Goal: Task Accomplishment & Management: Use online tool/utility

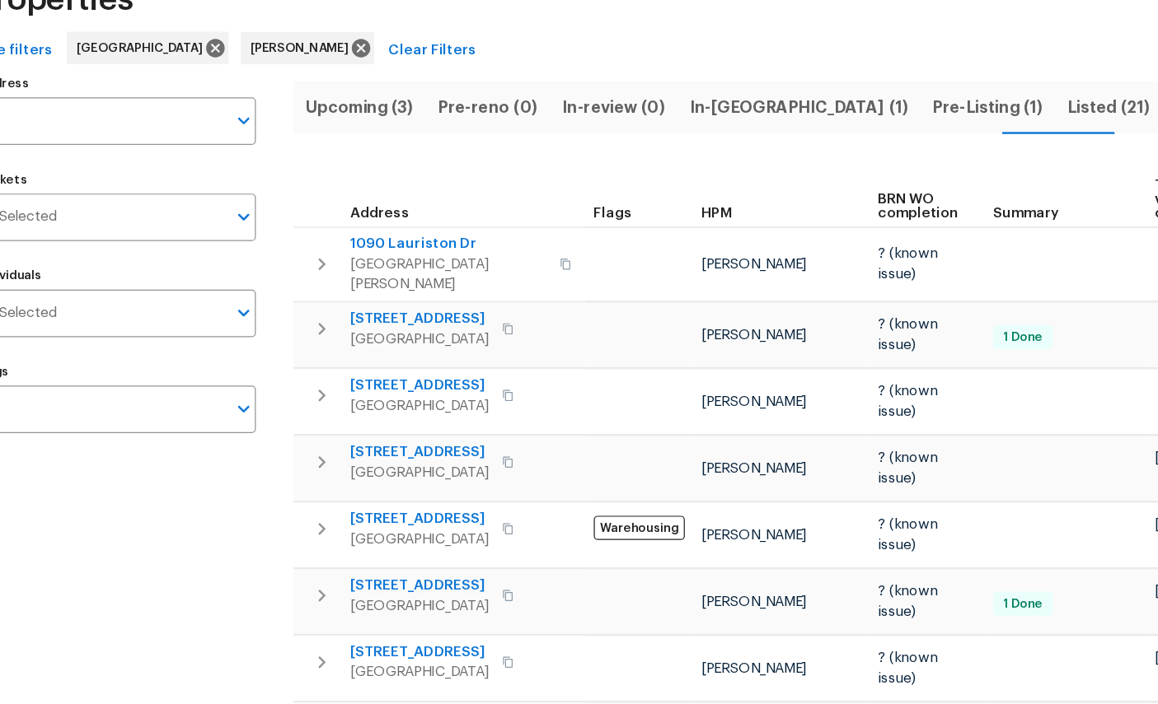
click at [616, 181] on span "In-reno (1)" at bounding box center [705, 192] width 178 height 23
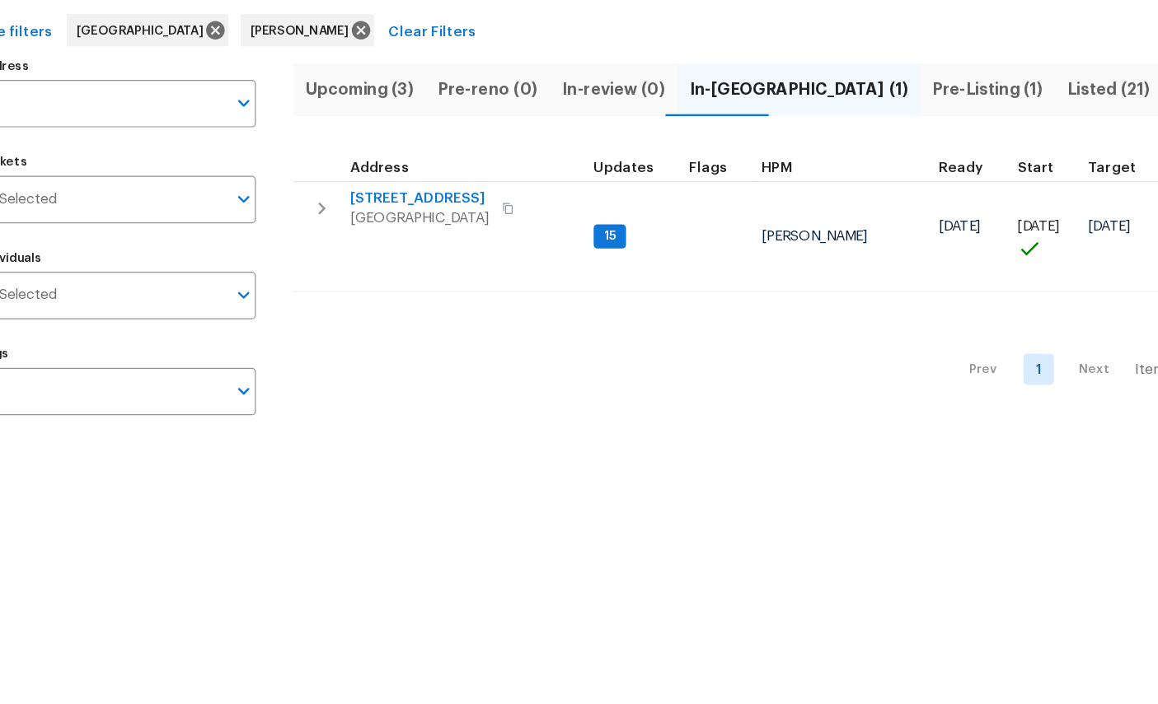
click at [345, 273] on span "3319 Victoria Ct E" at bounding box center [396, 281] width 114 height 16
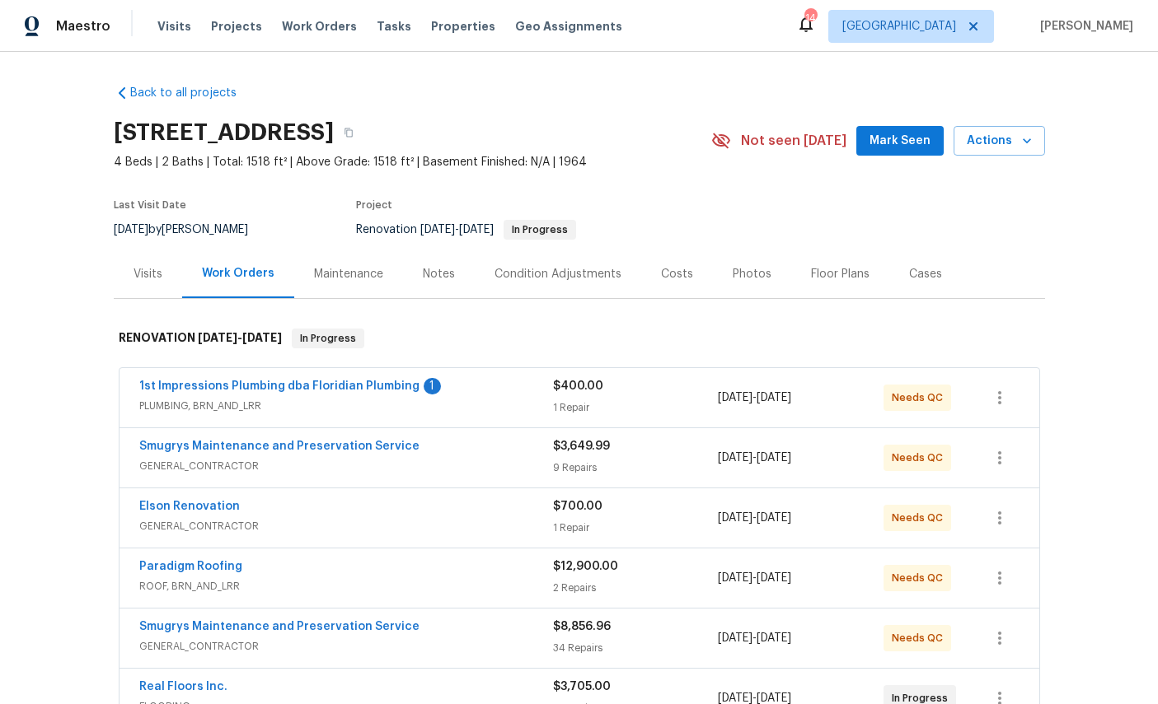
click at [269, 386] on link "1st Impressions Plumbing dba Floridian Plumbing" at bounding box center [279, 387] width 280 height 12
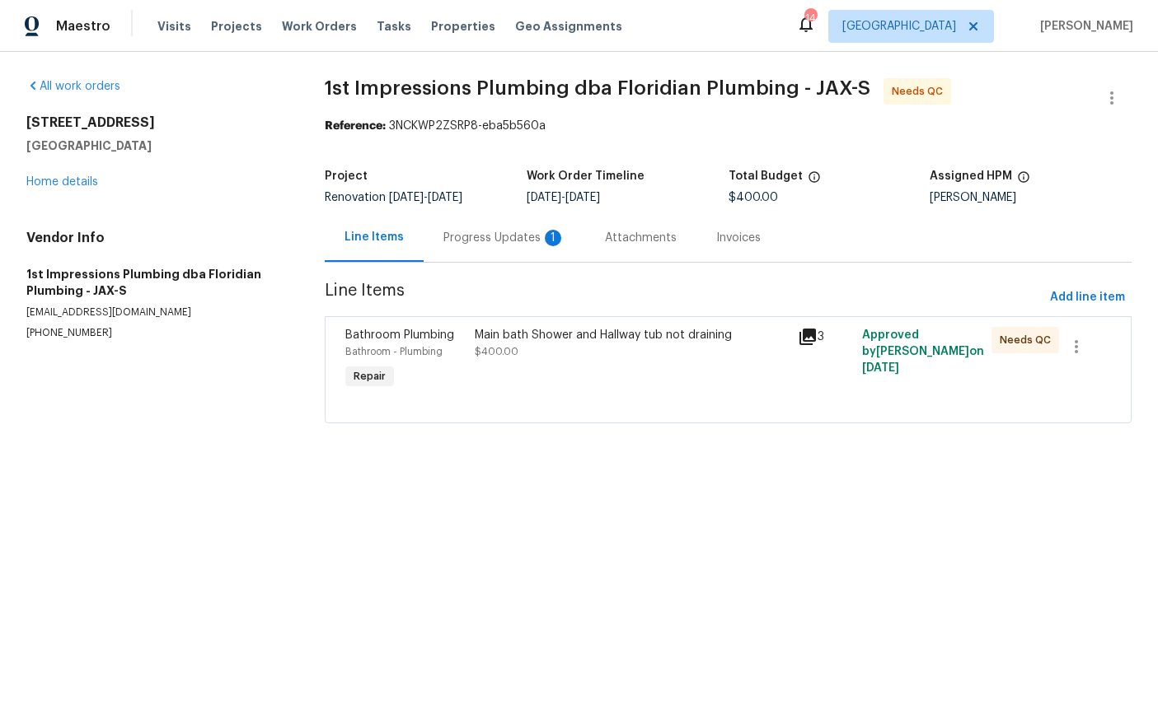
click at [479, 240] on div "Progress Updates 1" at bounding box center [504, 238] width 122 height 16
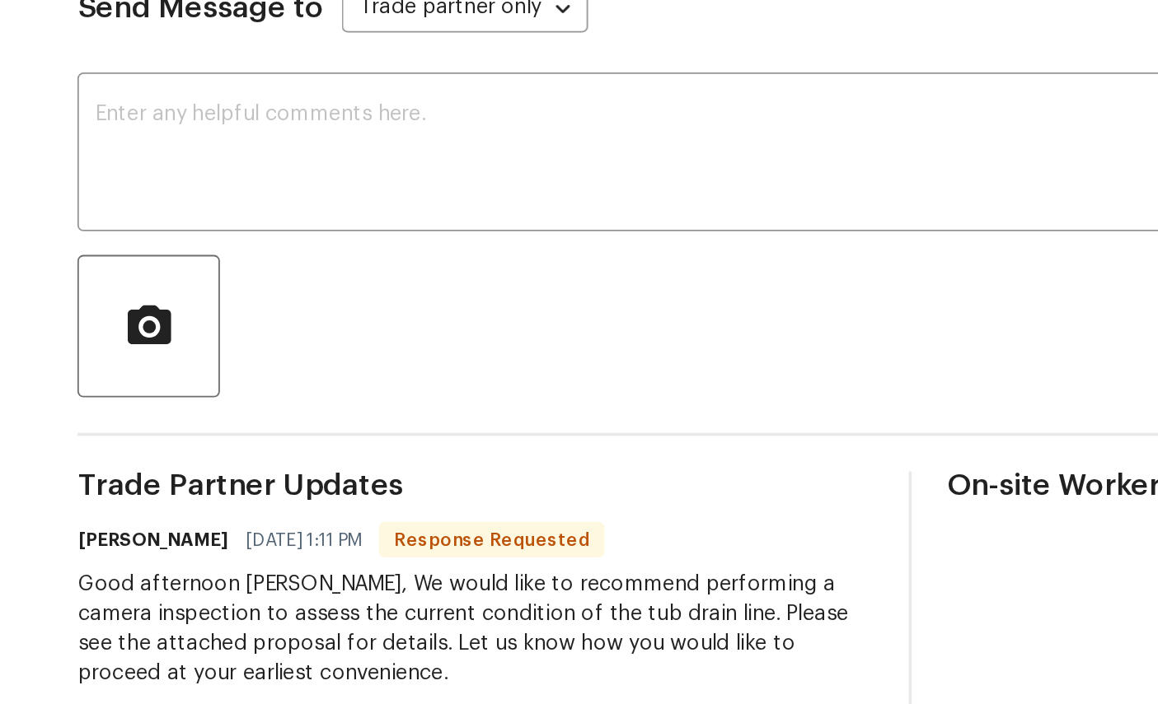
scroll to position [63, 0]
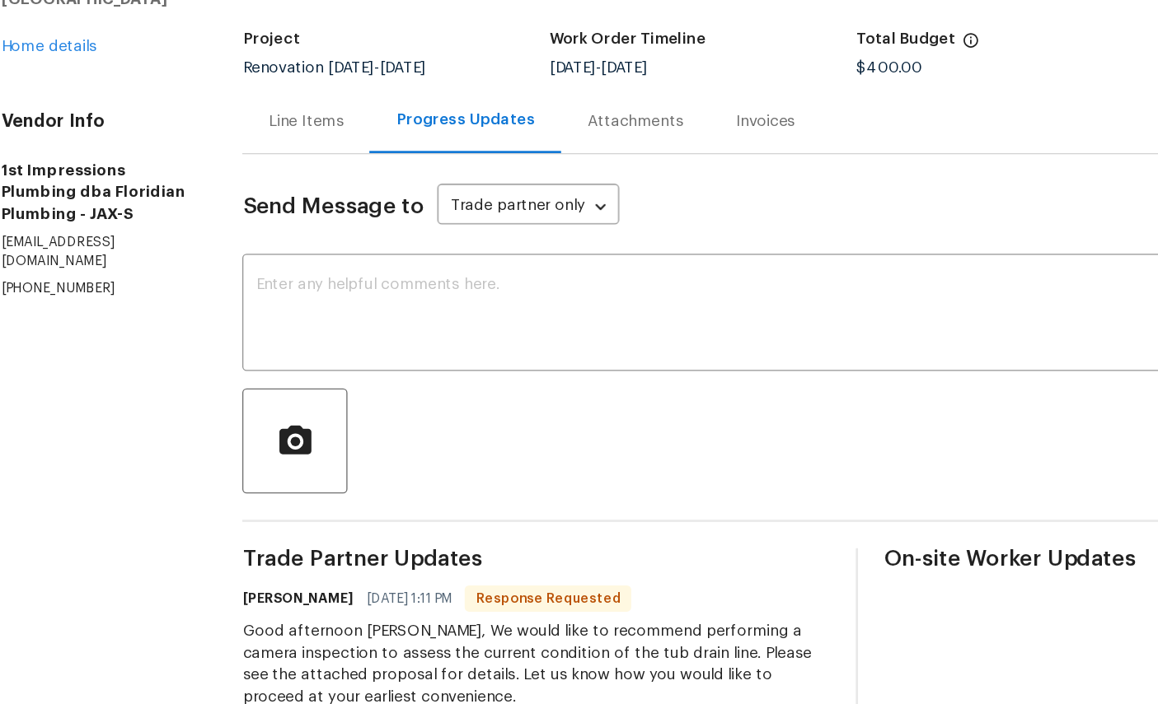
click at [400, 336] on textarea at bounding box center [590, 365] width 747 height 58
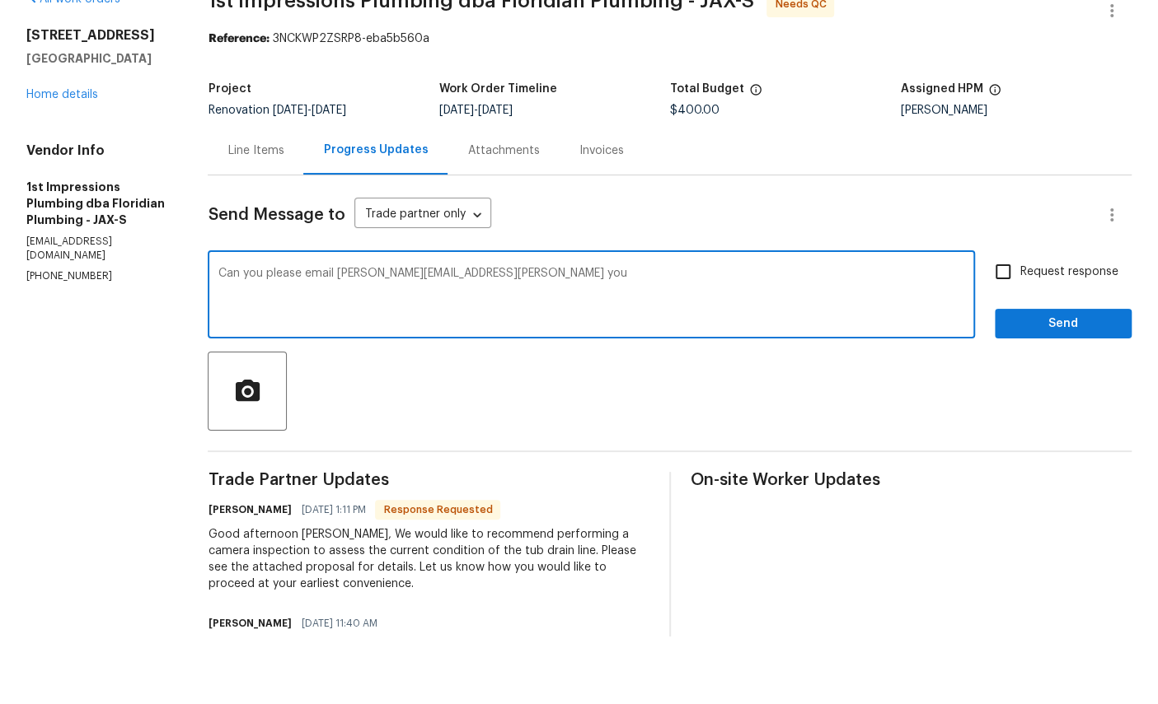
type textarea "Can you please email William.sparks@opendoor.com.thank you"
click at [1009, 323] on input "Request response" at bounding box center [1002, 340] width 35 height 35
checkbox input "true"
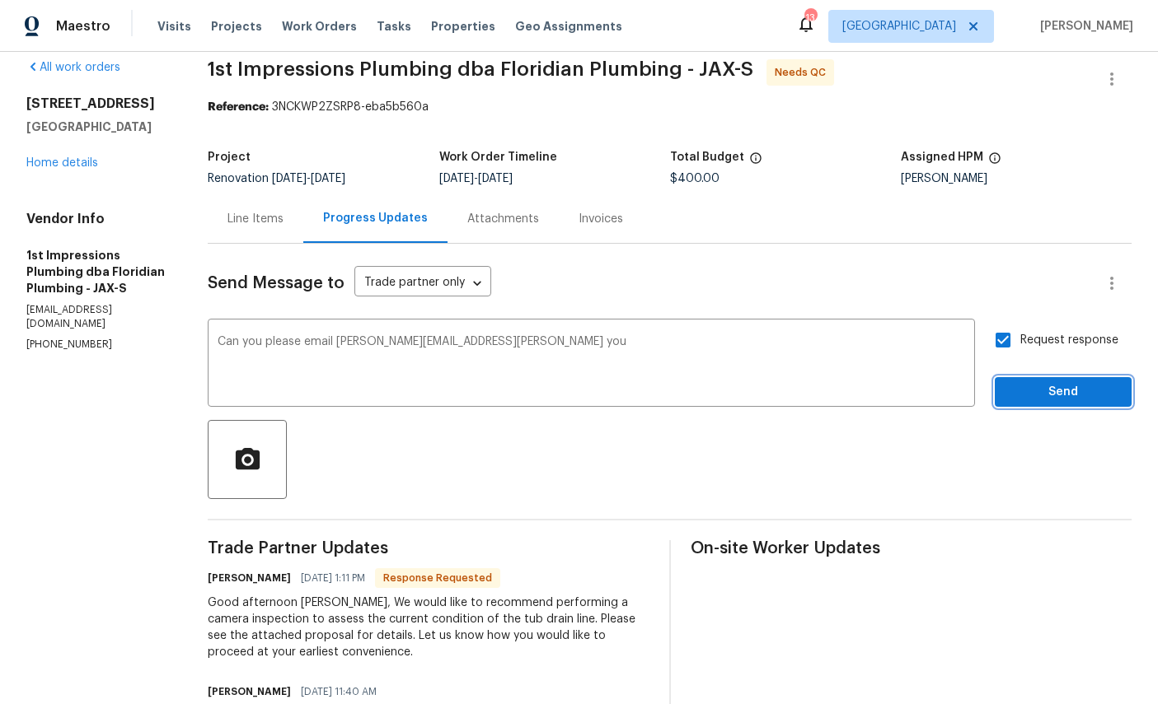
click at [1062, 381] on button "Send" at bounding box center [1062, 392] width 137 height 30
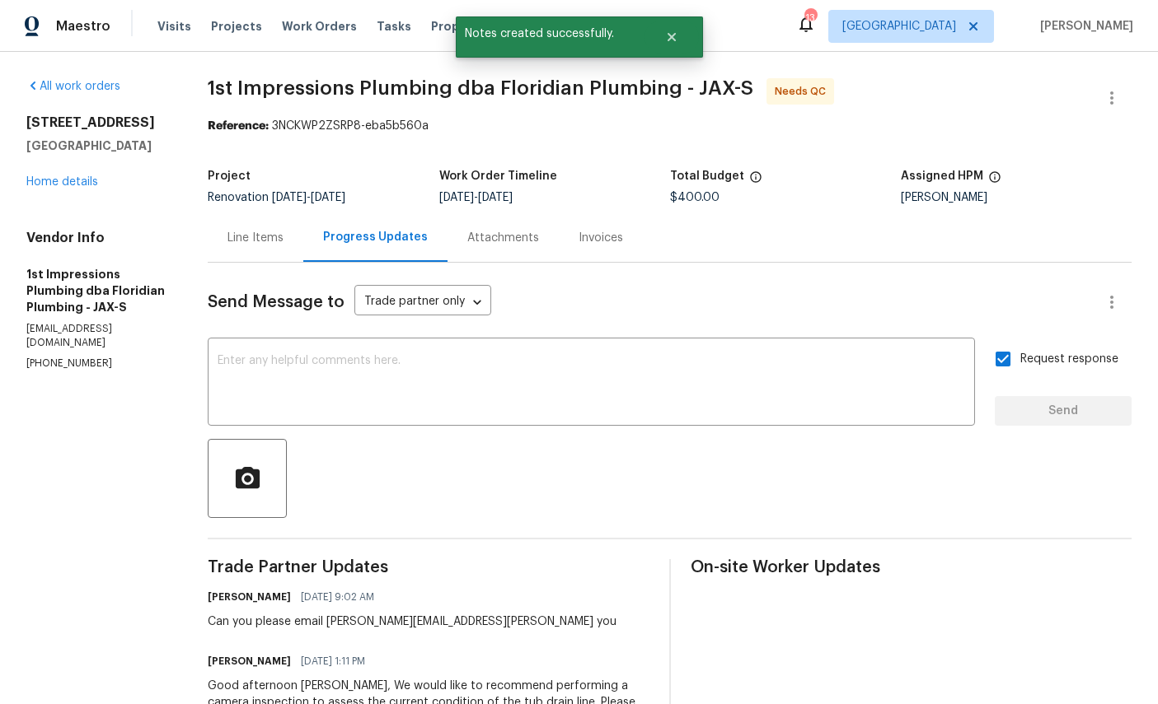
click at [76, 180] on link "Home details" at bounding box center [62, 182] width 72 height 12
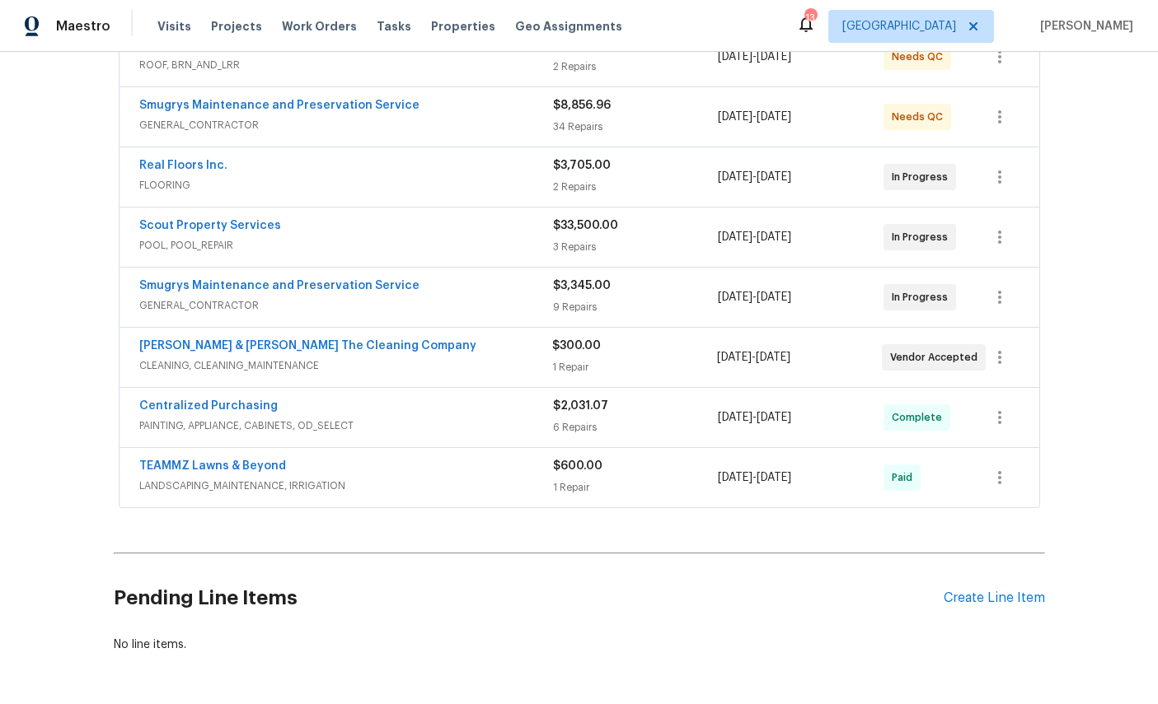
scroll to position [520, 0]
click at [989, 607] on div "Create Line Item" at bounding box center [993, 600] width 101 height 16
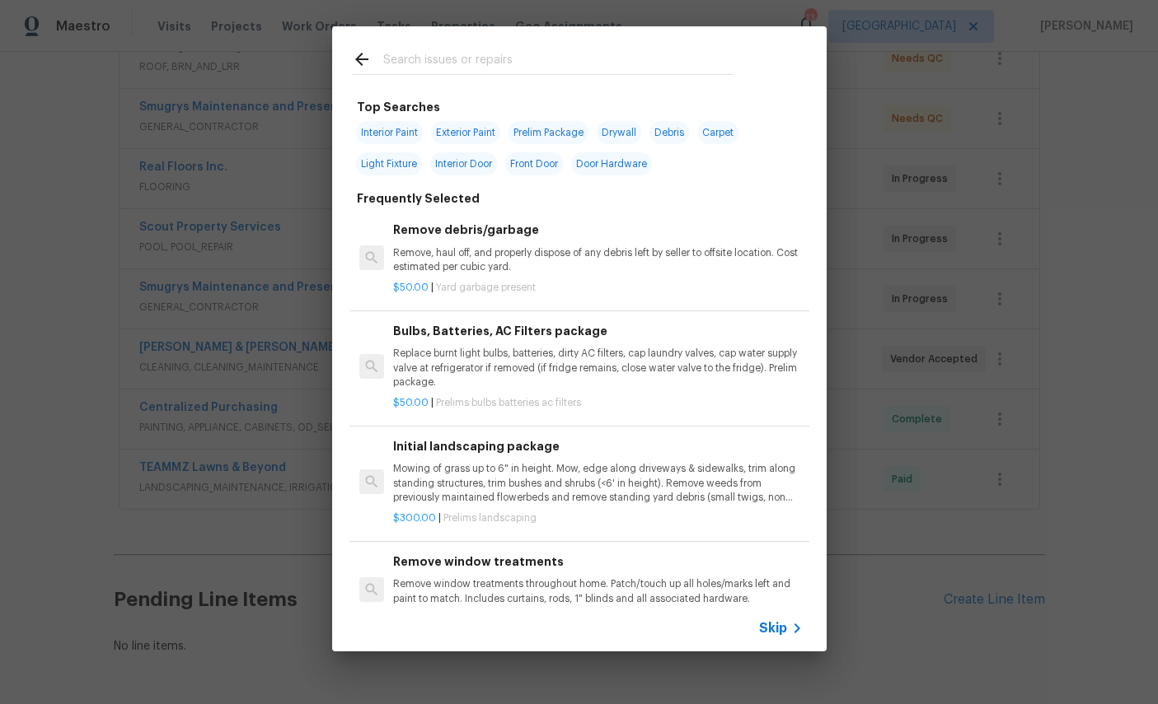
click at [523, 56] on input "text" at bounding box center [557, 61] width 349 height 25
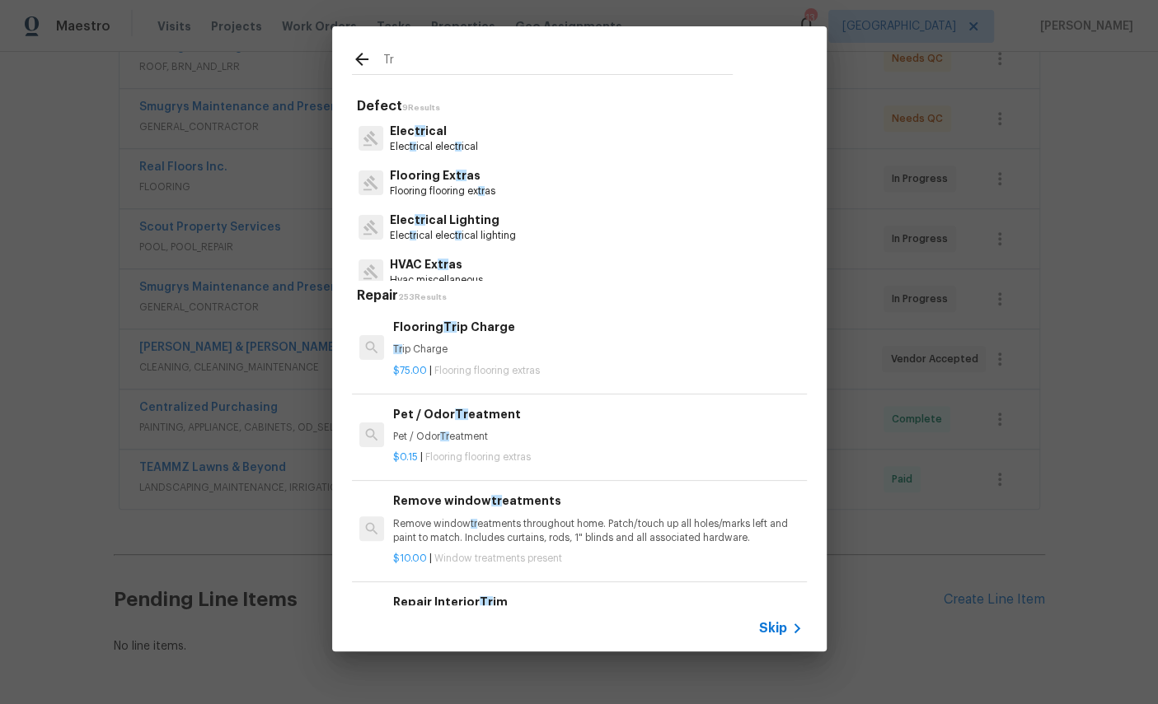
type input "T"
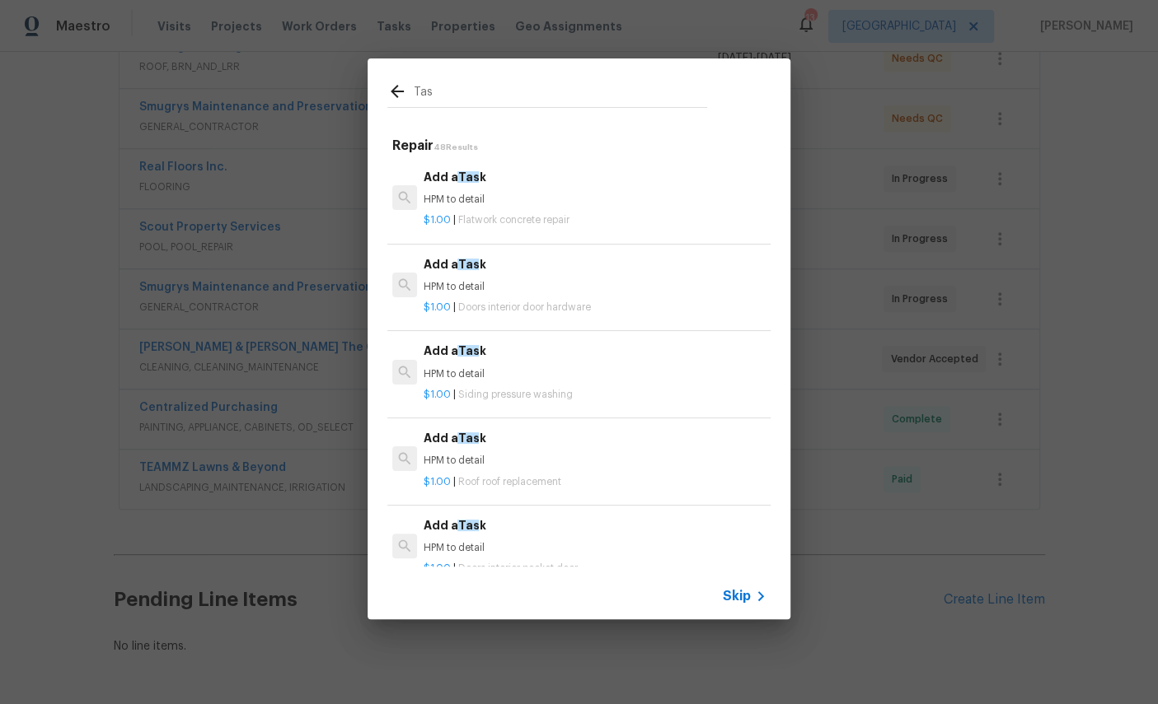
type input "Task"
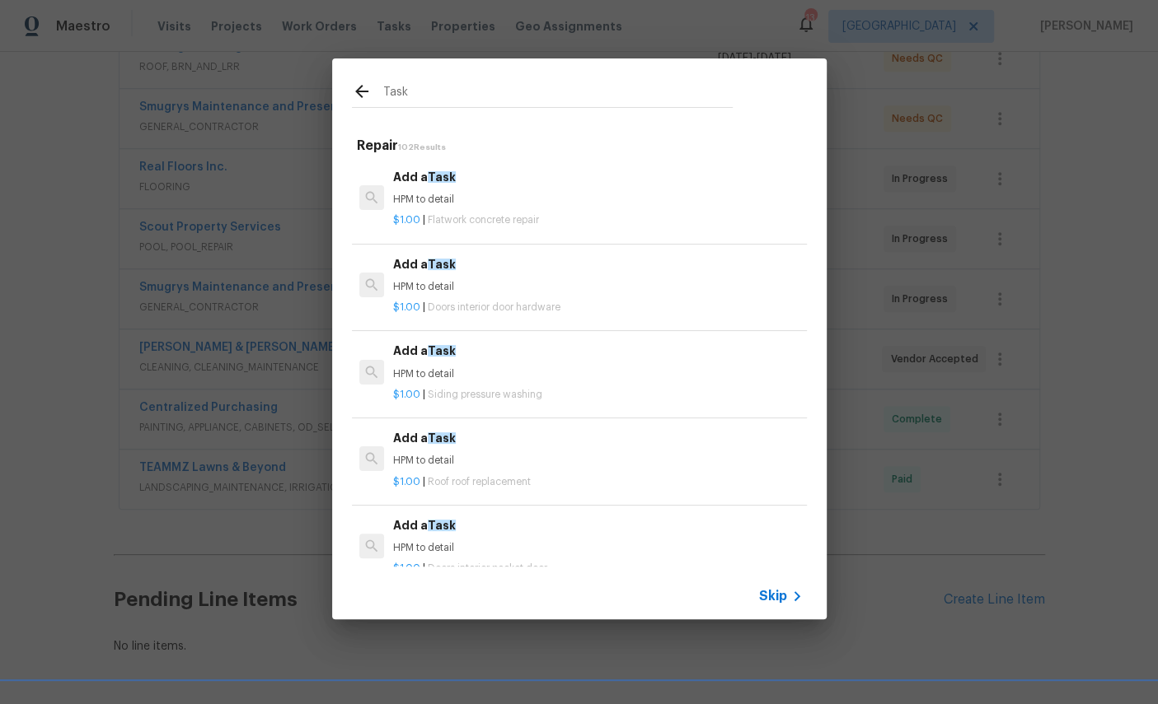
click at [444, 191] on div "Add a Task HPM to detail" at bounding box center [597, 188] width 409 height 40
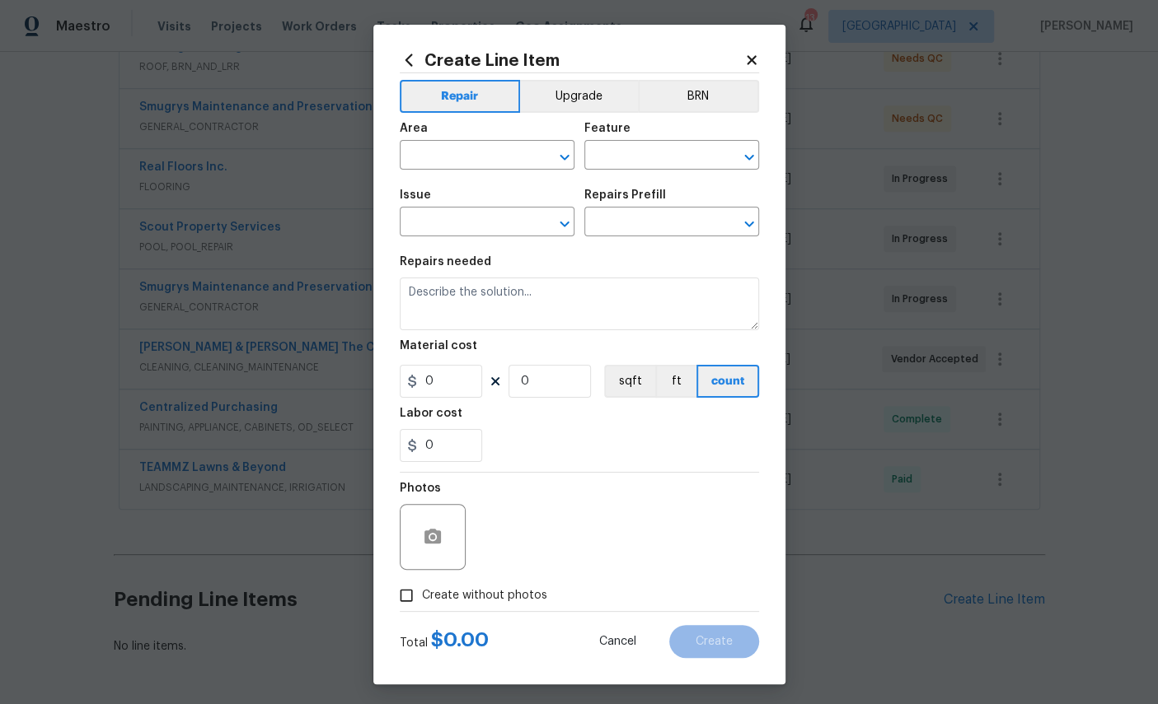
type input "Flatwork"
type input "Concrete Repair"
type textarea "HPM to detail"
type input "1"
type input "Add a Task $1.00"
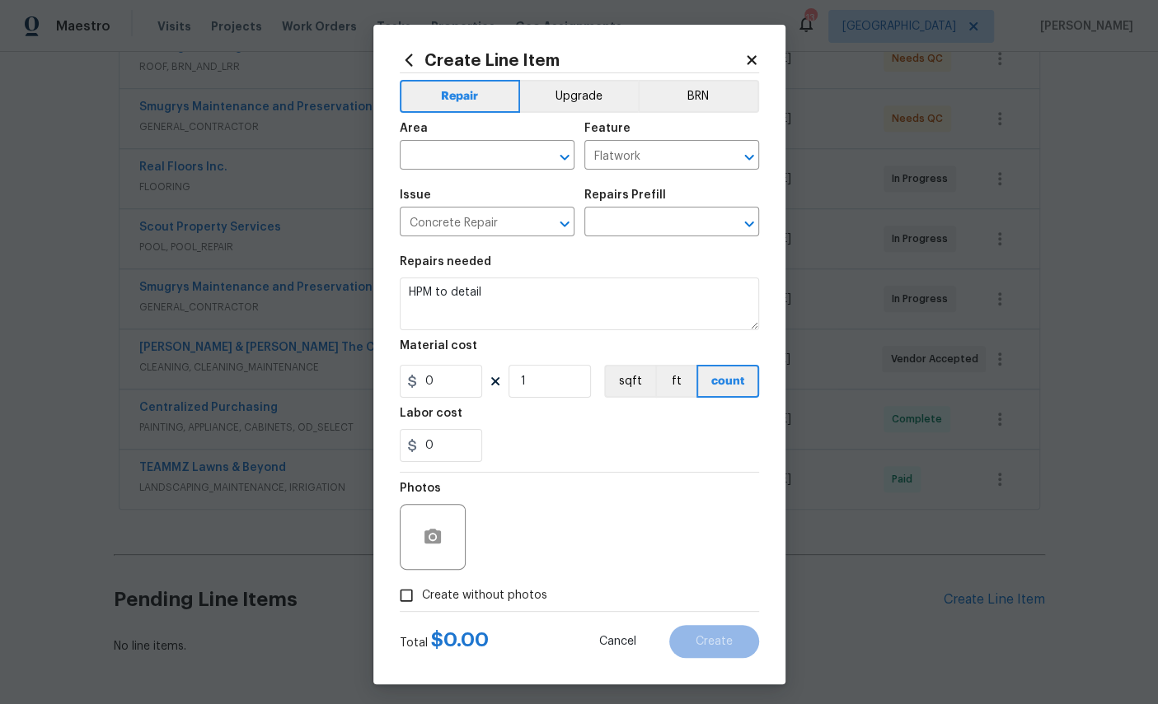
type input "1"
click at [476, 156] on input "text" at bounding box center [464, 157] width 129 height 26
type input "w"
click at [480, 221] on li "Exterior Overall" at bounding box center [487, 222] width 175 height 27
type input "Exterior Overall"
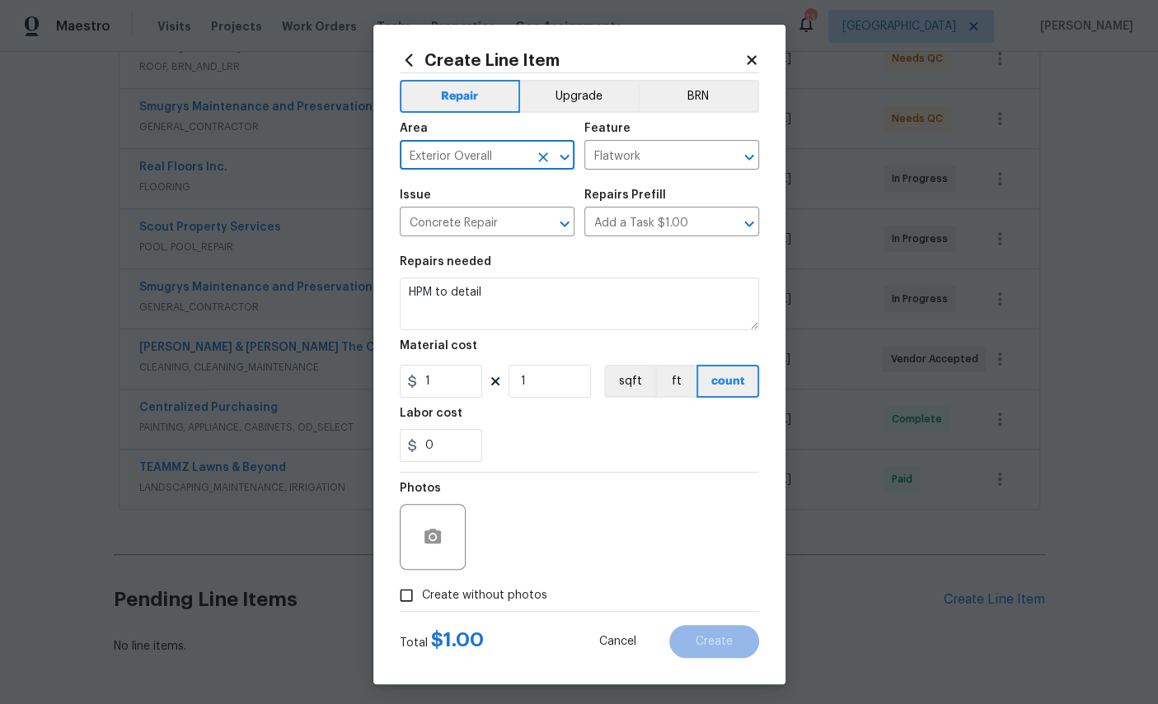
click at [726, 158] on icon "Clear" at bounding box center [728, 157] width 10 height 10
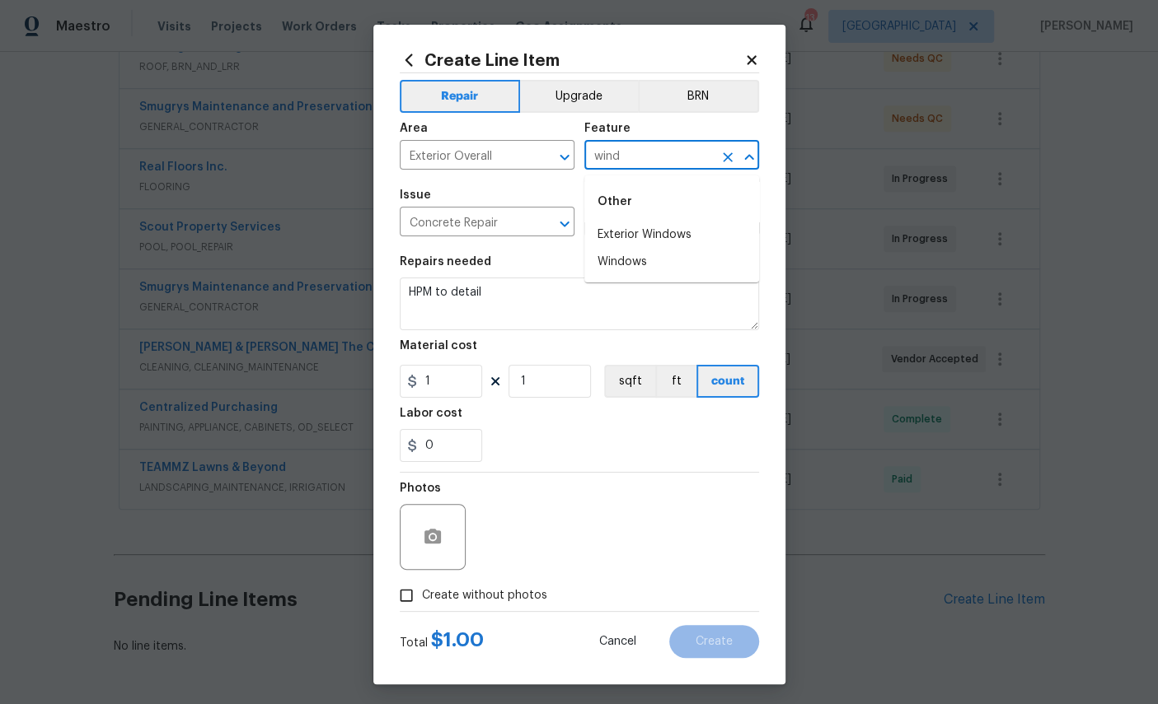
click at [635, 262] on li "Windows" at bounding box center [671, 262] width 175 height 27
type input "Windows"
click at [550, 227] on icon "Clear" at bounding box center [543, 224] width 16 height 16
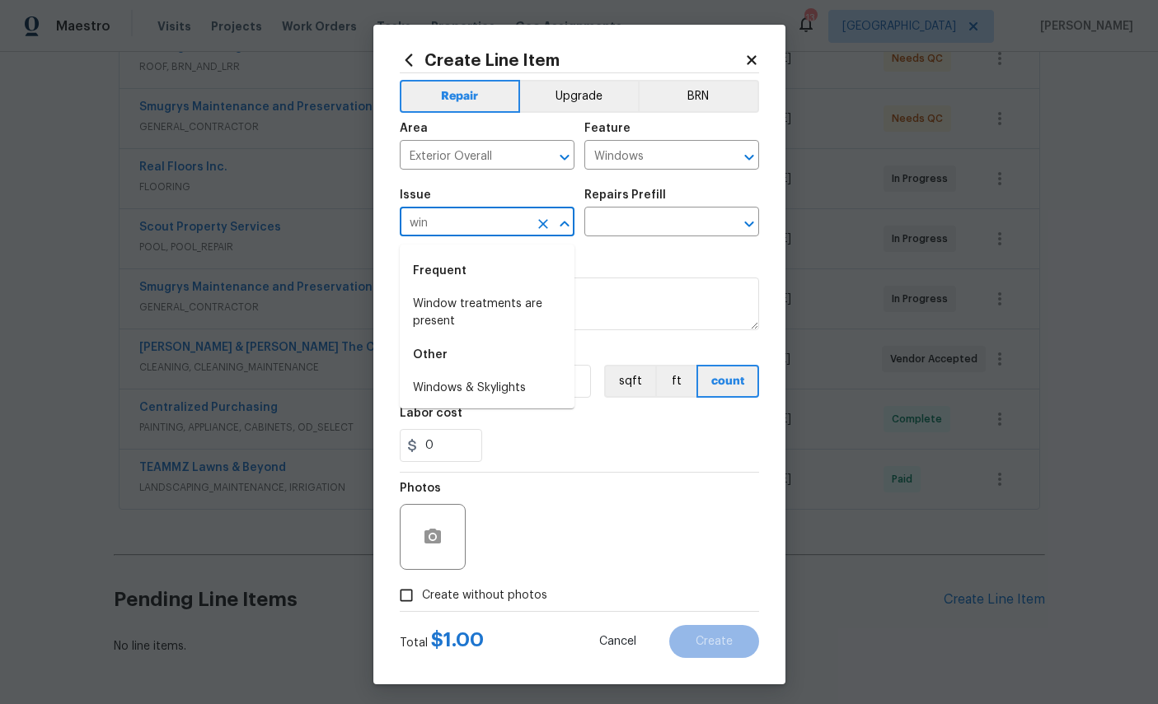
click at [490, 387] on li "Windows & Skylights" at bounding box center [487, 388] width 175 height 27
type input "Windows & Skylights"
click at [676, 226] on input "text" at bounding box center [648, 224] width 129 height 26
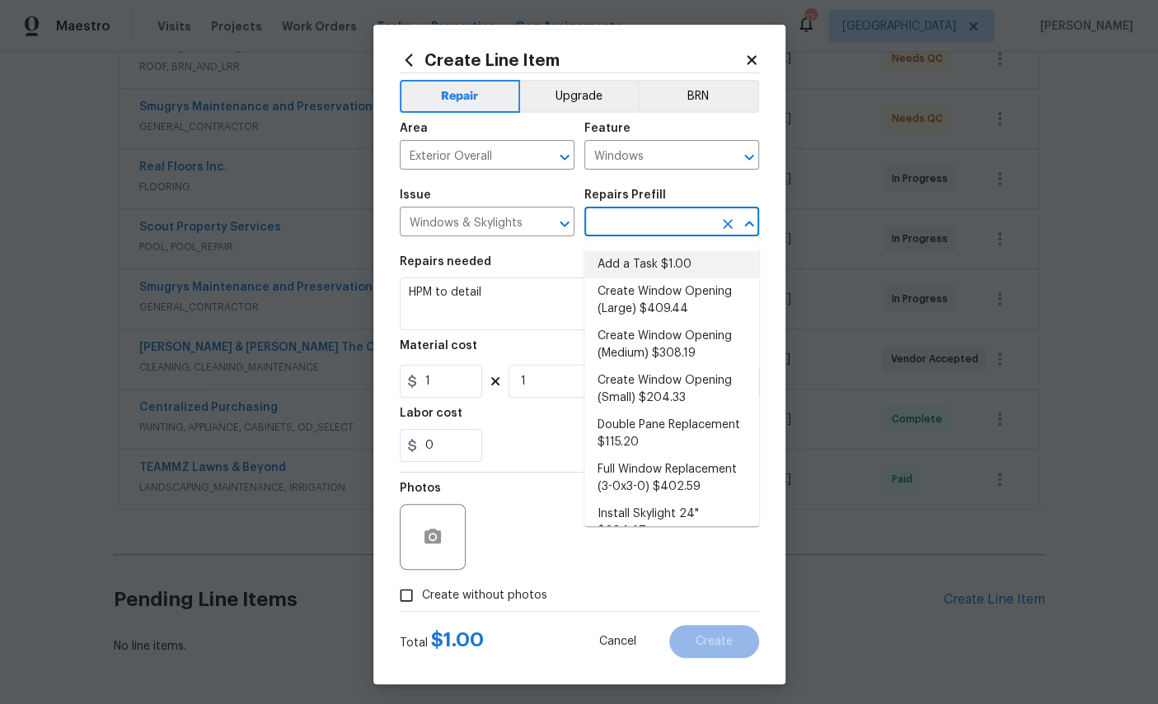
click at [654, 265] on li "Add a Task $1.00" at bounding box center [671, 264] width 175 height 27
type input "Add a Task $1.00"
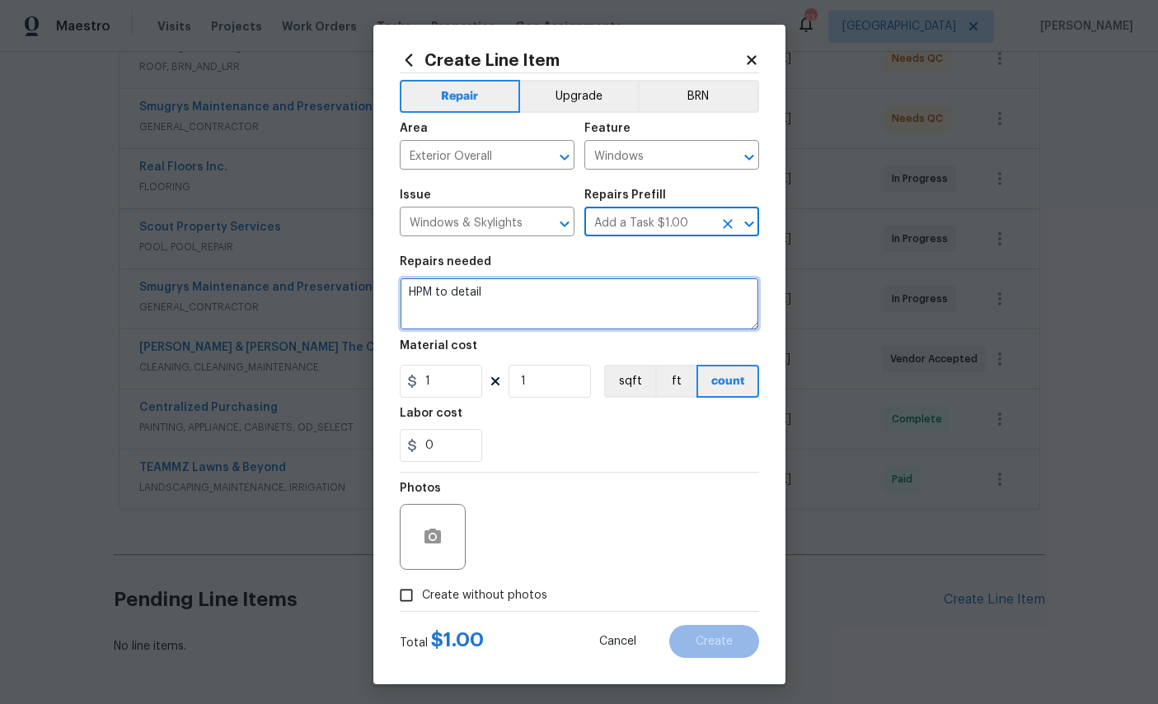
click at [567, 296] on textarea "HPM to detail" at bounding box center [579, 304] width 359 height 53
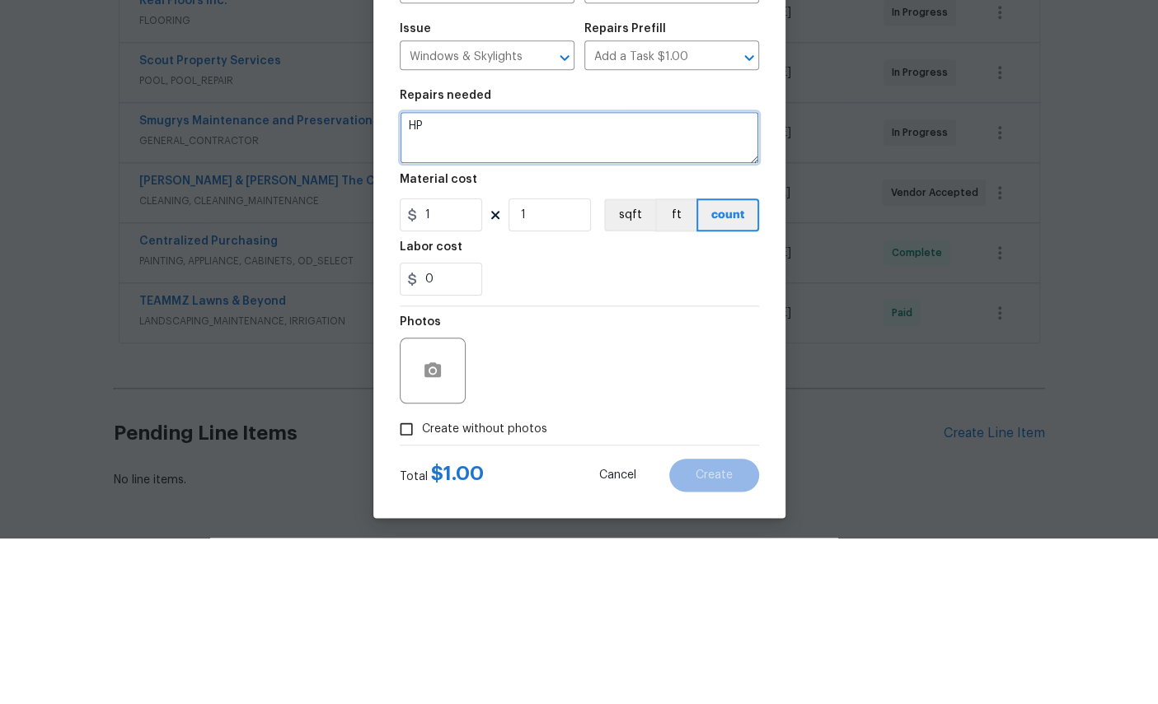
type textarea "H"
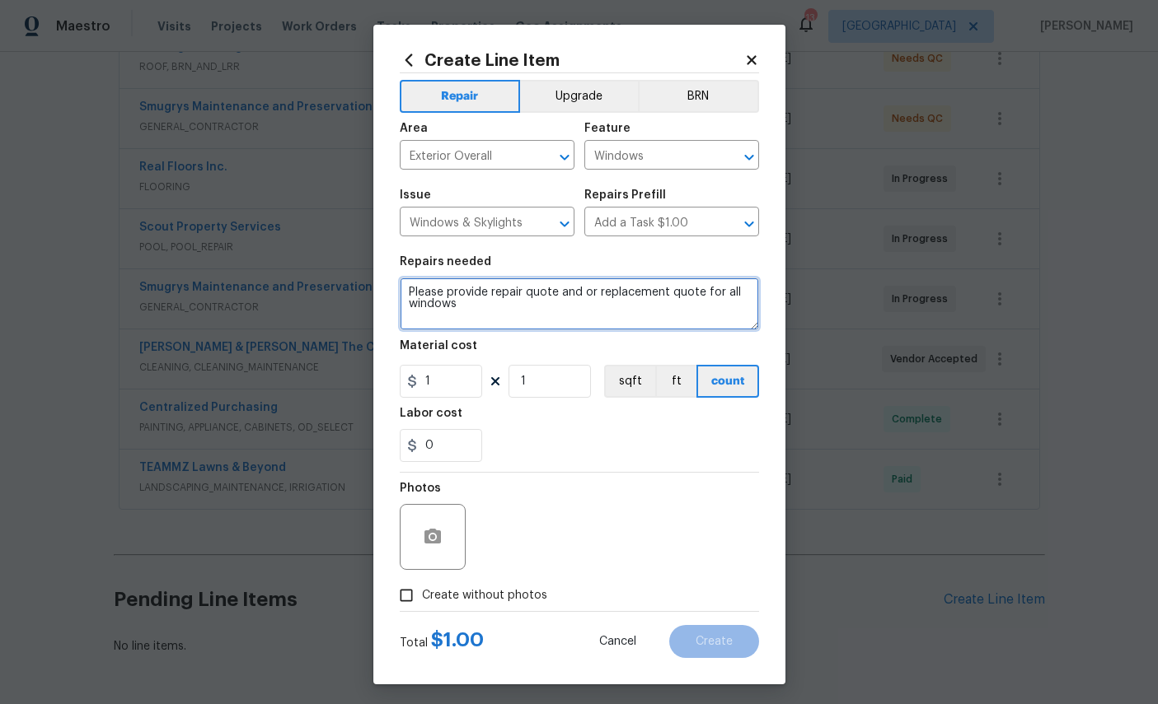
type textarea "Please provide repair quote and or replacement quote for all windows"
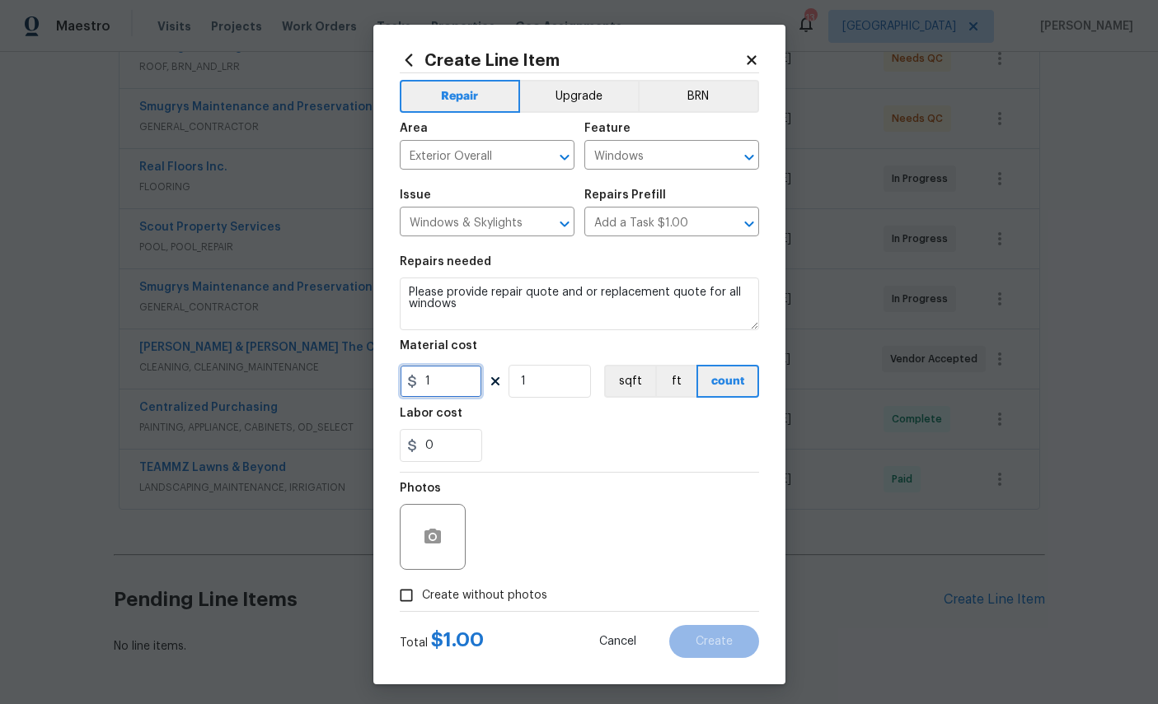
click at [456, 392] on input "1" at bounding box center [441, 381] width 82 height 33
type input "75"
click at [432, 544] on icon "button" at bounding box center [432, 536] width 16 height 15
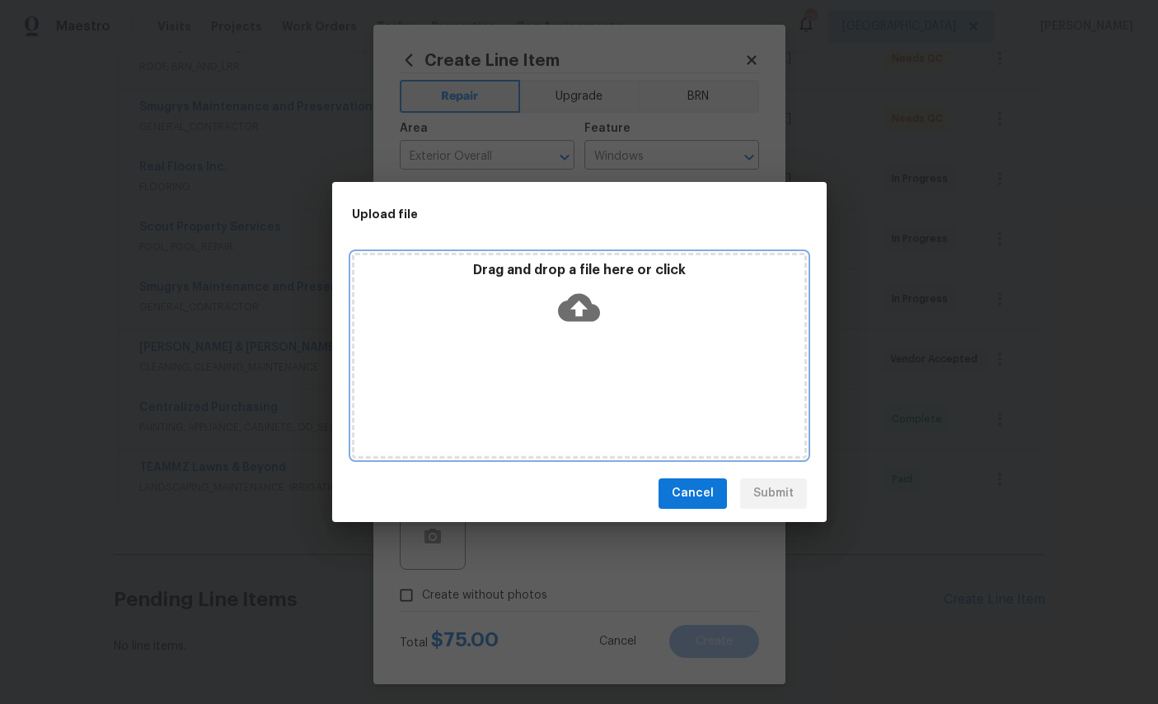
click at [592, 299] on icon at bounding box center [579, 308] width 42 height 42
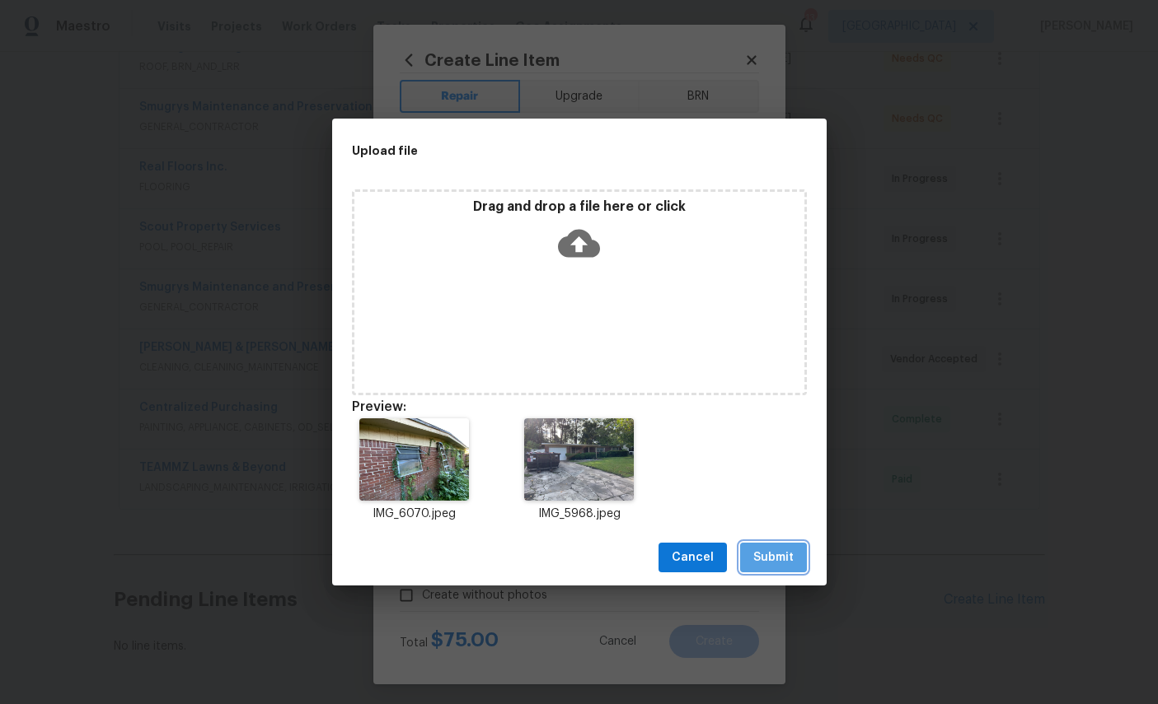
click at [788, 547] on button "Submit" at bounding box center [773, 558] width 67 height 30
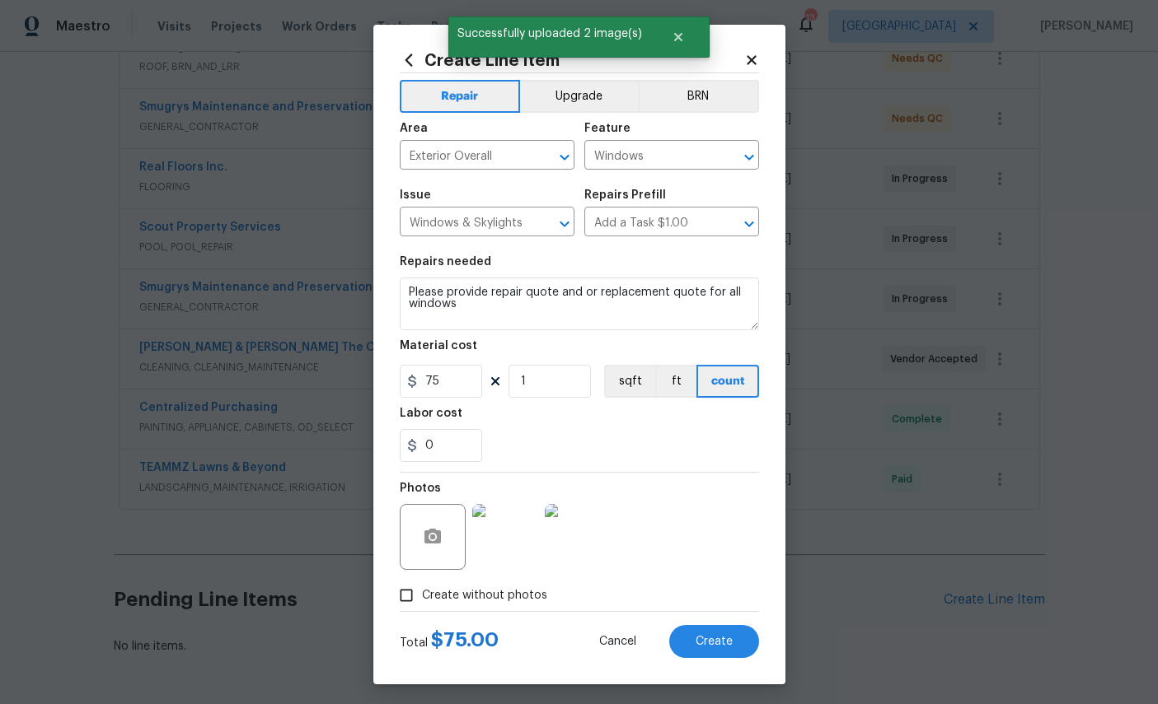
click at [707, 648] on span "Create" at bounding box center [713, 642] width 37 height 12
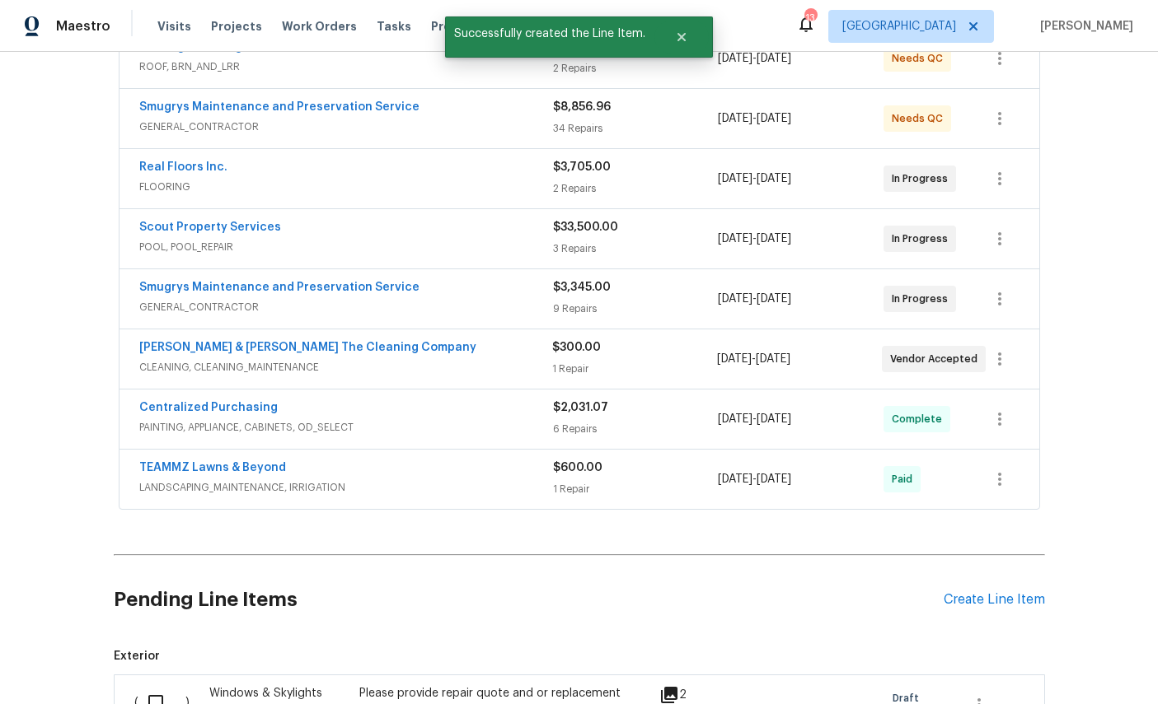
click at [164, 685] on input "checkbox" at bounding box center [161, 702] width 47 height 35
checkbox input "true"
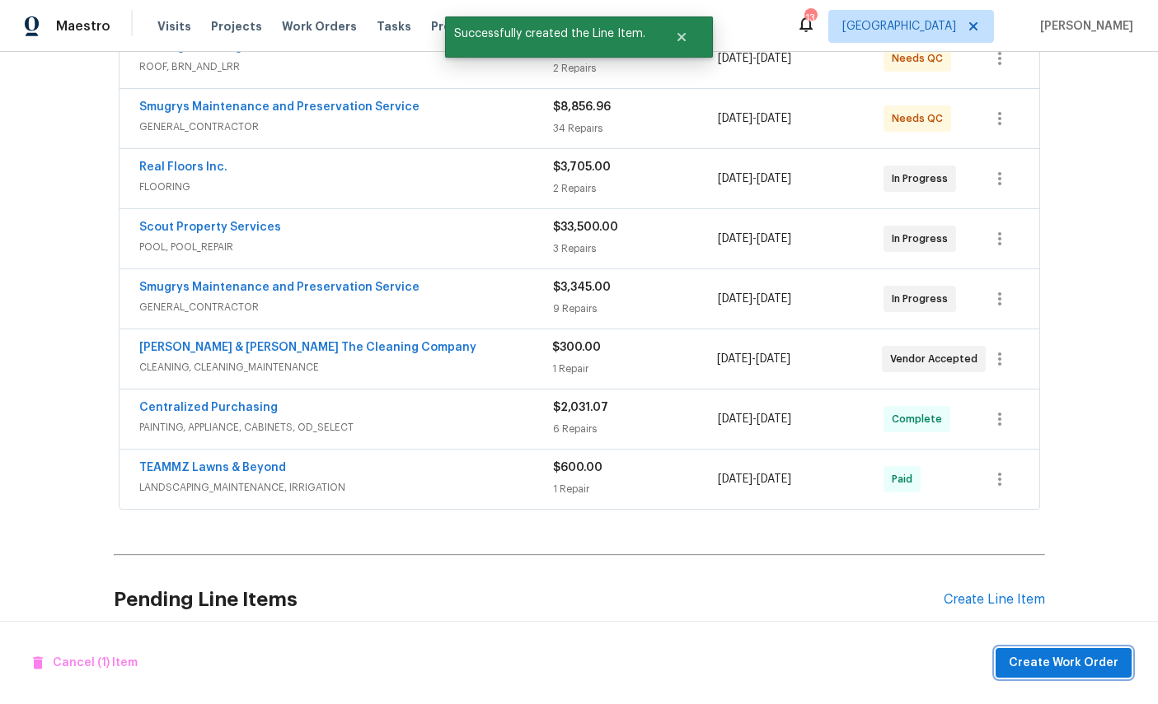
click at [1064, 659] on span "Create Work Order" at bounding box center [1063, 663] width 110 height 21
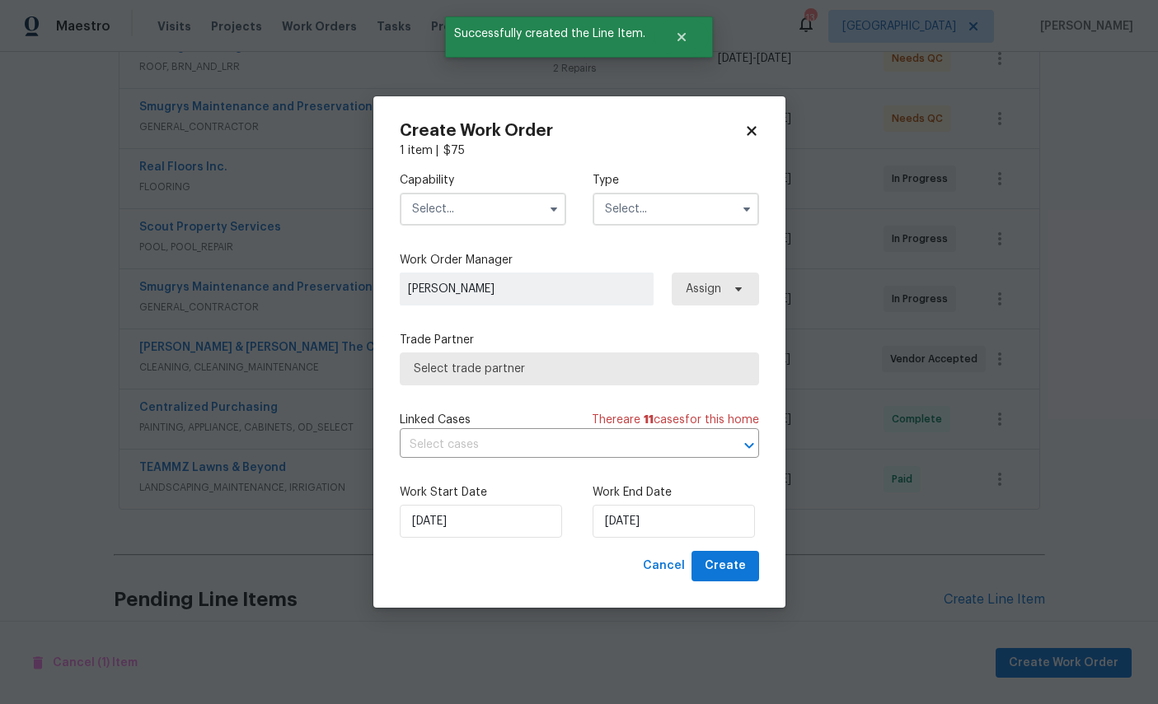
click at [466, 205] on input "text" at bounding box center [483, 209] width 166 height 33
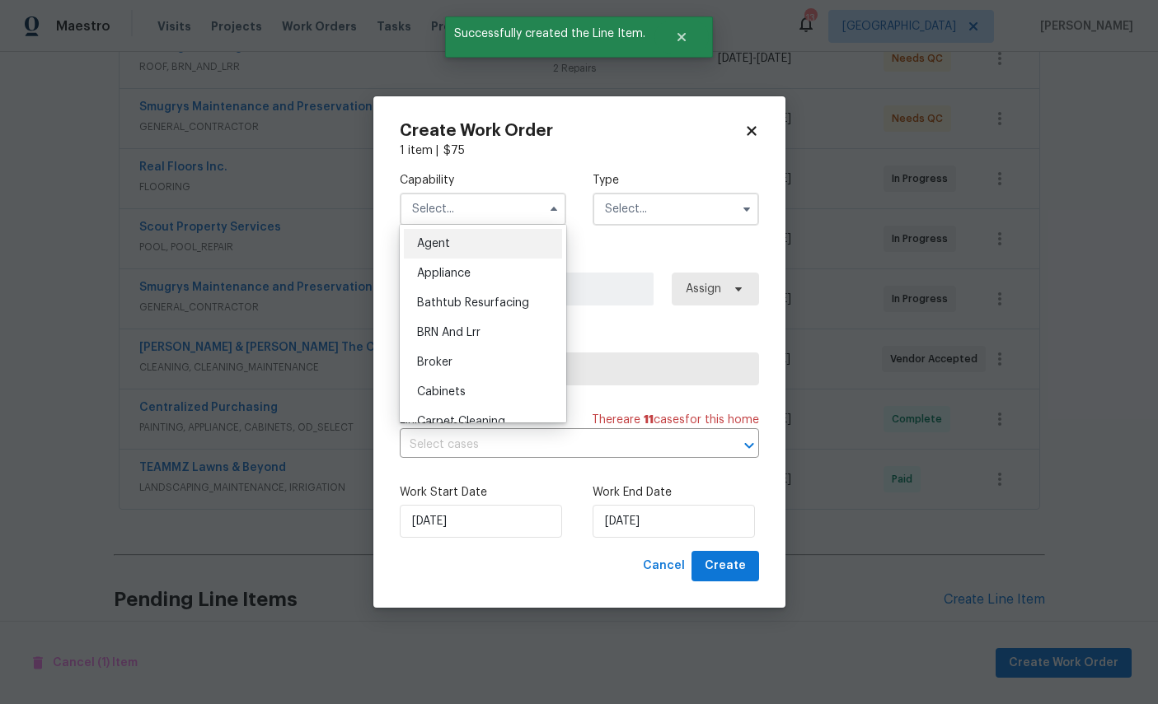
click at [466, 204] on input "text" at bounding box center [483, 209] width 166 height 33
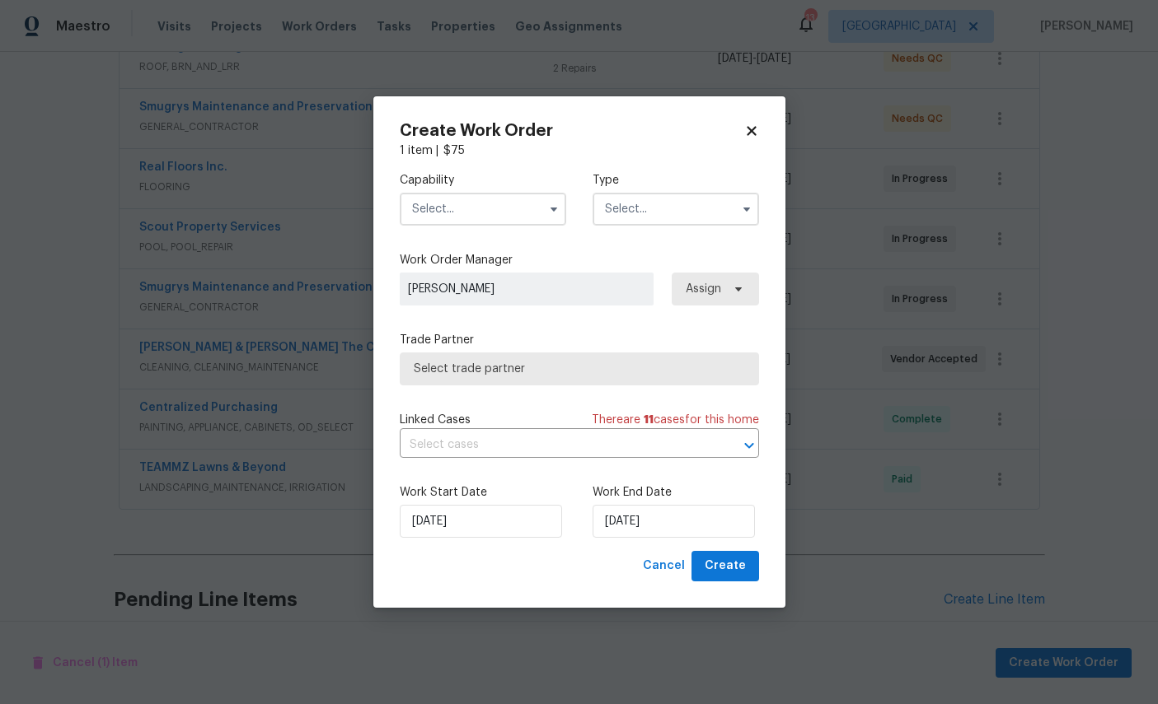
click at [465, 202] on input "text" at bounding box center [483, 209] width 166 height 33
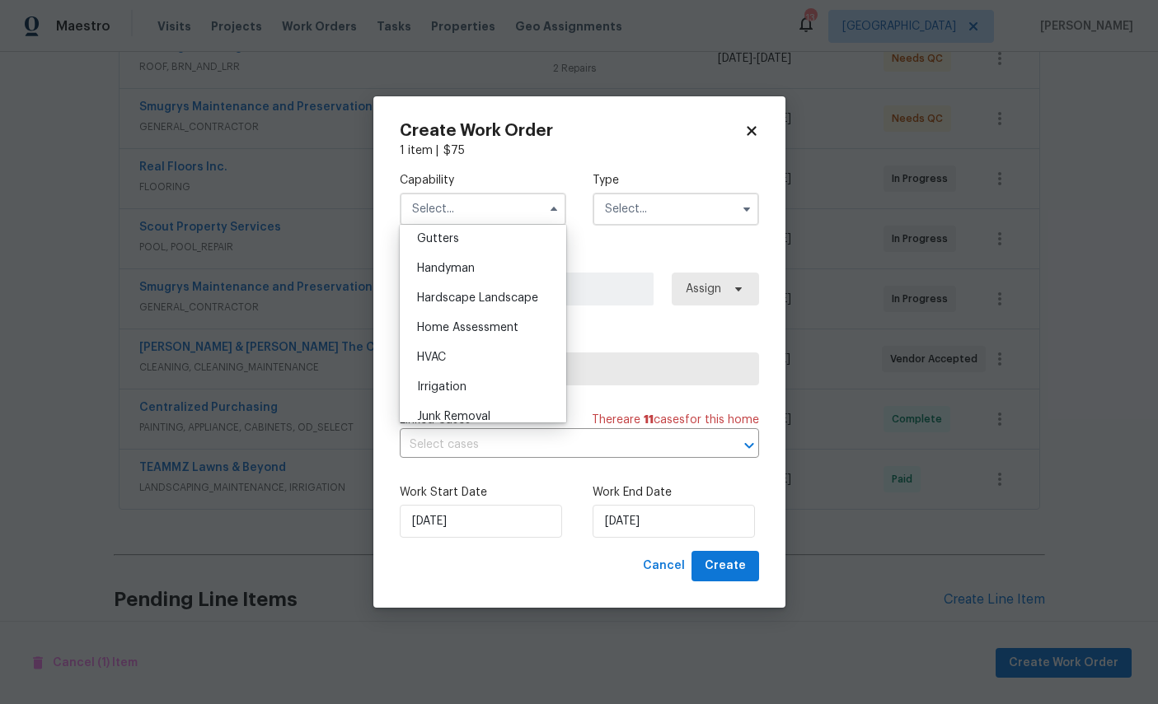
scroll to position [844, 0]
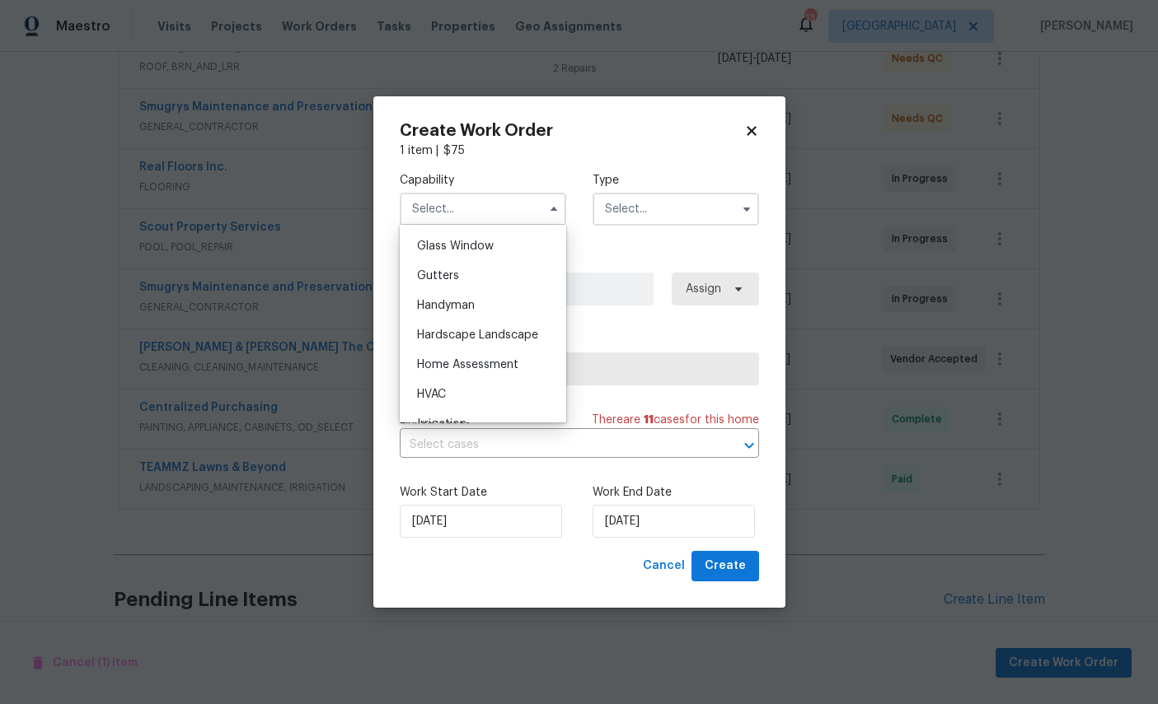
click at [500, 261] on div "Glass Window" at bounding box center [483, 247] width 158 height 30
type input "Glass Window"
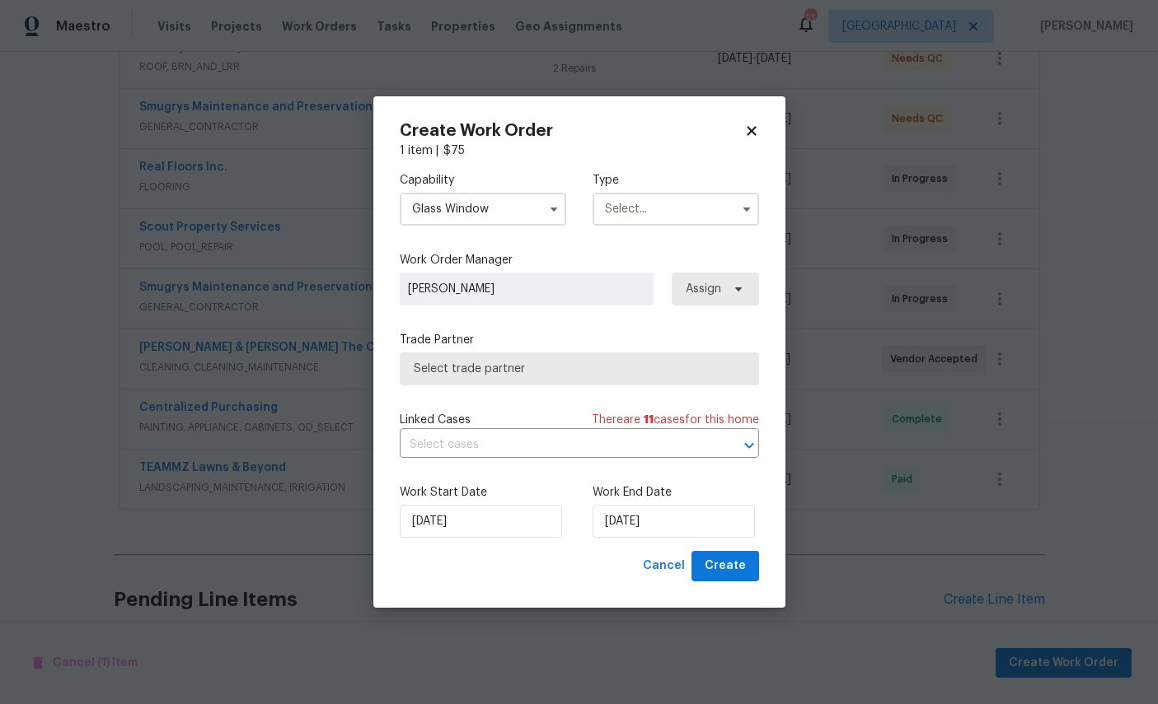
click at [681, 205] on input "text" at bounding box center [675, 209] width 166 height 33
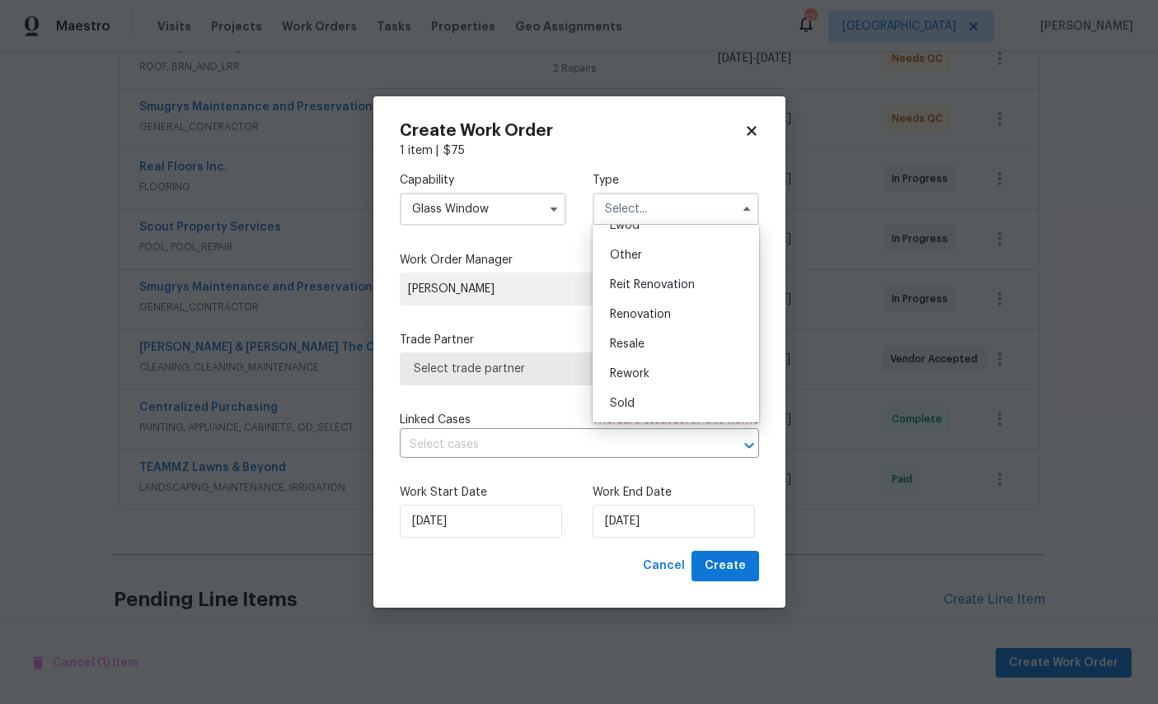
scroll to position [207, 0]
click at [662, 313] on span "Renovation" at bounding box center [640, 315] width 61 height 12
type input "Renovation"
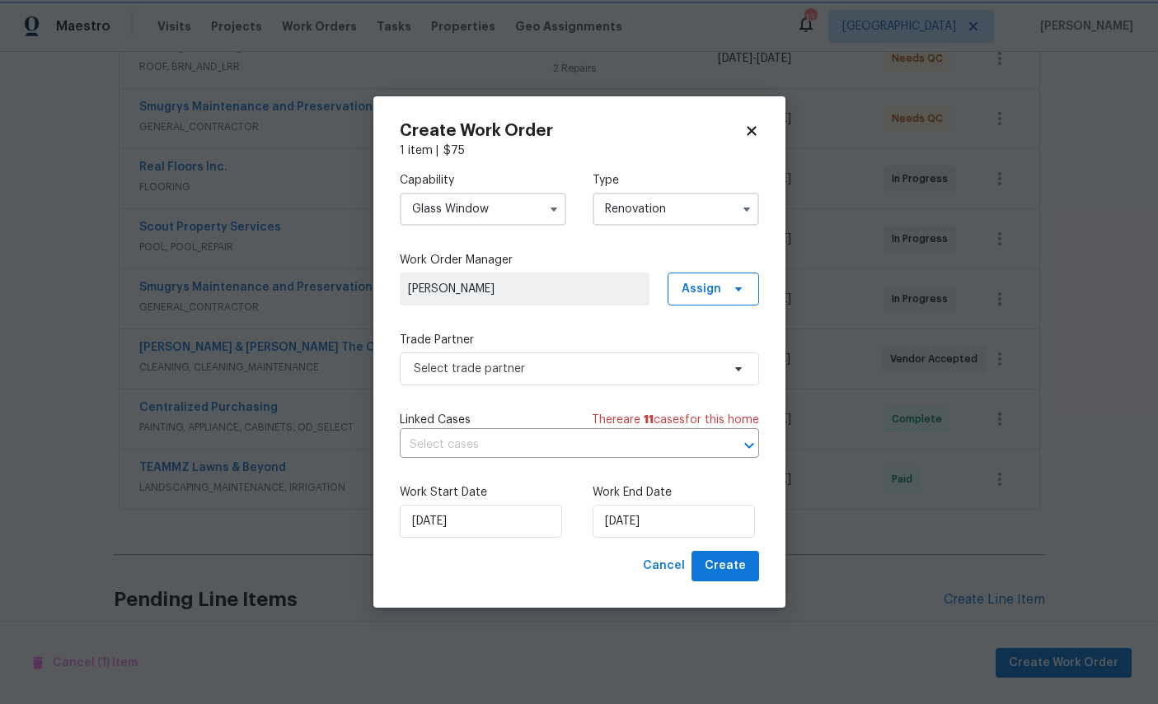
scroll to position [0, 0]
click at [586, 367] on span "Select trade partner" at bounding box center [567, 369] width 307 height 16
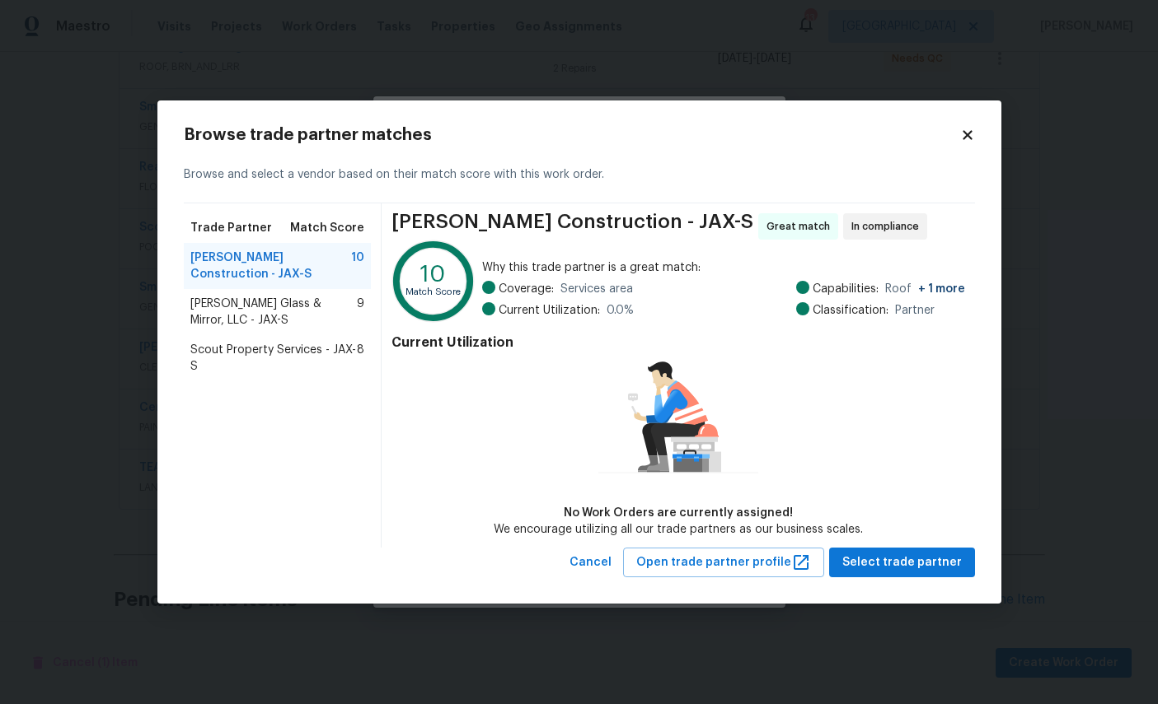
click at [260, 365] on span "Scout Property Services - JAX-S" at bounding box center [273, 358] width 167 height 33
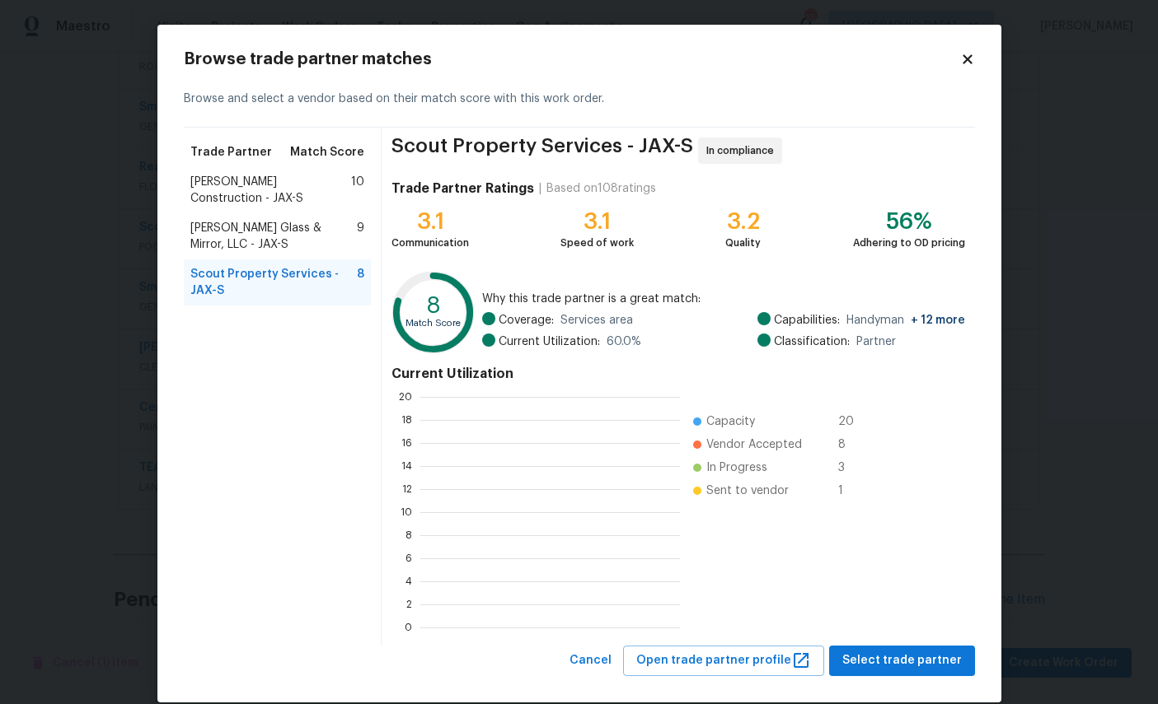
scroll to position [231, 260]
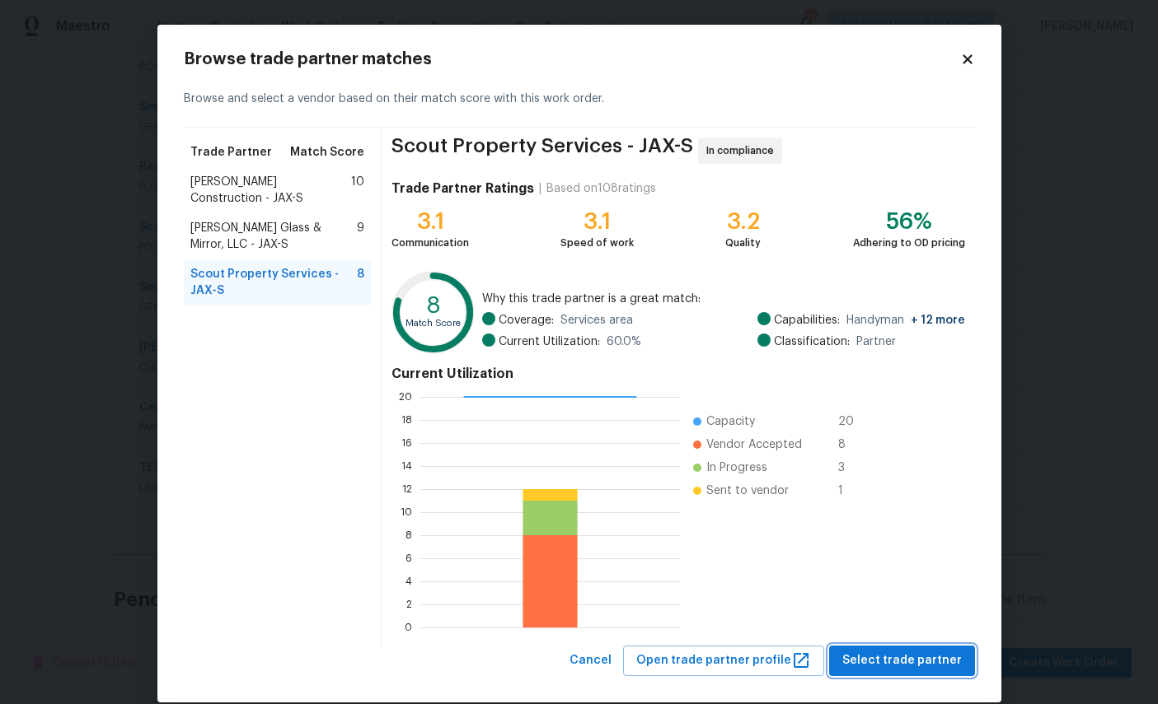
click at [913, 665] on span "Select trade partner" at bounding box center [901, 661] width 119 height 21
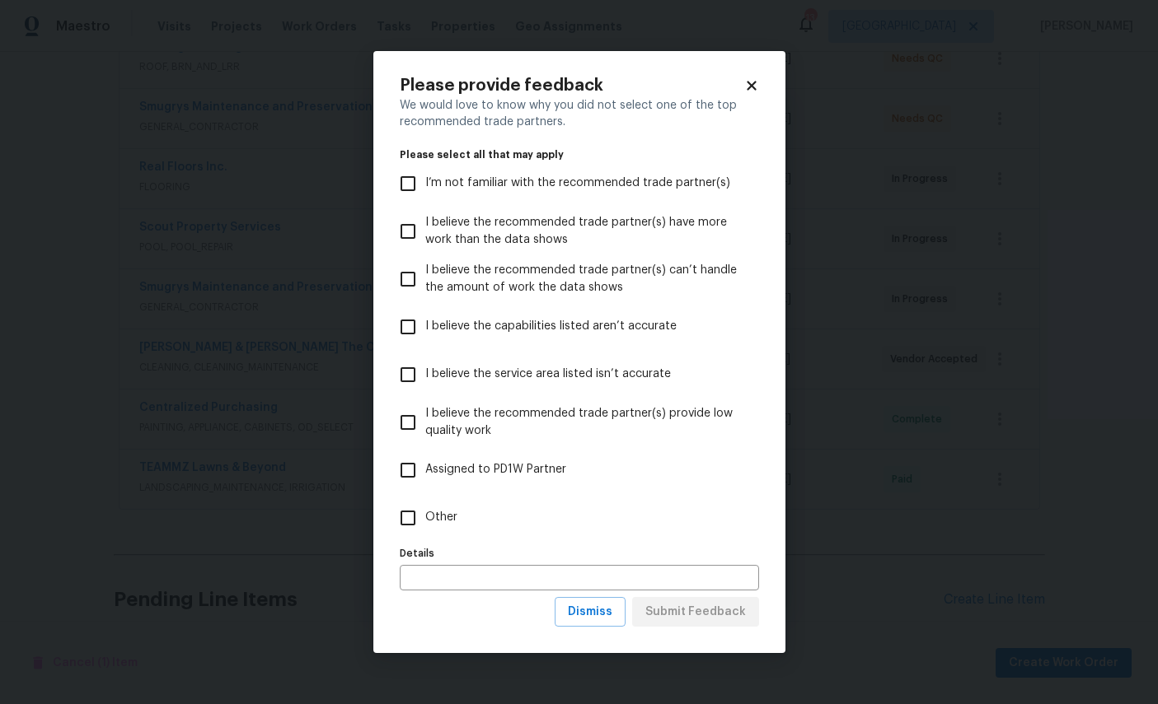
click at [457, 514] on span "Other" at bounding box center [441, 517] width 32 height 17
click at [425, 514] on input "Other" at bounding box center [408, 518] width 35 height 35
checkbox input "true"
click at [721, 610] on span "Submit Feedback" at bounding box center [695, 612] width 101 height 21
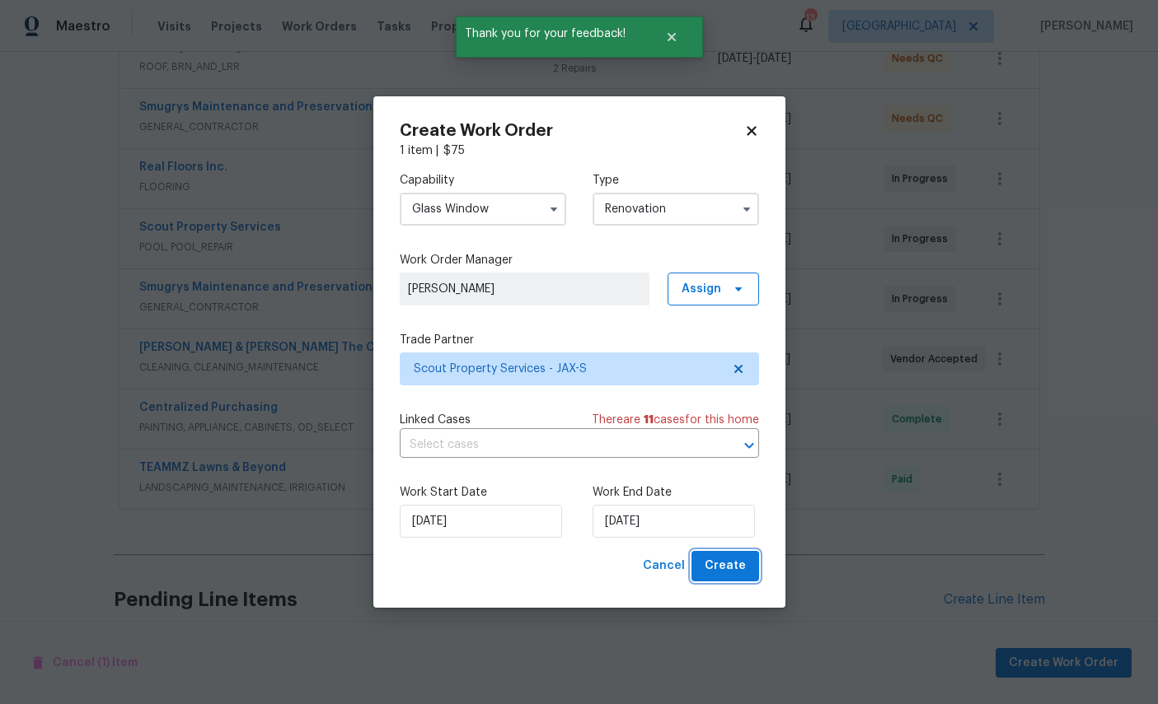
click at [748, 565] on button "Create" at bounding box center [725, 566] width 68 height 30
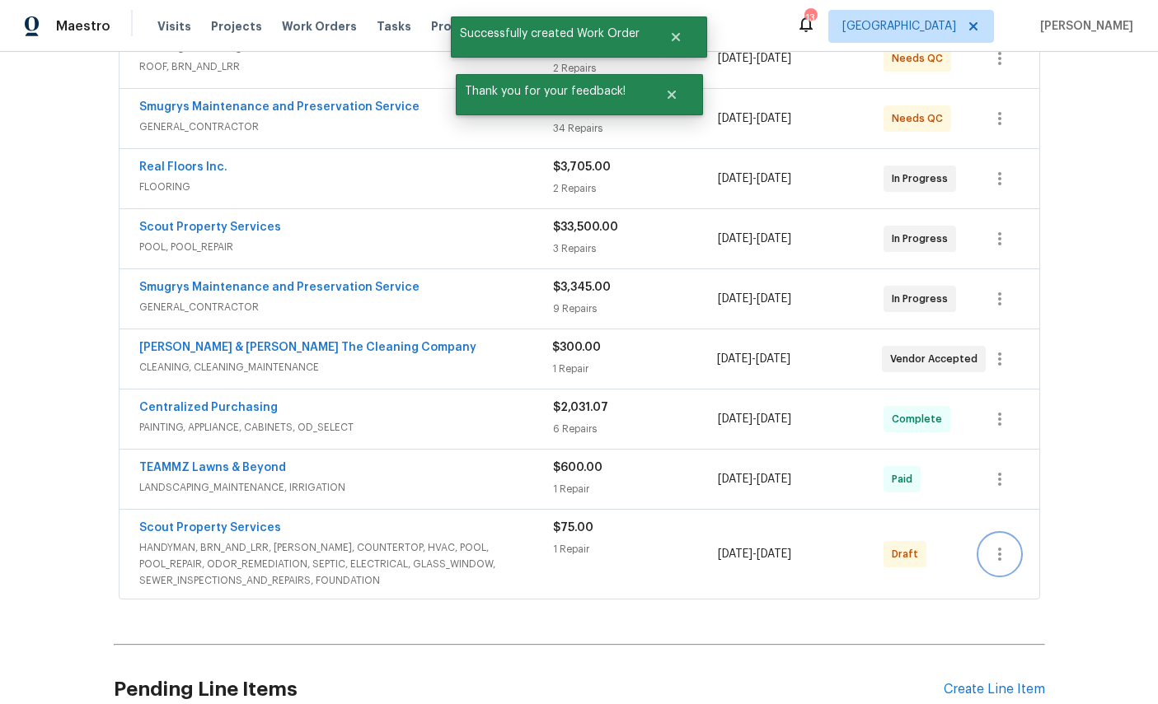
click at [1012, 535] on button "button" at bounding box center [1000, 555] width 40 height 40
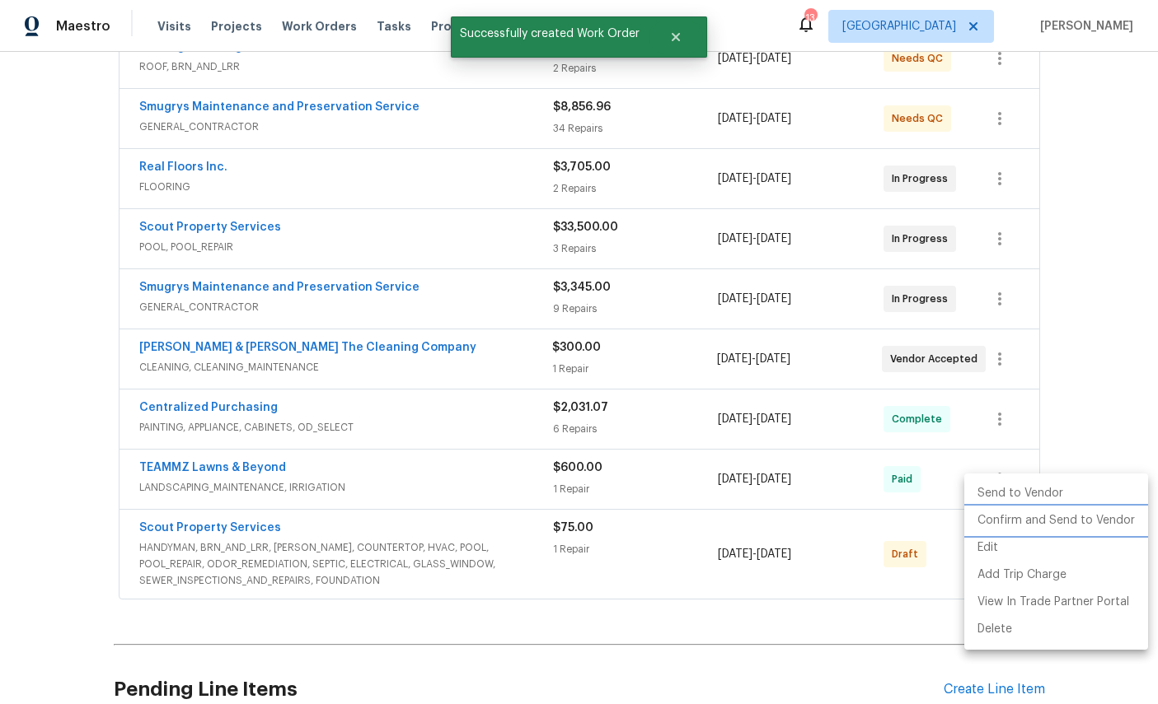
click at [1061, 525] on li "Confirm and Send to Vendor" at bounding box center [1056, 520] width 184 height 27
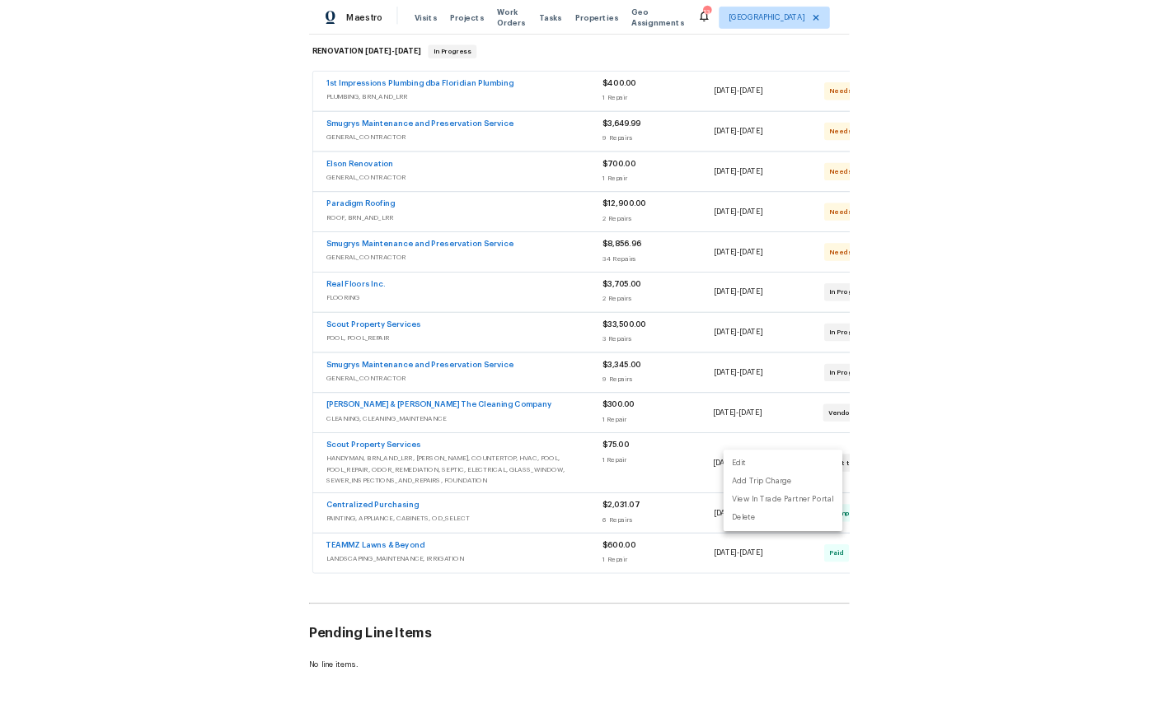
scroll to position [62, 0]
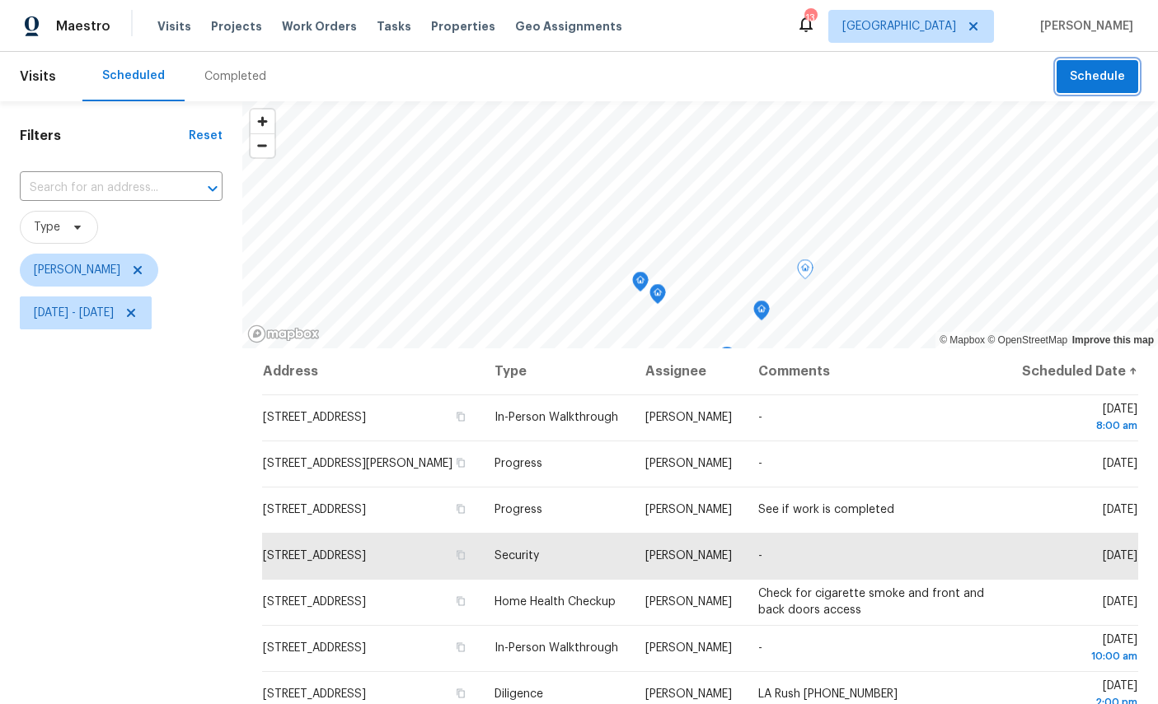
click at [768, 309] on icon "Map marker" at bounding box center [761, 311] width 15 height 19
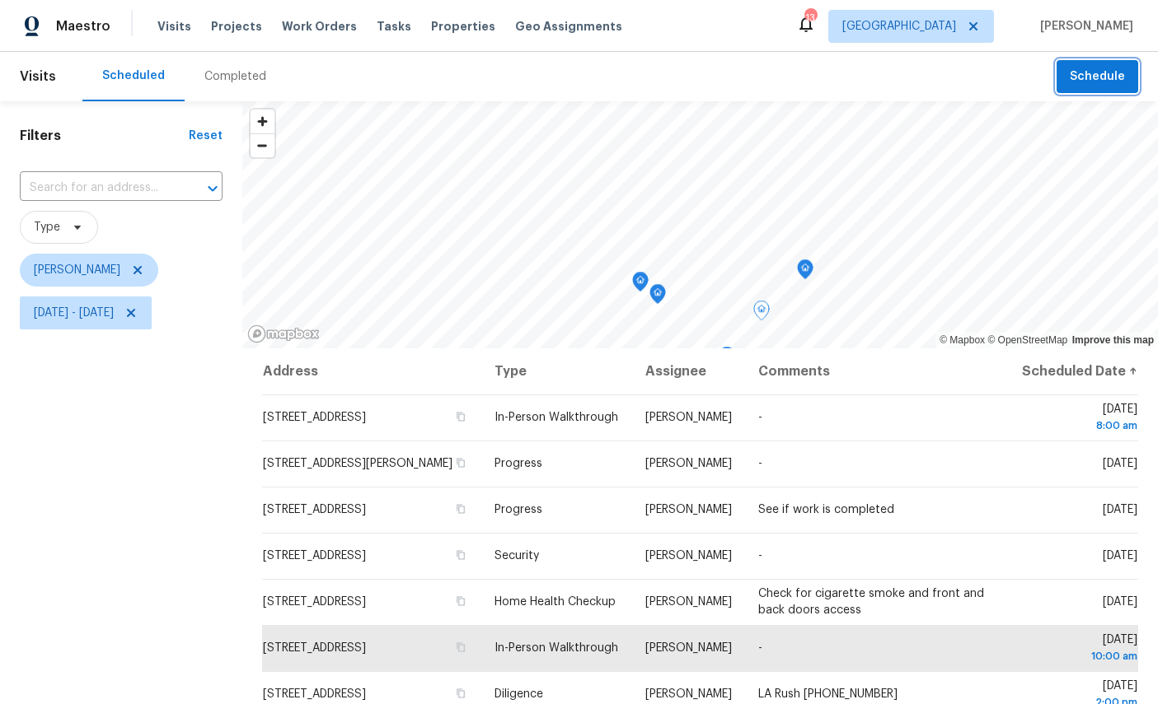
click at [634, 282] on icon "Map marker" at bounding box center [640, 282] width 15 height 19
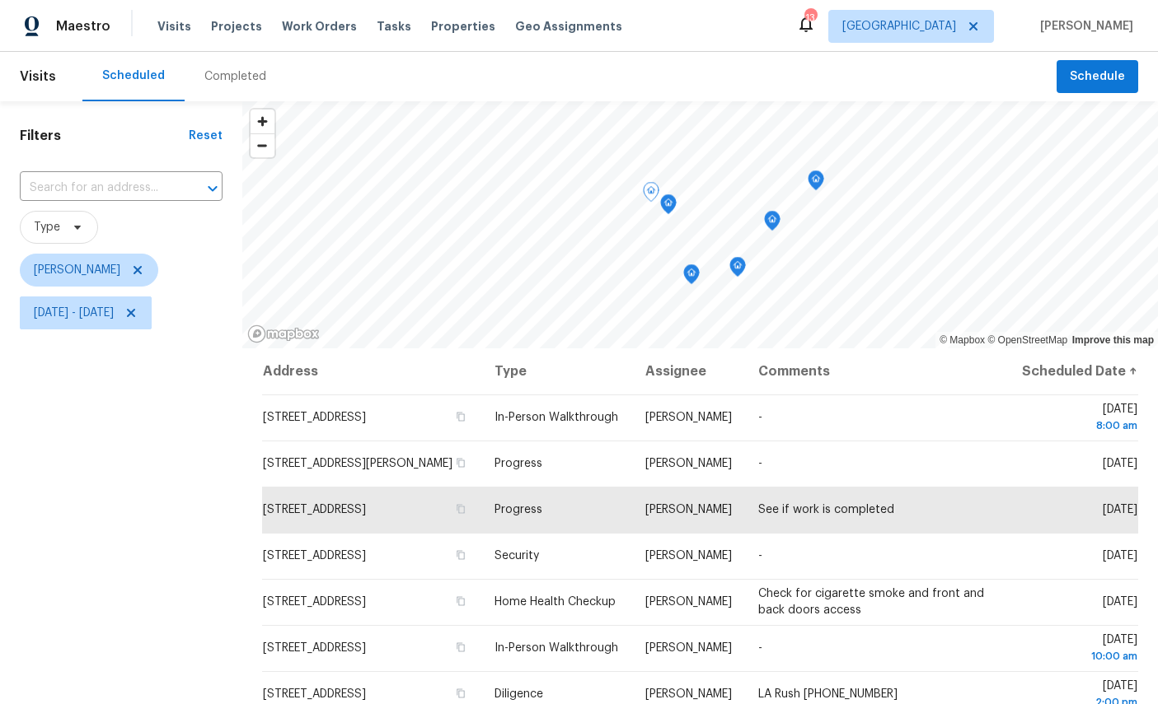
click at [775, 221] on icon "Map marker" at bounding box center [772, 221] width 15 height 19
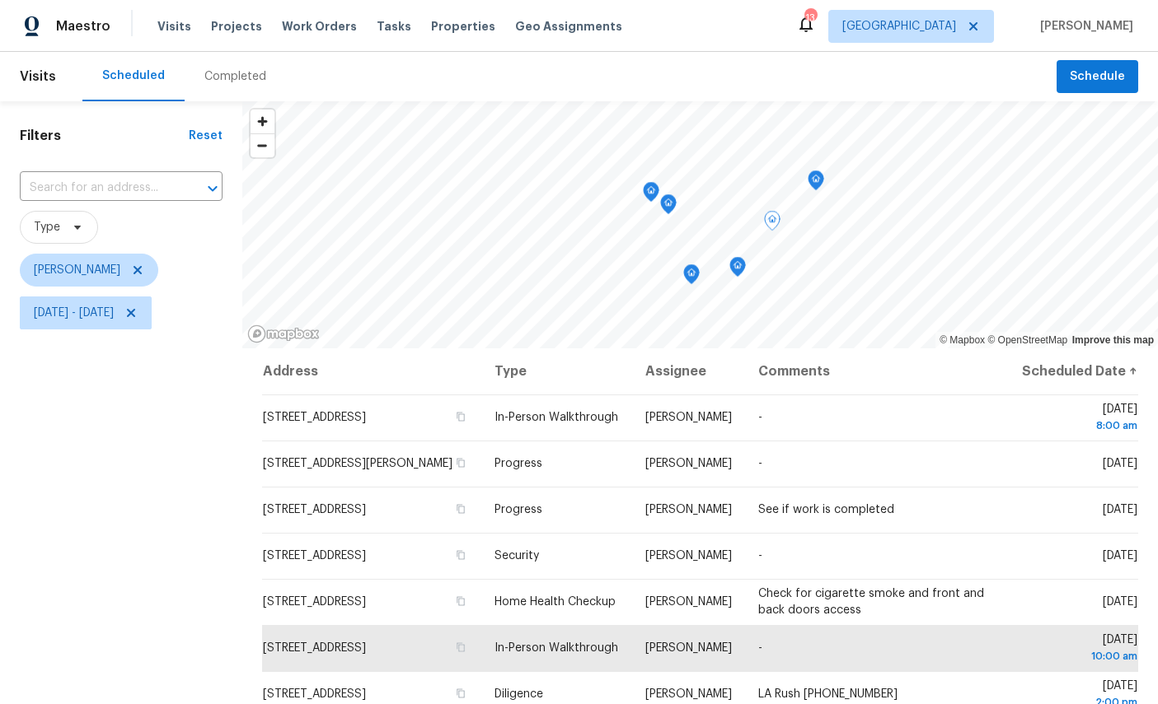
click at [735, 267] on icon "Map marker" at bounding box center [737, 266] width 5 height 4
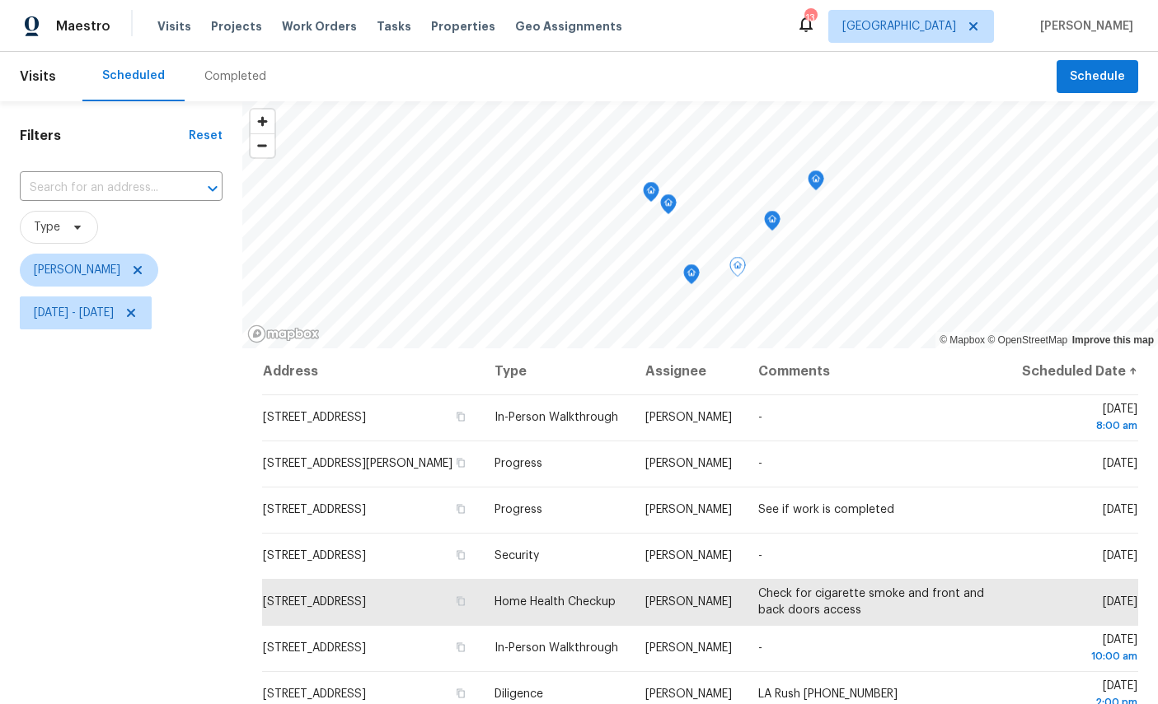
click at [696, 277] on icon "Map marker" at bounding box center [691, 274] width 15 height 19
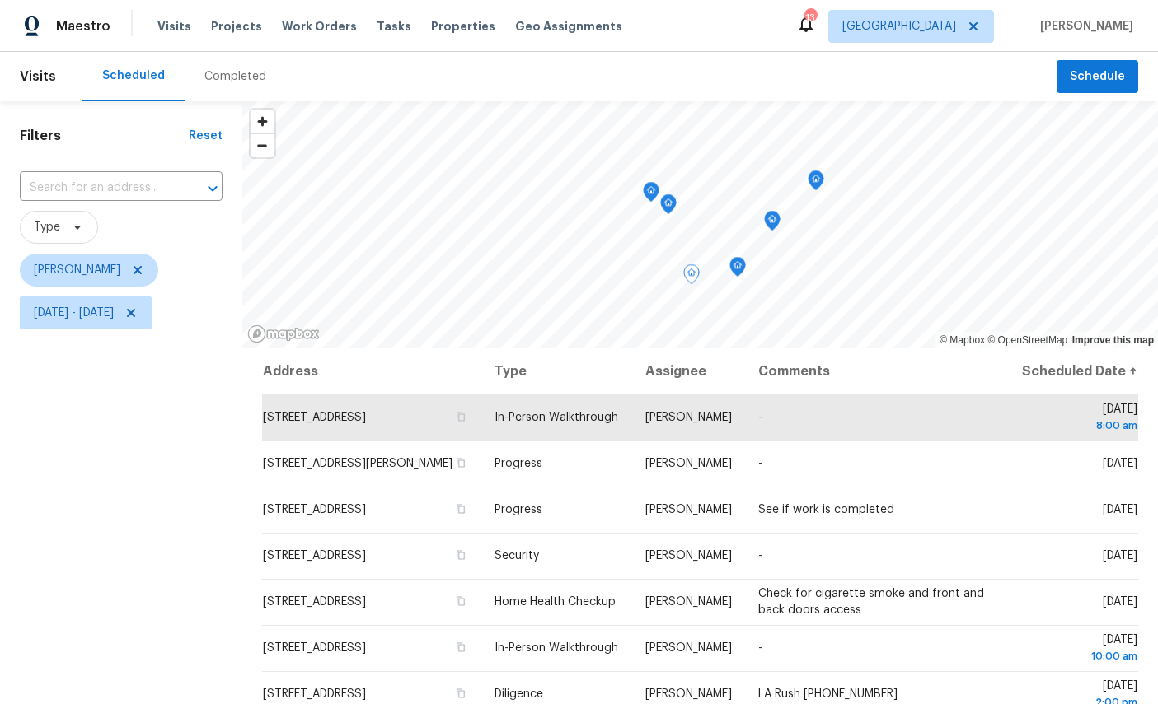
click at [768, 223] on icon "Map marker" at bounding box center [772, 221] width 15 height 19
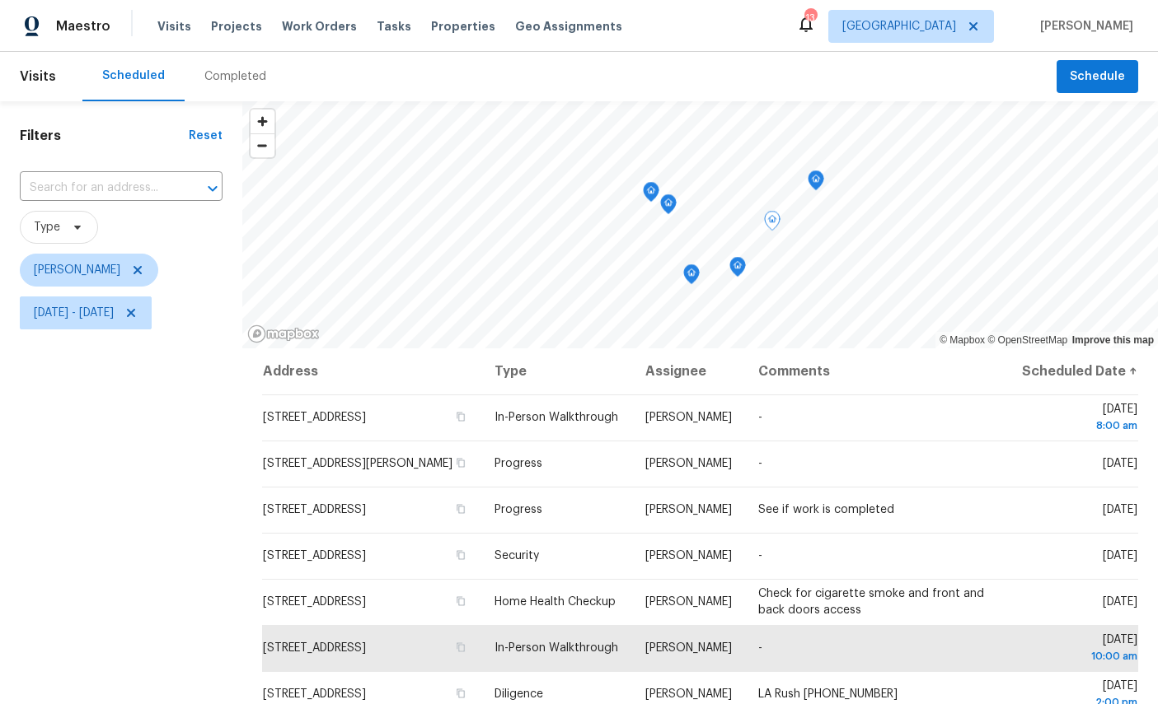
click at [816, 180] on icon "Map marker" at bounding box center [815, 180] width 15 height 19
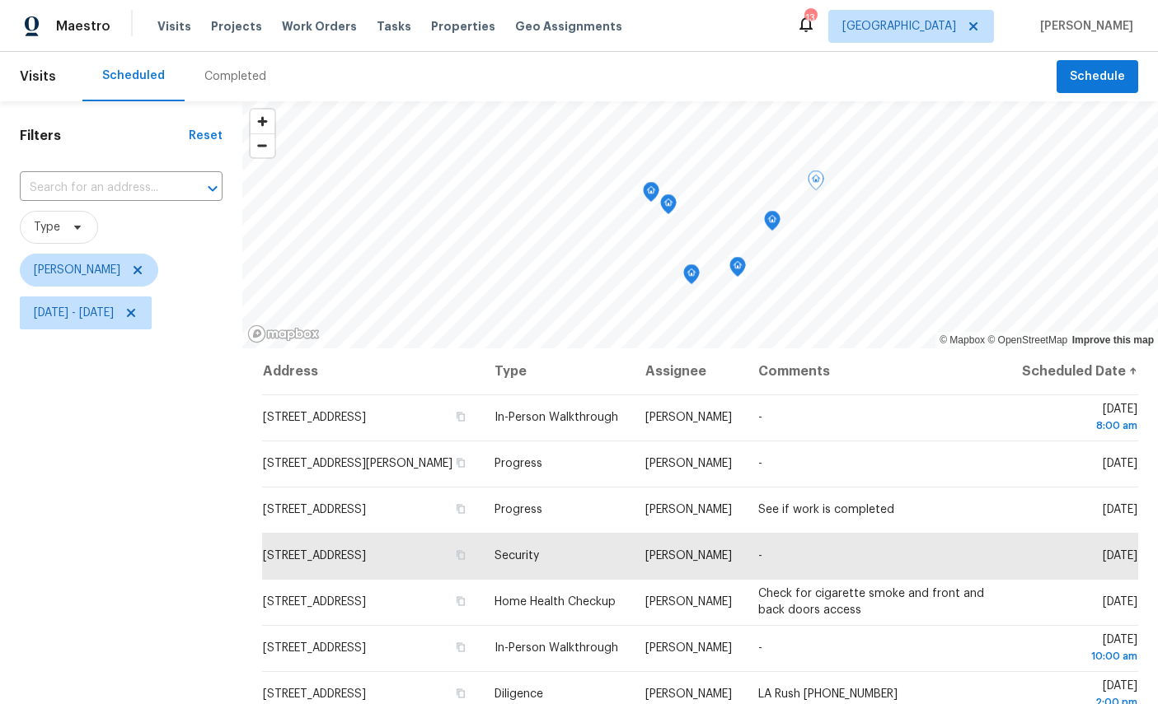
click at [741, 271] on icon "Map marker" at bounding box center [737, 267] width 15 height 19
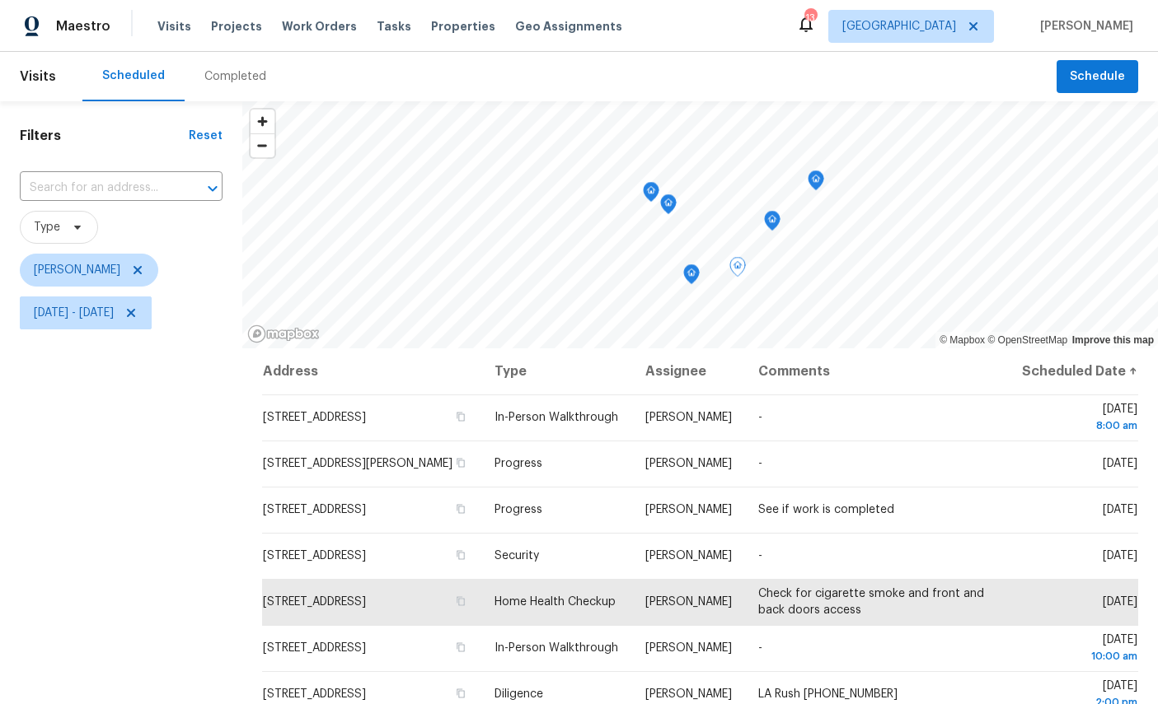
click at [776, 216] on icon "Map marker" at bounding box center [772, 221] width 15 height 19
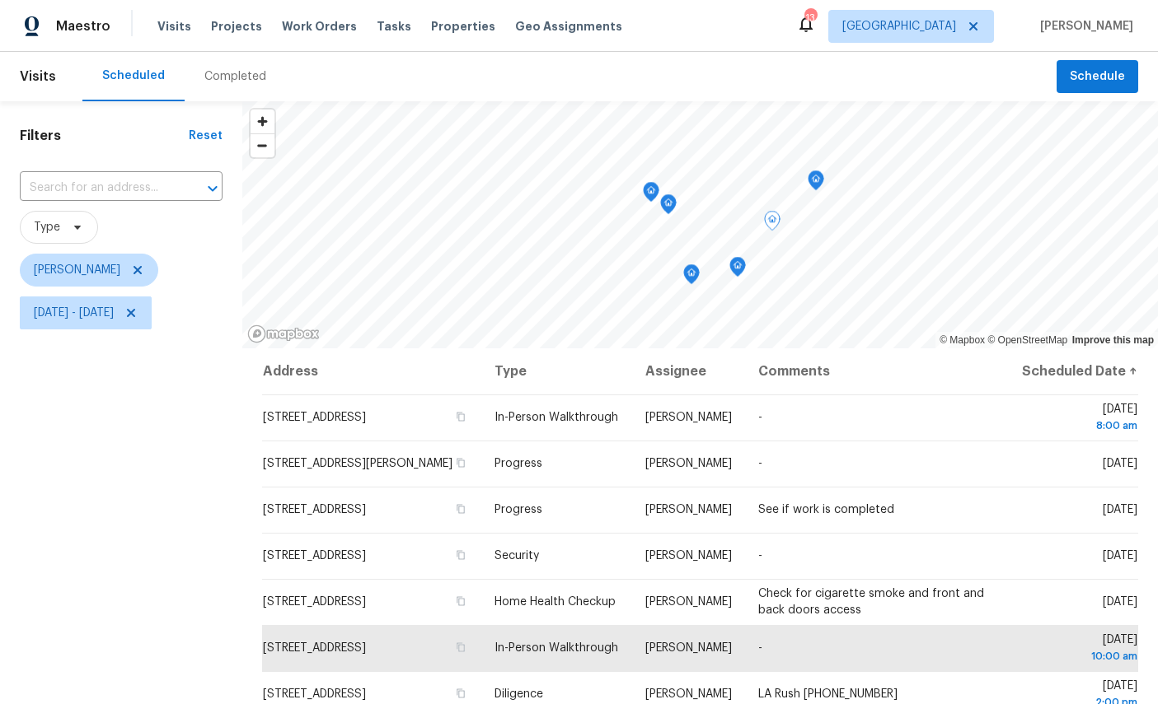
click at [739, 263] on icon "Map marker" at bounding box center [737, 267] width 15 height 19
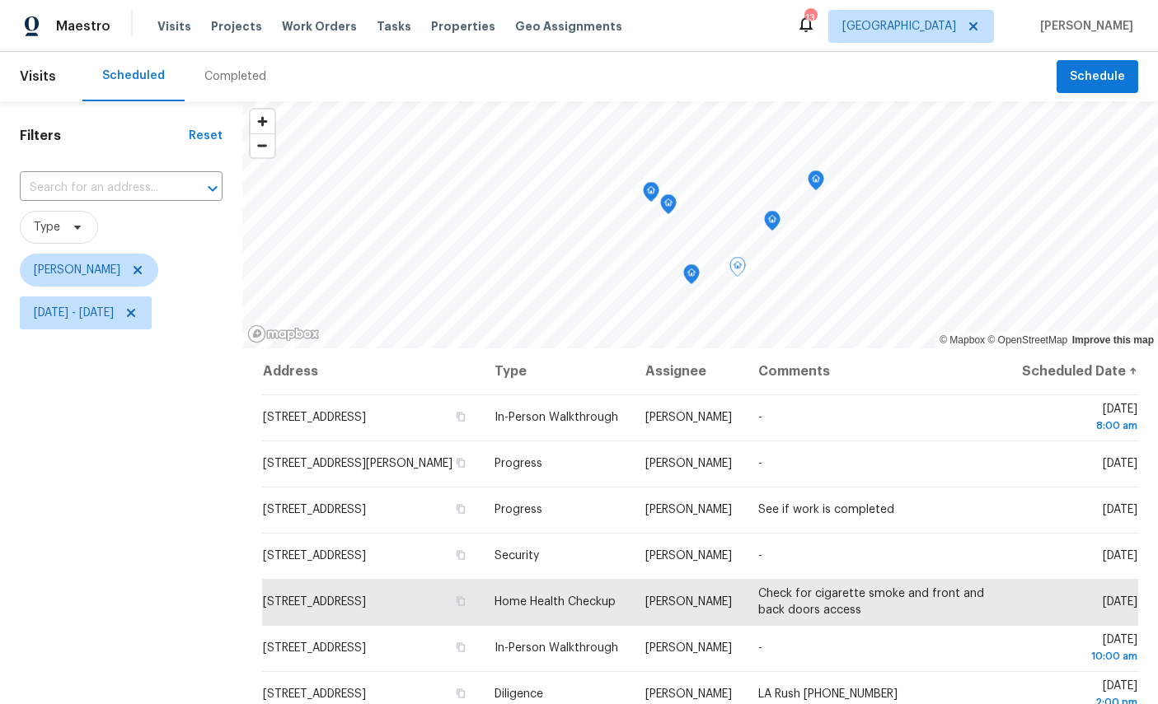
click at [689, 276] on icon "Map marker" at bounding box center [691, 274] width 5 height 4
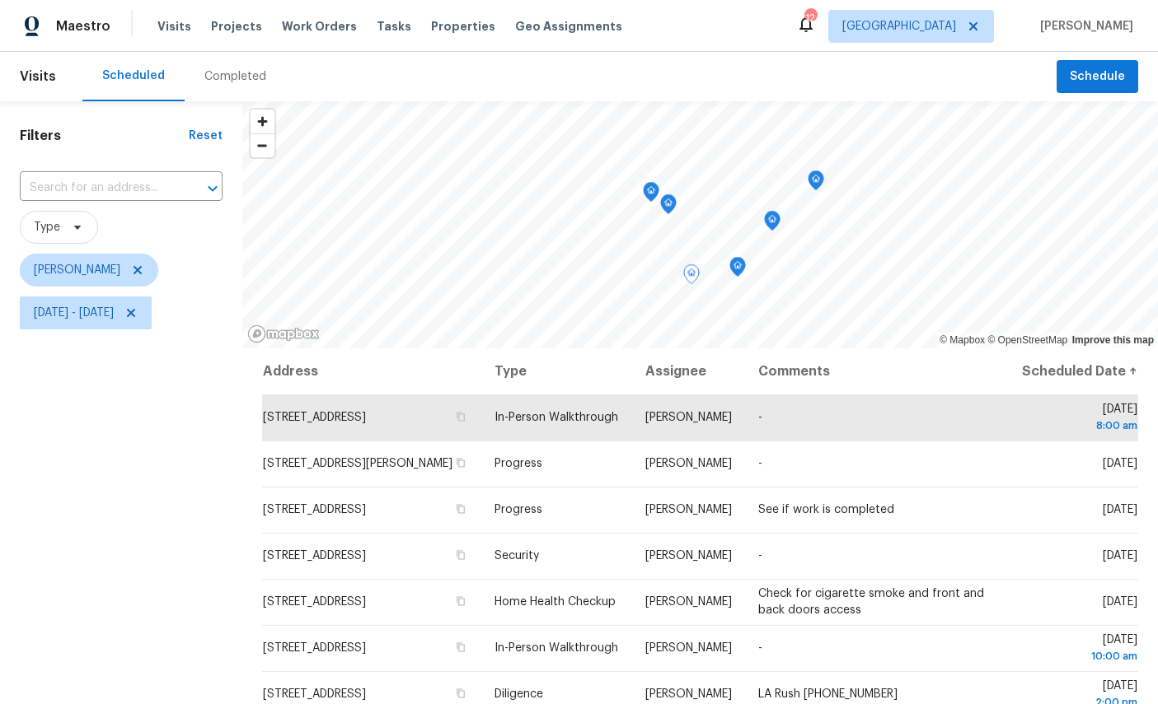
click at [774, 214] on icon "Map marker" at bounding box center [772, 221] width 15 height 19
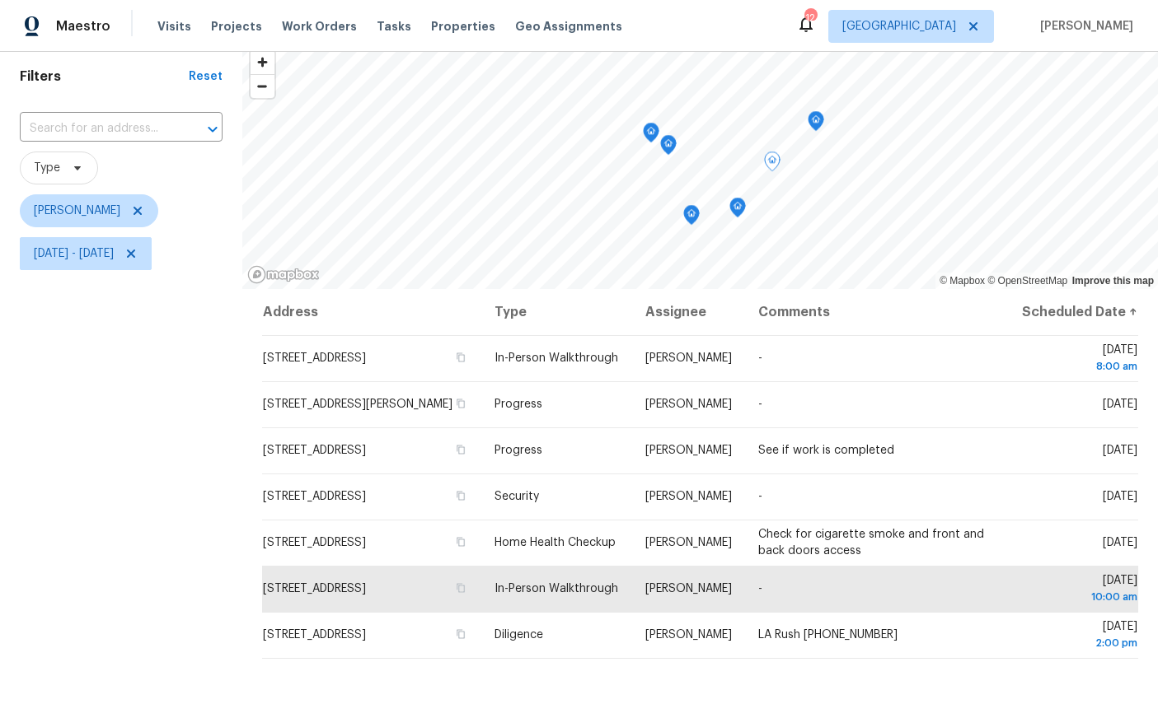
scroll to position [60, 0]
click at [737, 204] on icon "Map marker" at bounding box center [737, 207] width 15 height 19
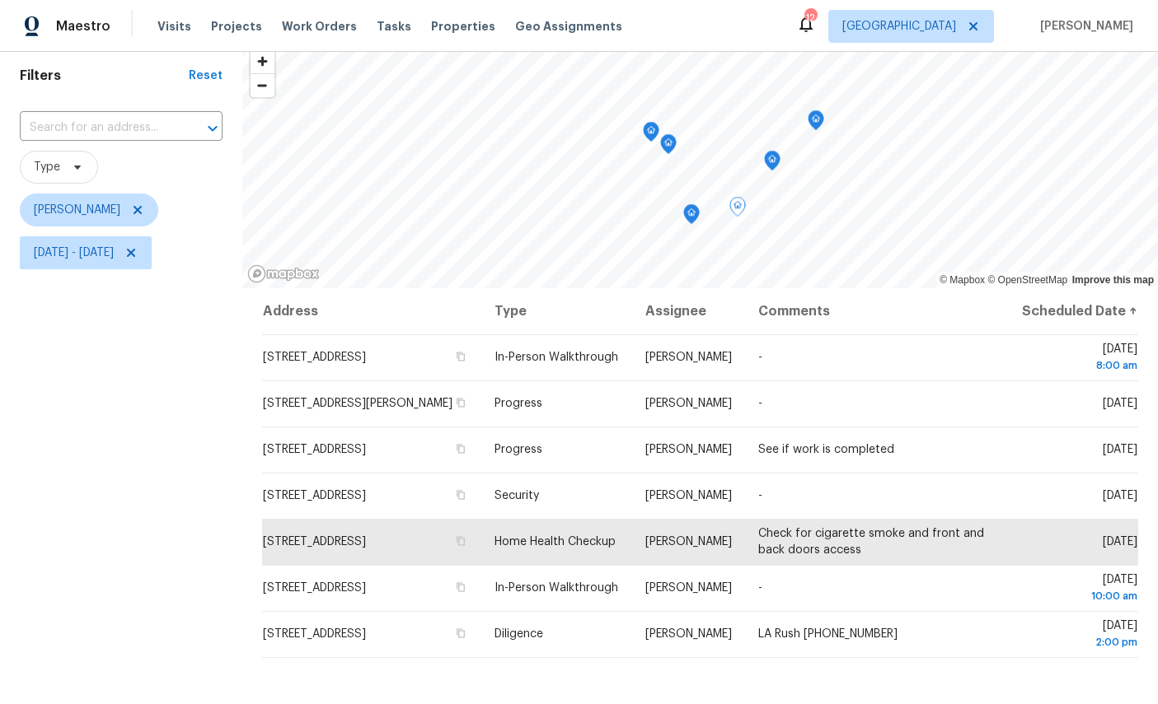
scroll to position [68, 0]
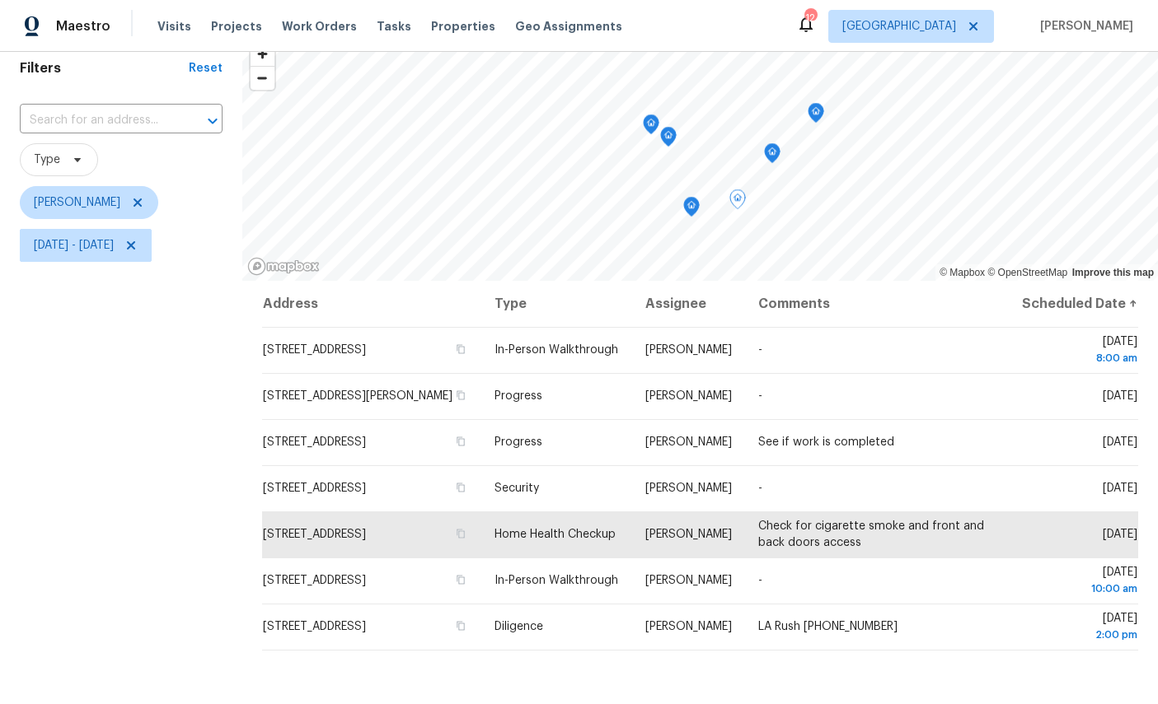
click at [815, 110] on icon "Map marker" at bounding box center [815, 113] width 15 height 19
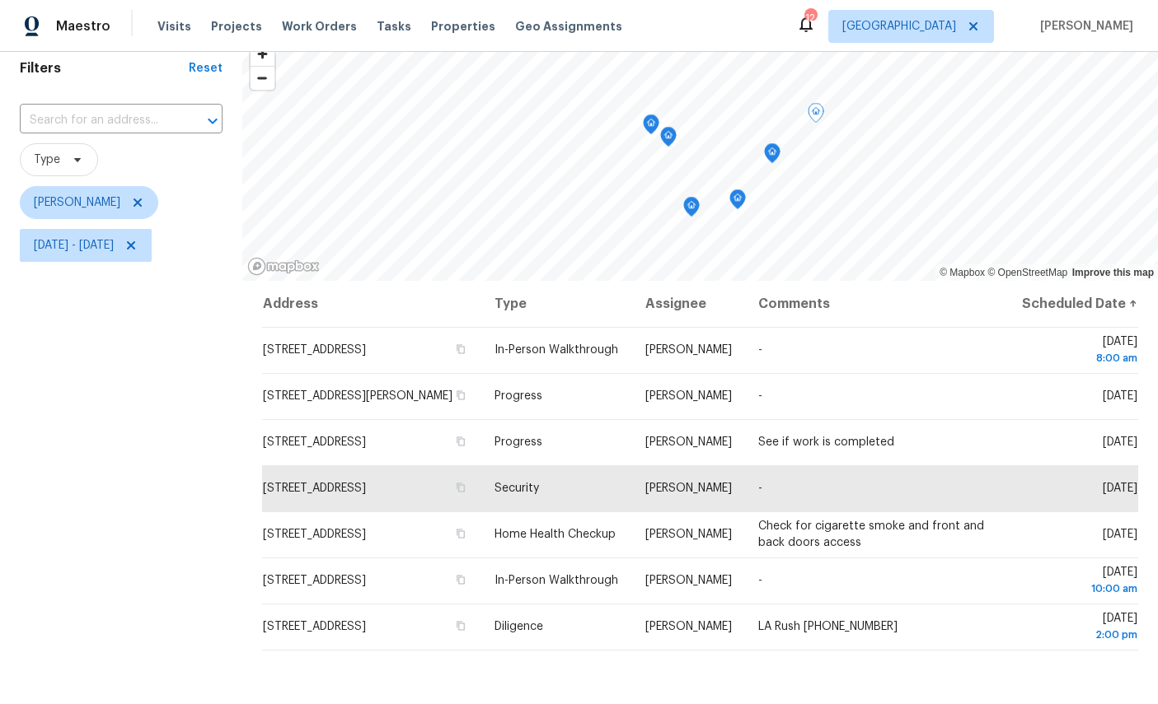
click at [768, 152] on icon "Map marker" at bounding box center [772, 153] width 15 height 19
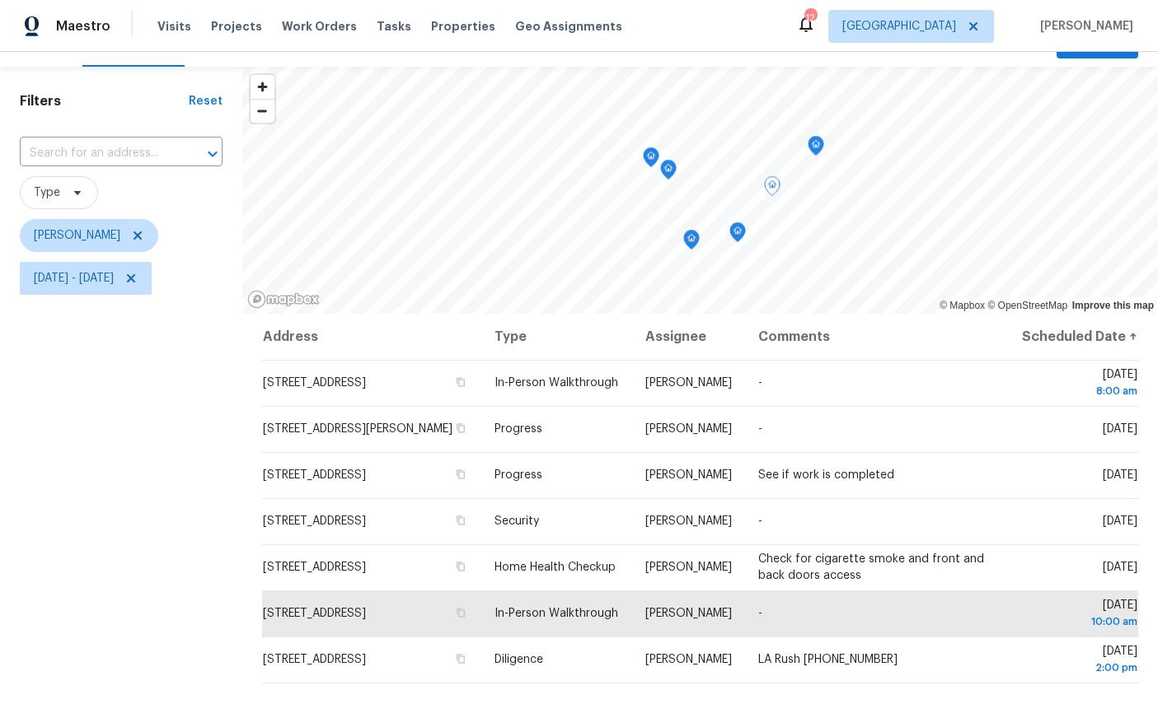
scroll to position [31, 0]
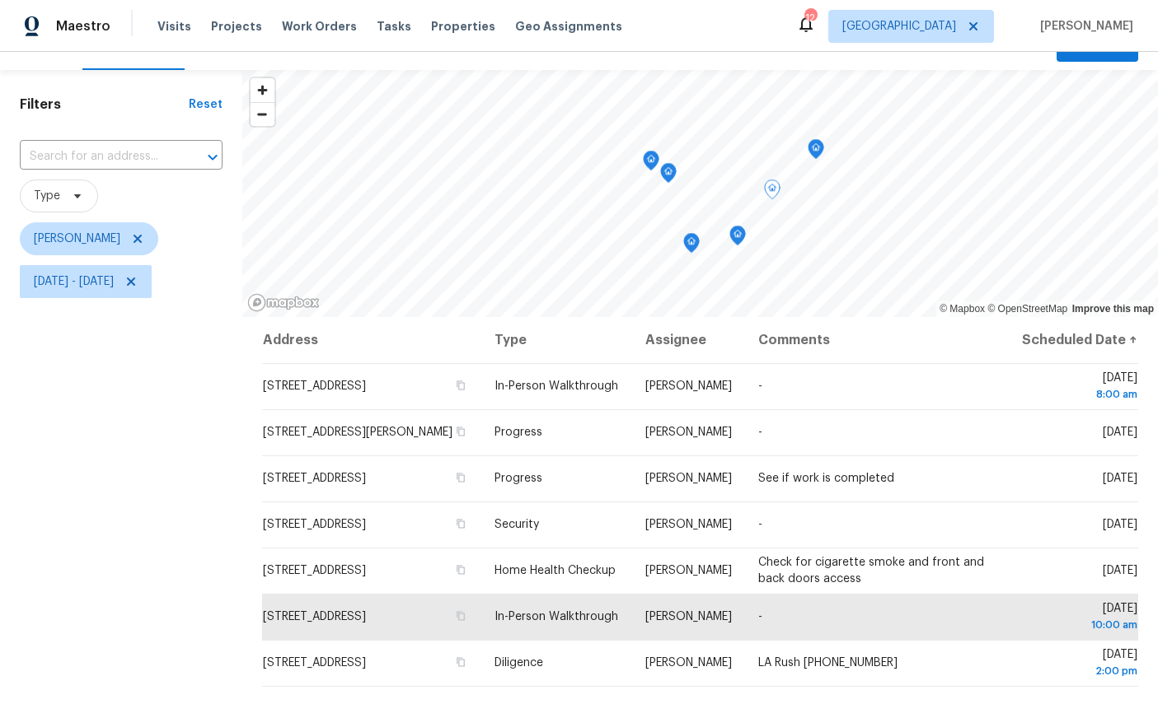
click at [742, 243] on icon "Map marker" at bounding box center [737, 236] width 16 height 21
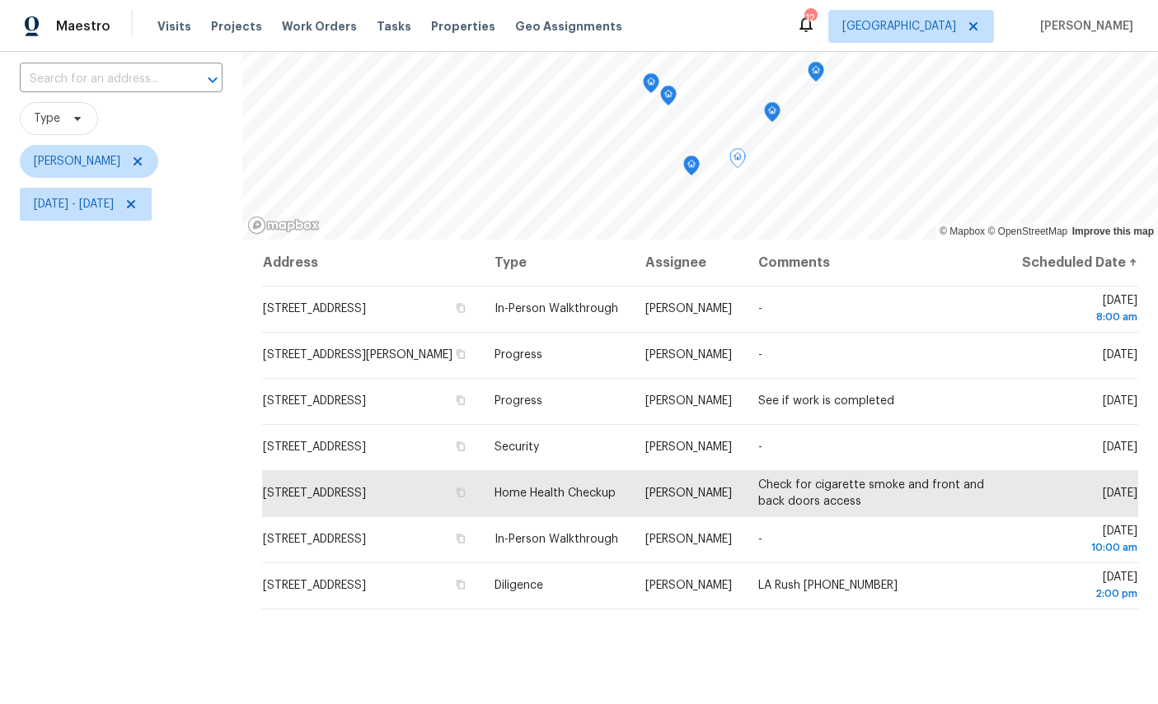
scroll to position [93, 0]
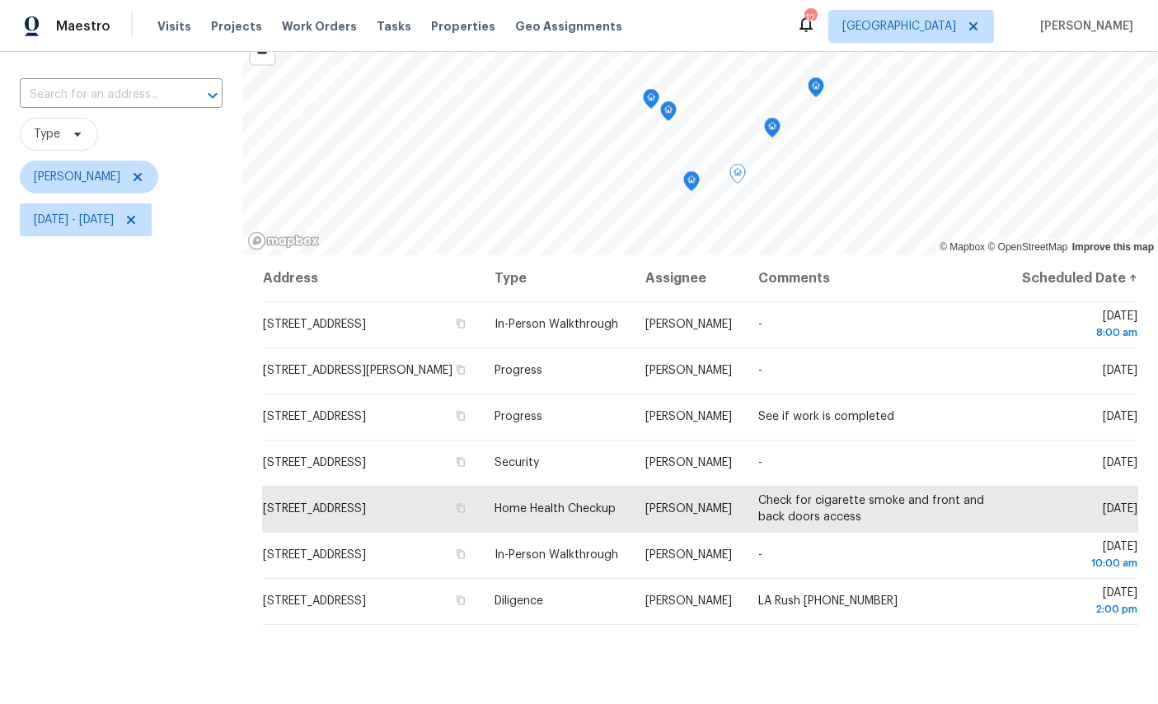
click at [816, 83] on icon "Map marker" at bounding box center [815, 84] width 8 height 4
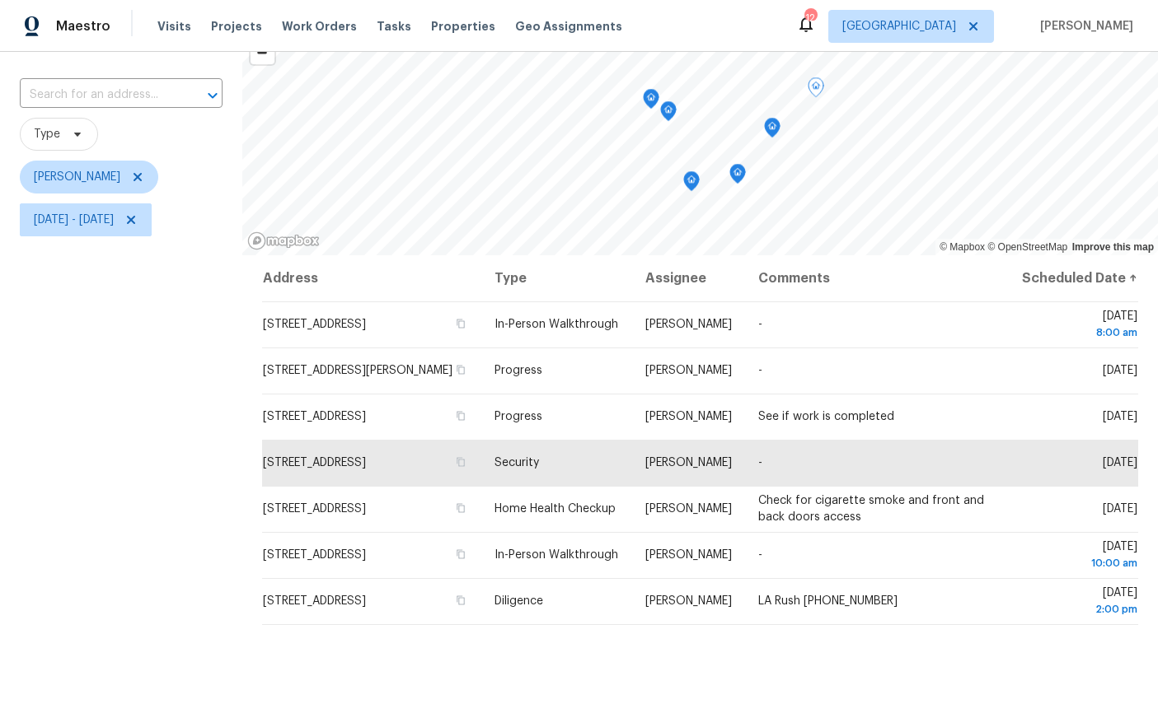
scroll to position [78, 0]
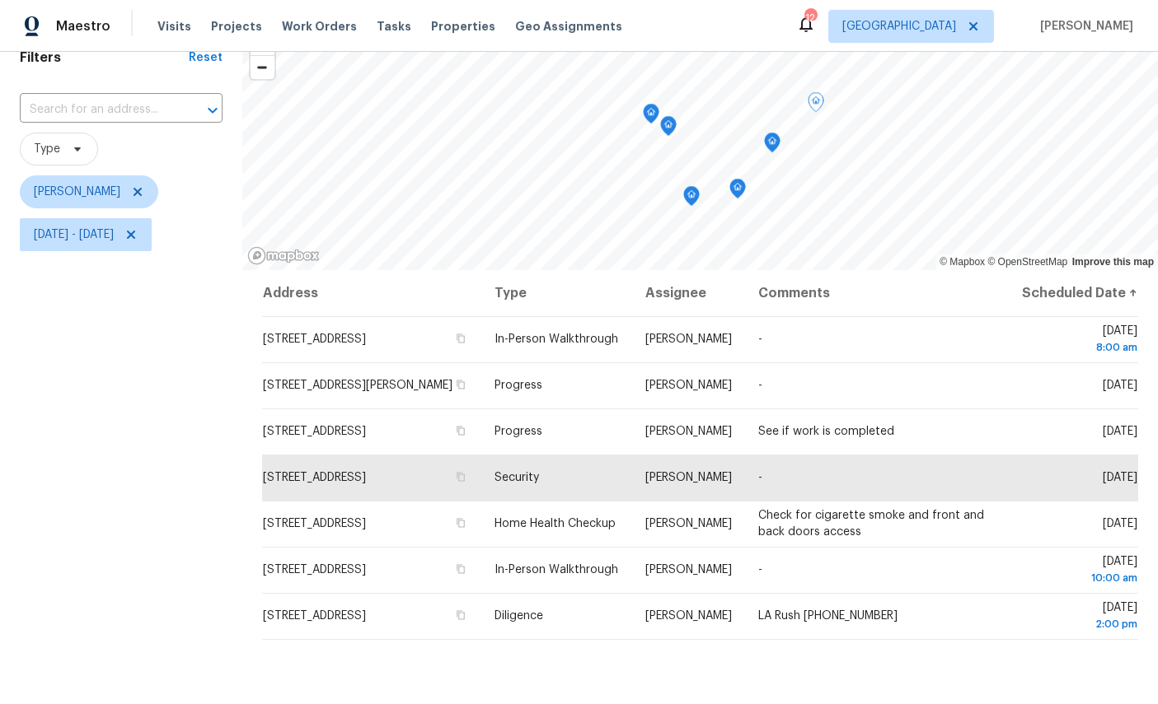
click at [777, 138] on icon "Map marker" at bounding box center [772, 142] width 15 height 19
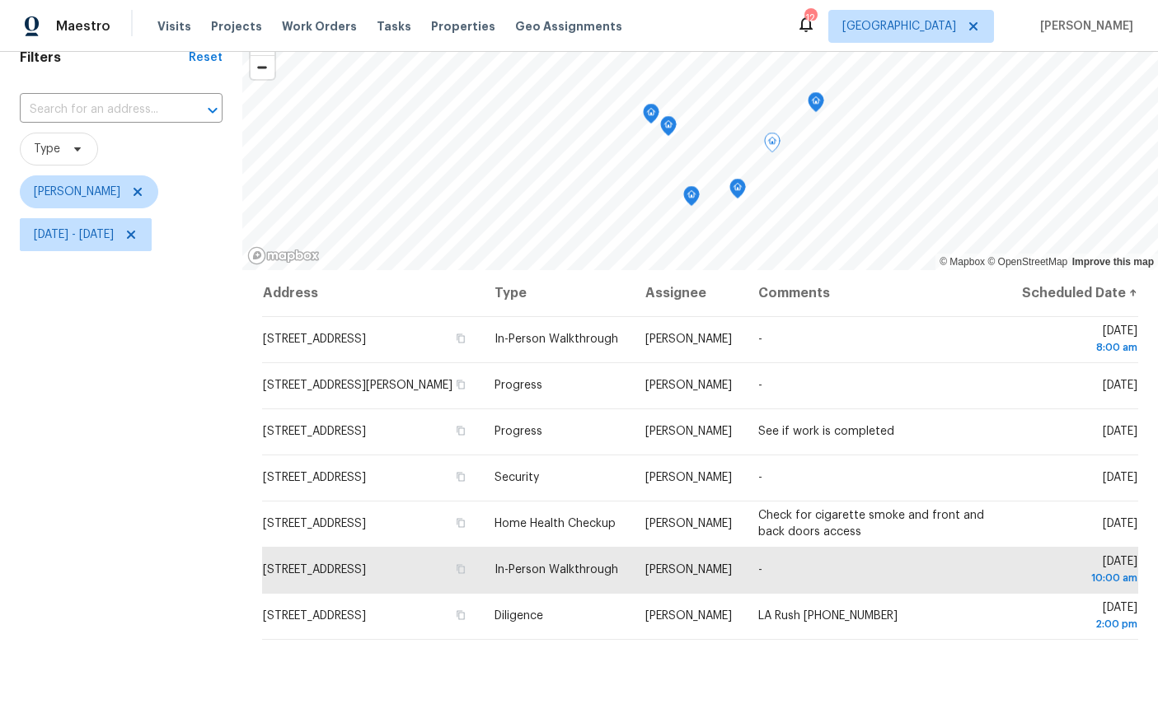
click at [742, 186] on icon "Map marker" at bounding box center [737, 189] width 15 height 19
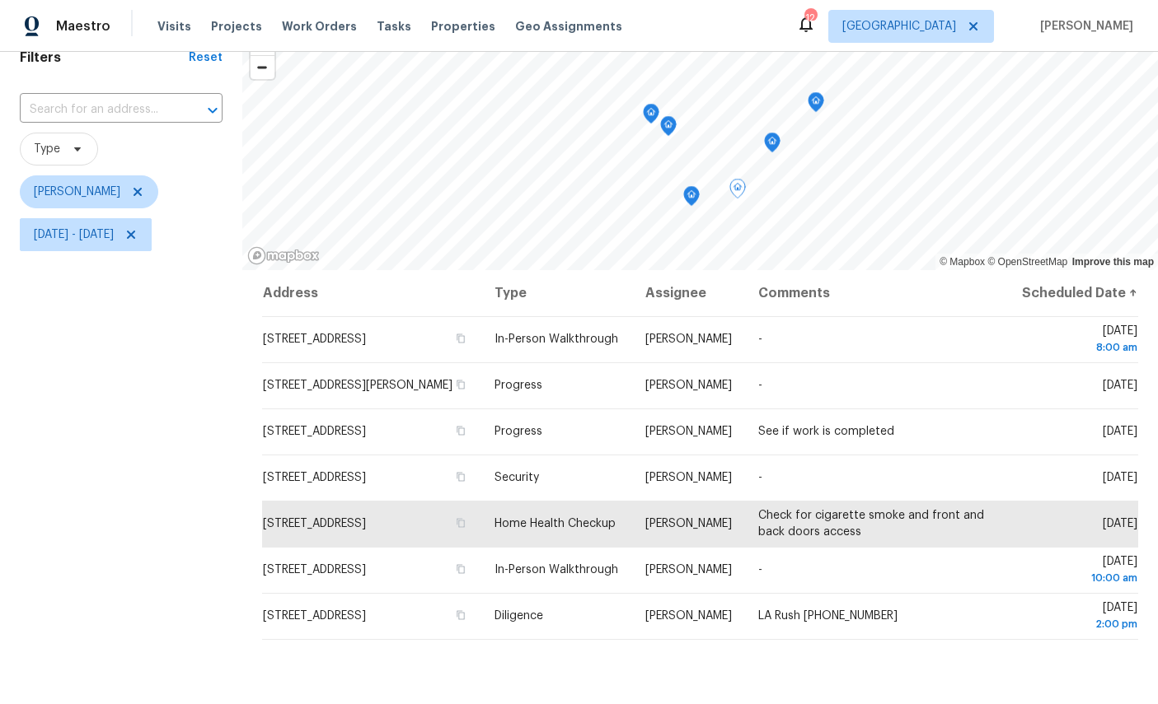
click at [694, 199] on icon "Map marker" at bounding box center [691, 196] width 15 height 19
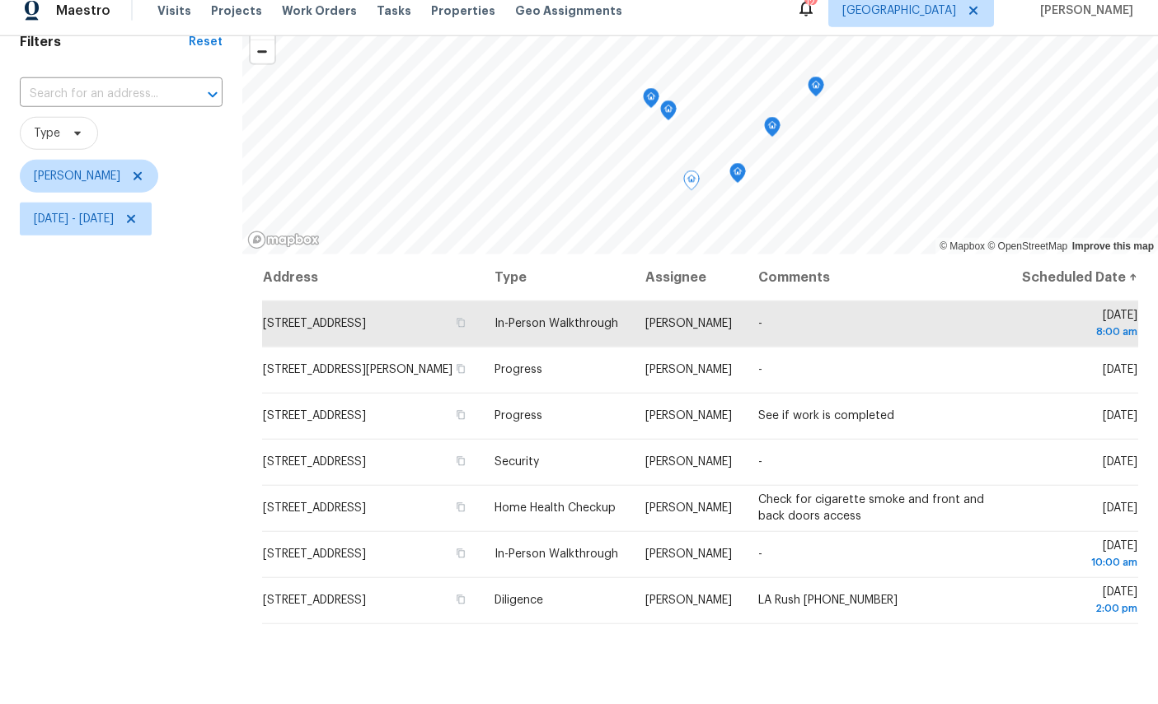
scroll to position [63, 0]
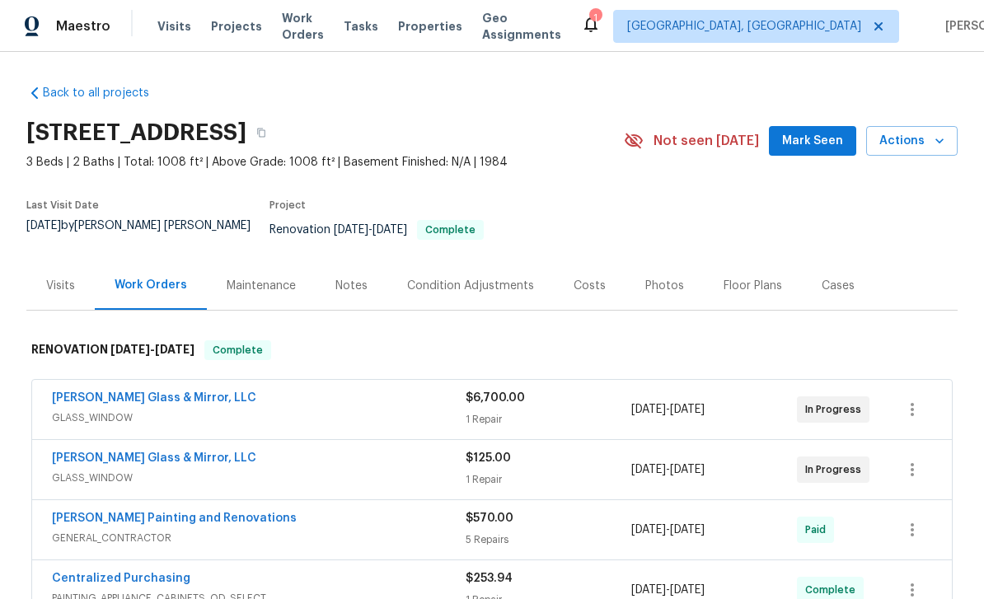
click at [826, 137] on span "Mark Seen" at bounding box center [812, 141] width 61 height 21
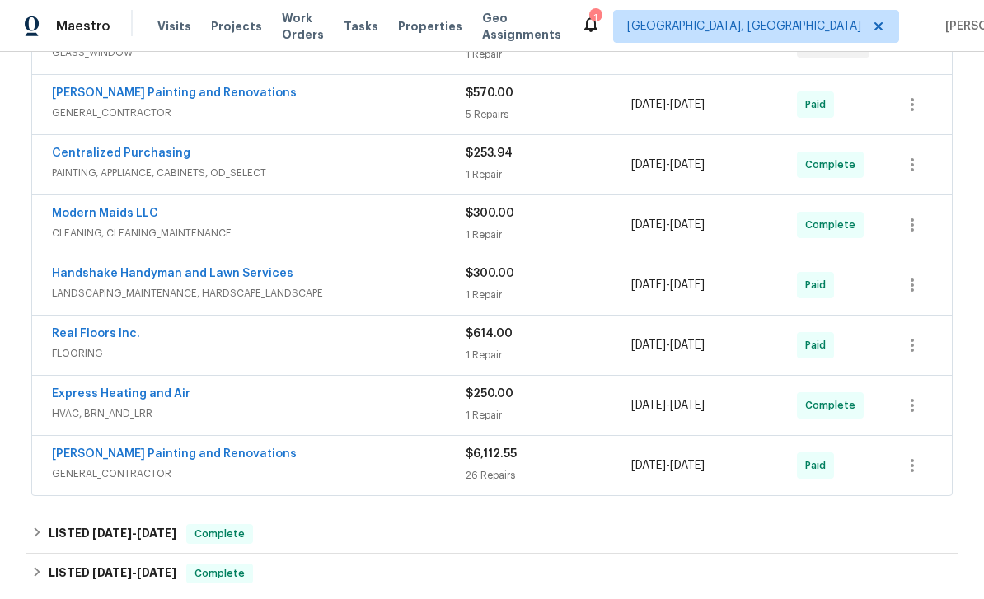
scroll to position [550, 0]
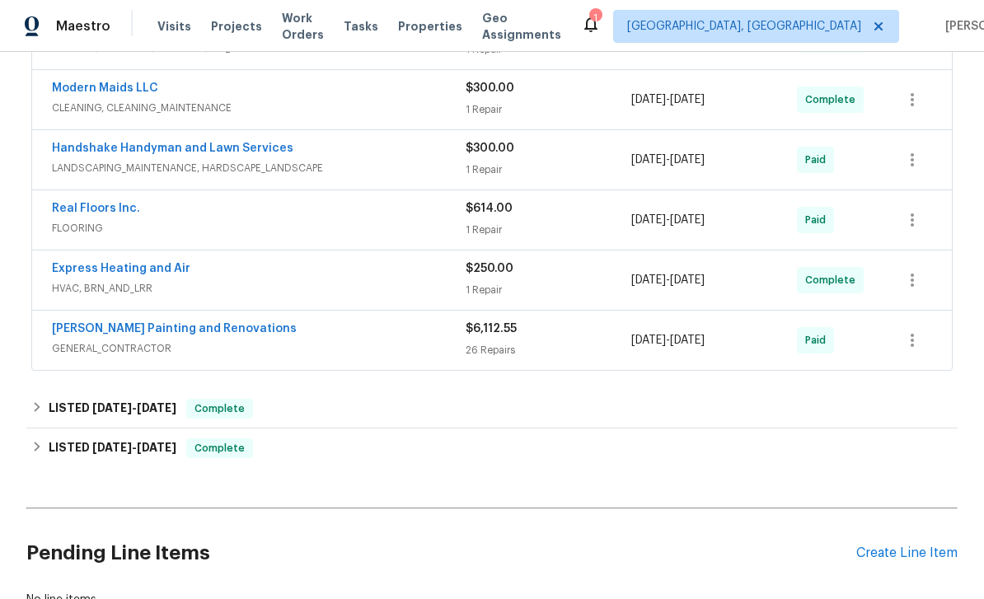
click at [914, 546] on div "Create Line Item" at bounding box center [906, 553] width 101 height 16
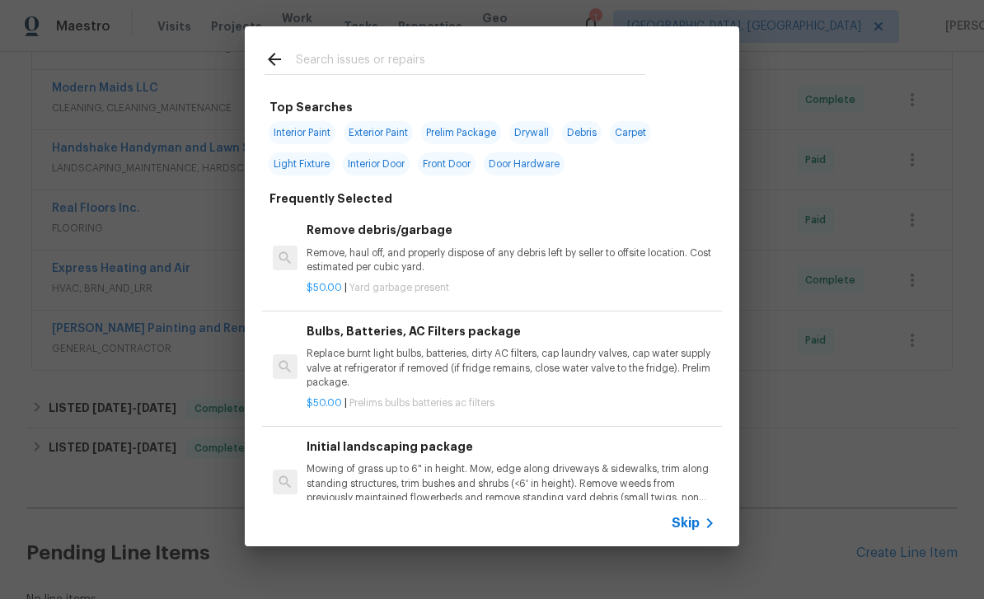
click at [544, 72] on input "text" at bounding box center [470, 61] width 349 height 25
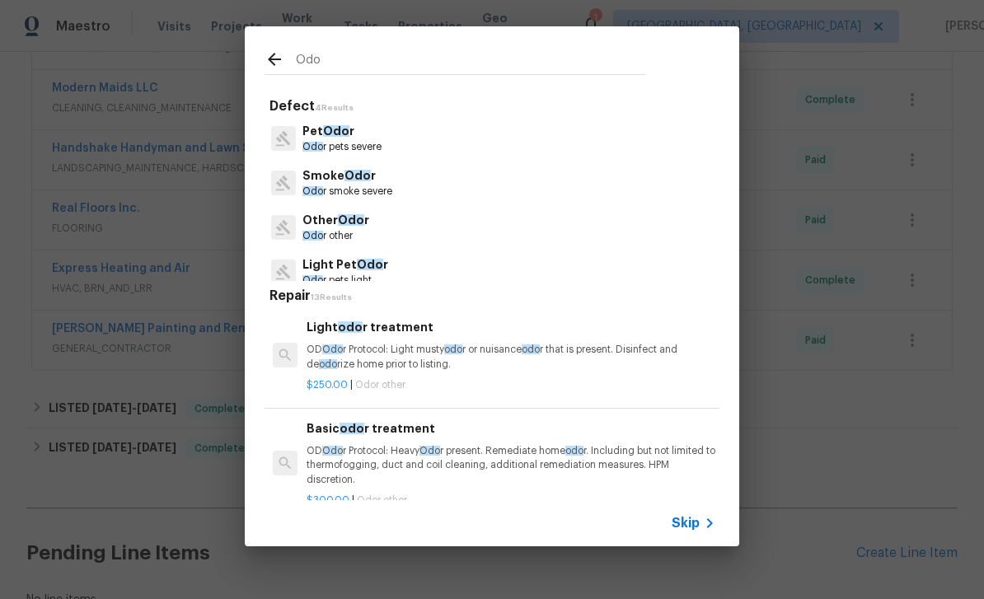
type input "Odo"
click at [433, 188] on div "Smoke Odo r Odo r smoke severe" at bounding box center [491, 183] width 455 height 44
click at [355, 182] on p "Smoke Odo r" at bounding box center [347, 175] width 90 height 17
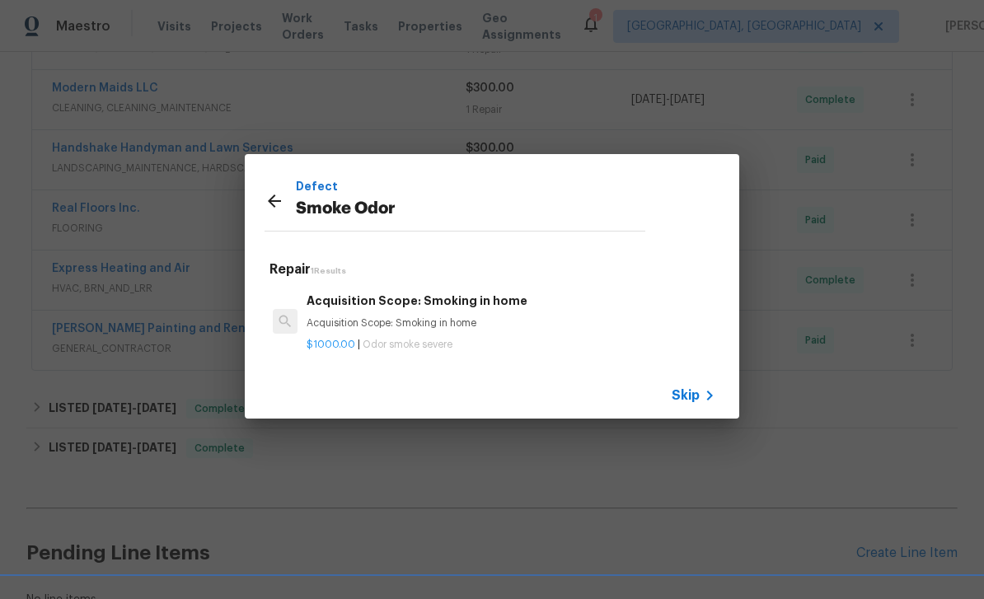
click at [420, 324] on p "Acquisition Scope: Smoking in home" at bounding box center [510, 323] width 409 height 14
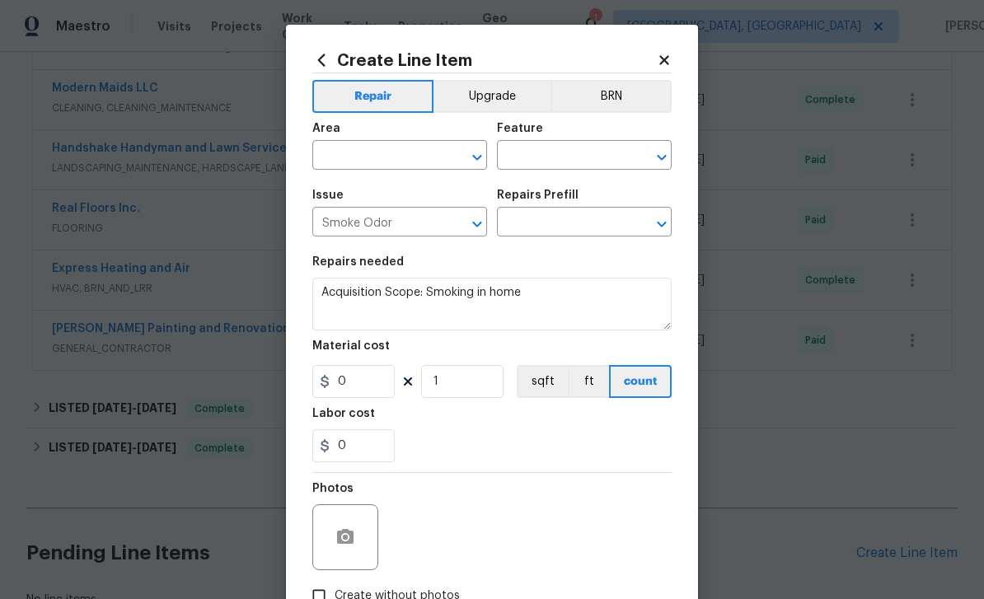
type input "Acquisition Scope: Smoking in home $1,000.00"
click at [386, 390] on input "1000" at bounding box center [353, 381] width 82 height 33
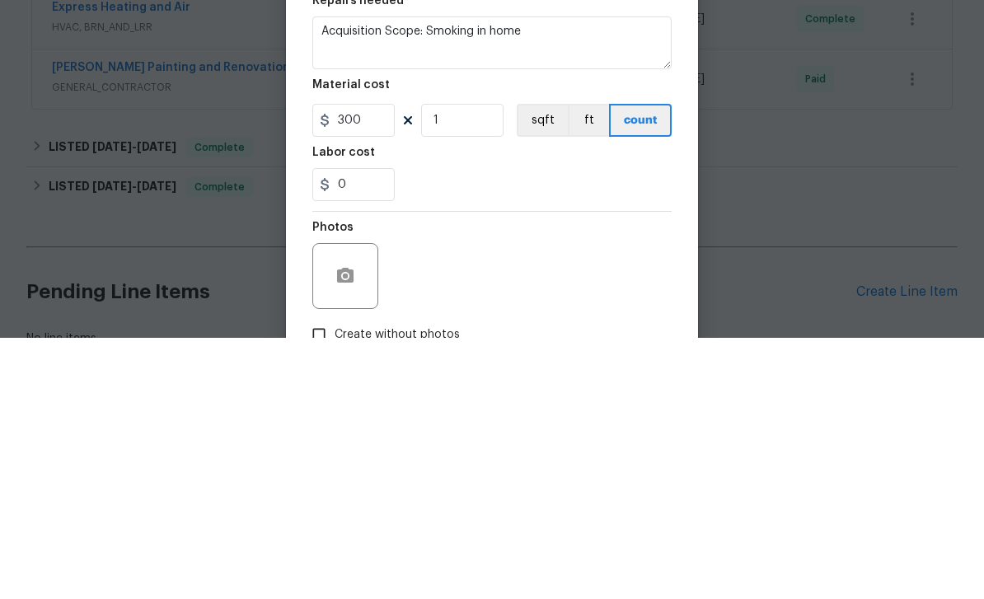
scroll to position [53, 0]
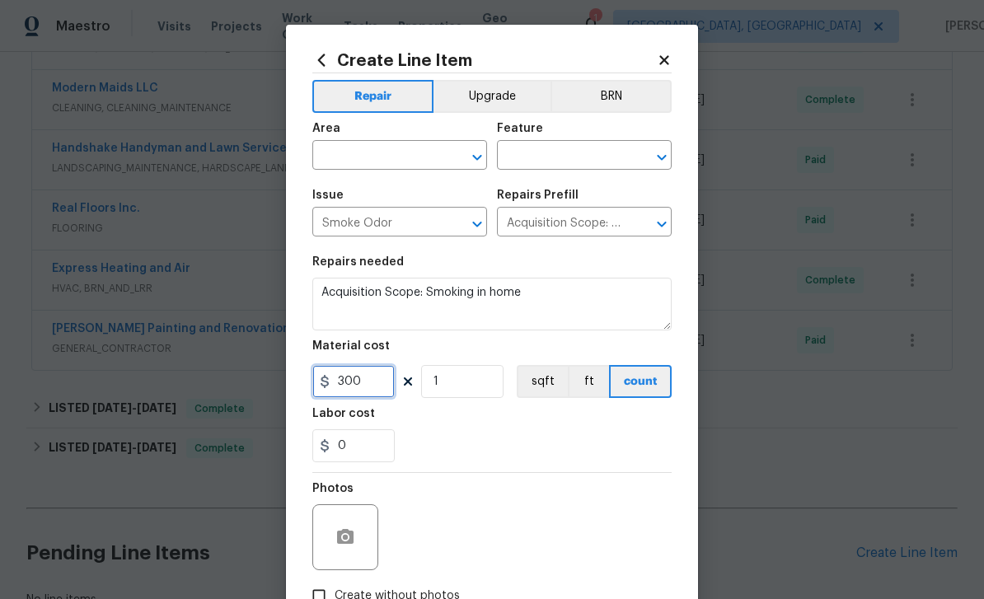
type input "300"
click at [383, 156] on input "text" at bounding box center [376, 157] width 129 height 26
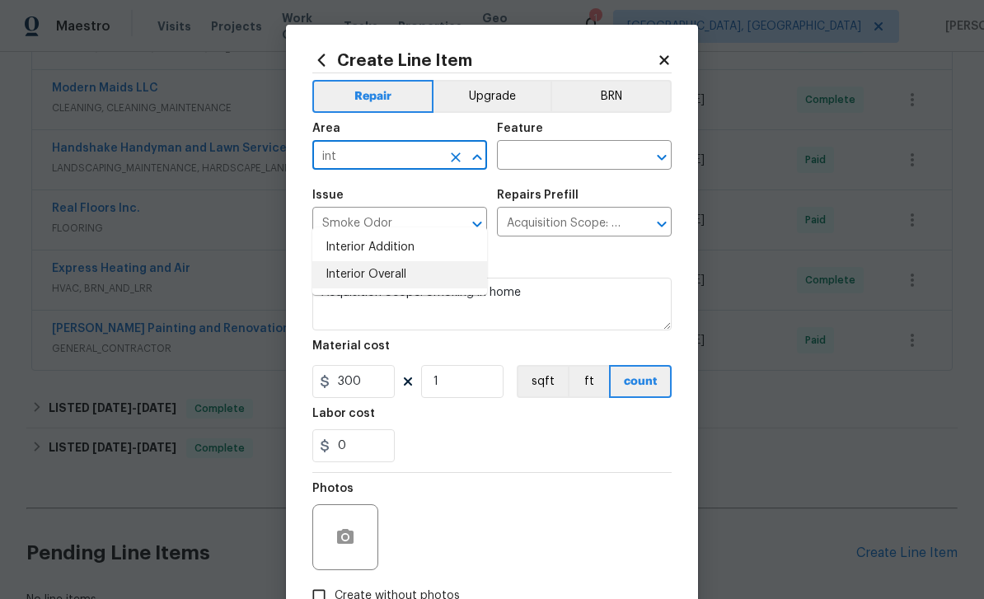
click at [387, 261] on li "Interior Overall" at bounding box center [399, 274] width 175 height 27
type input "Interior Overall"
click at [567, 150] on input "text" at bounding box center [561, 157] width 129 height 26
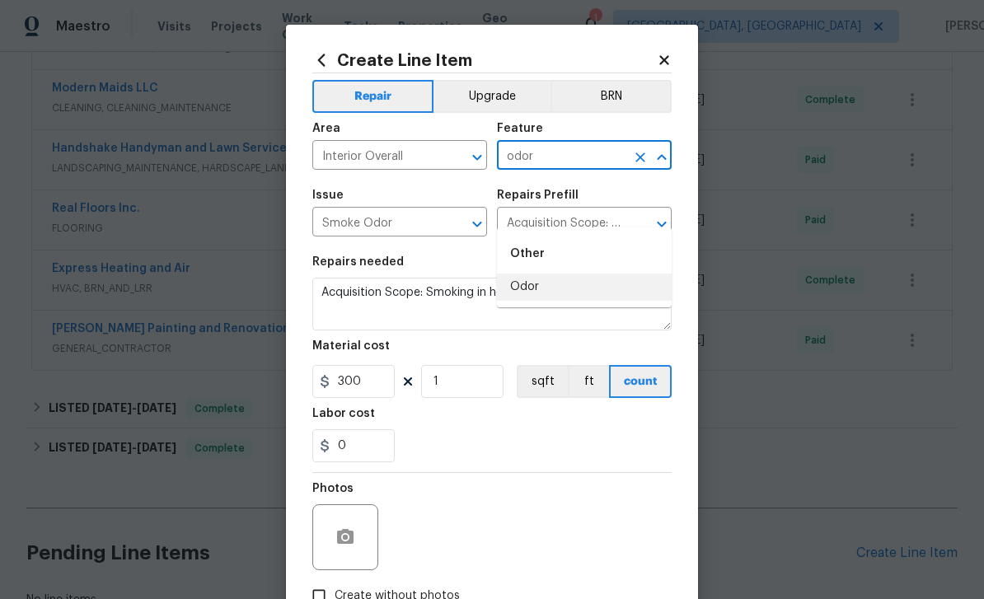
click at [541, 274] on li "Odor" at bounding box center [584, 287] width 175 height 27
type input "Odor"
click at [351, 532] on icon "button" at bounding box center [345, 537] width 20 height 20
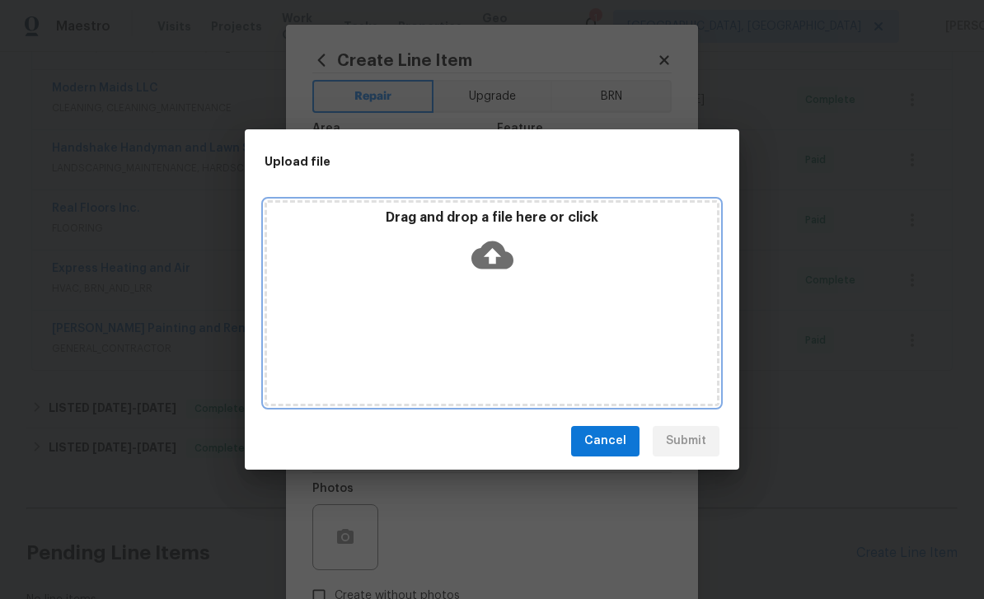
click at [490, 246] on icon at bounding box center [492, 255] width 42 height 28
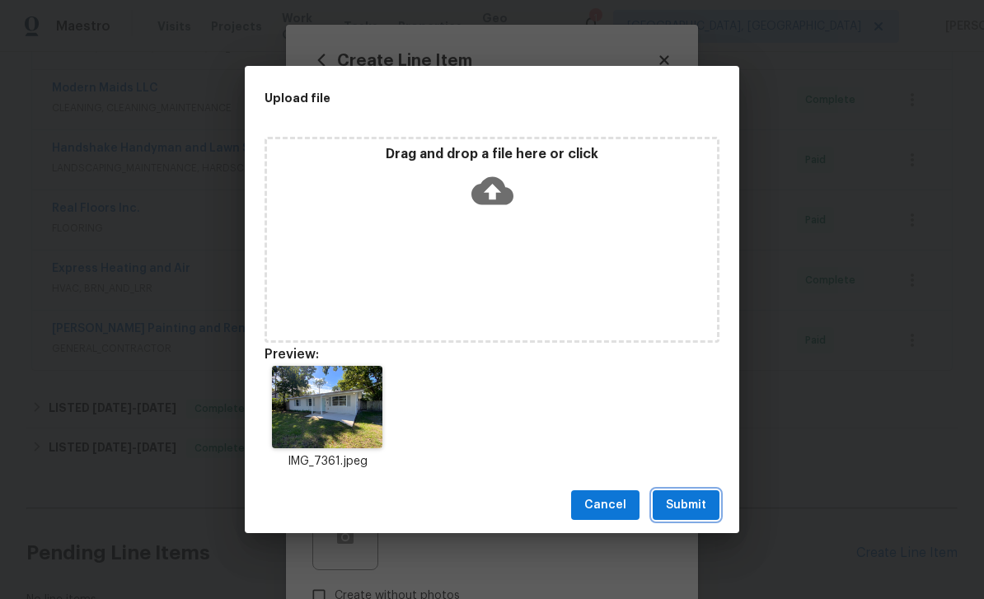
click at [686, 512] on span "Submit" at bounding box center [686, 505] width 40 height 21
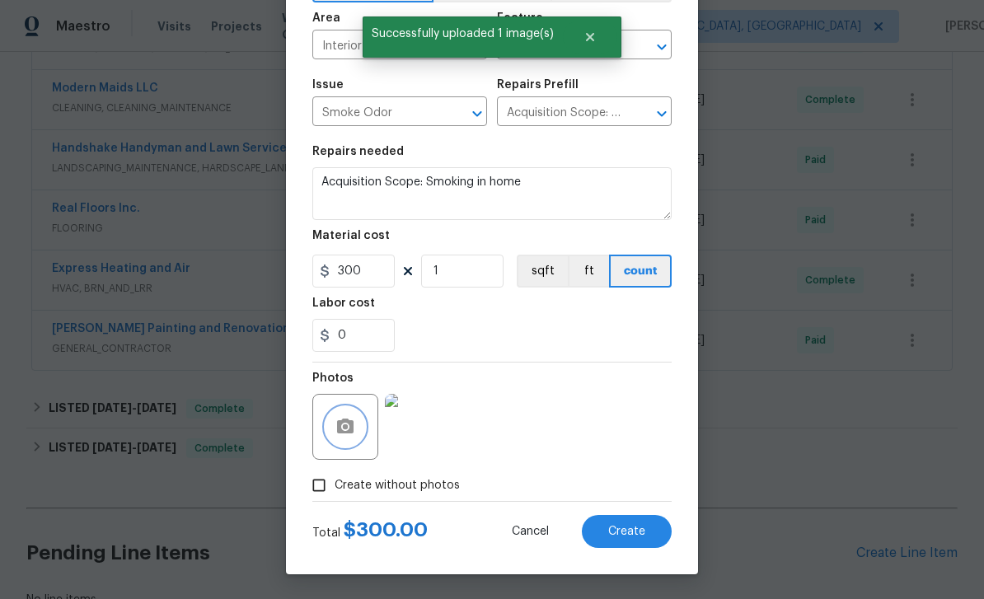
scroll to position [114, 0]
click at [634, 520] on button "Create" at bounding box center [627, 531] width 90 height 33
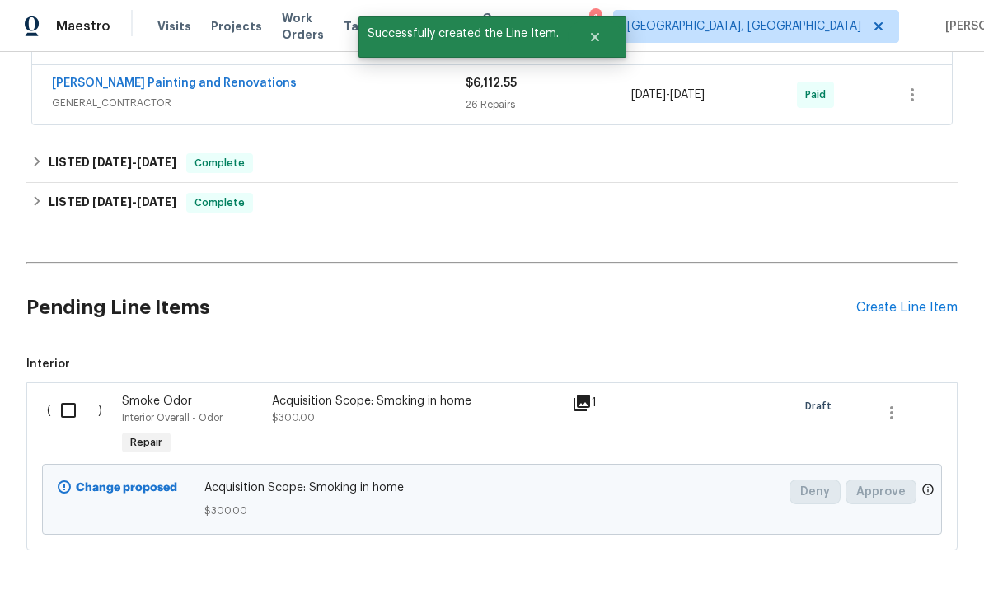
scroll to position [795, 0]
click at [55, 394] on input "checkbox" at bounding box center [74, 411] width 47 height 35
checkbox input "true"
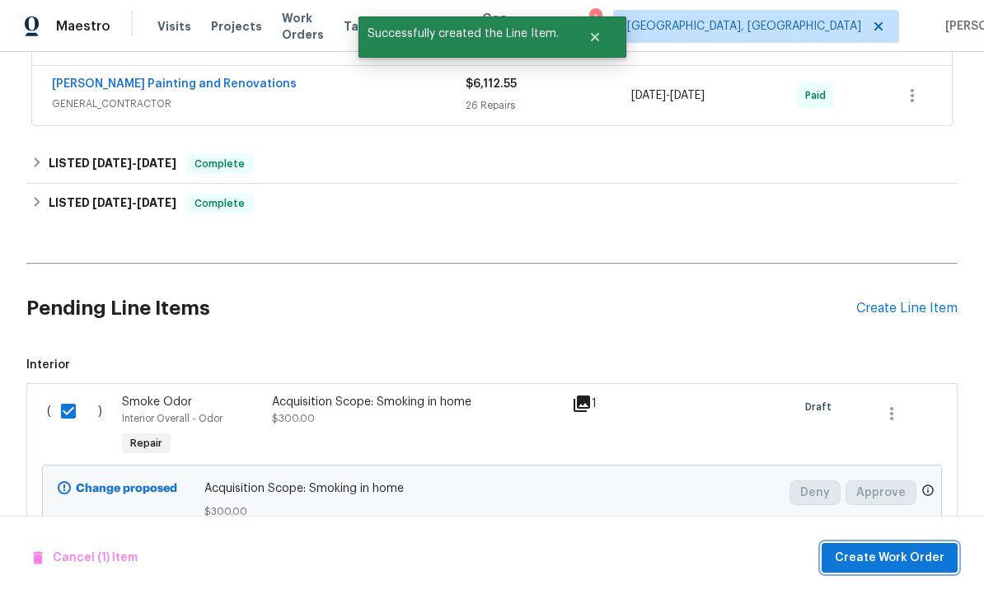
click at [905, 550] on span "Create Work Order" at bounding box center [890, 558] width 110 height 21
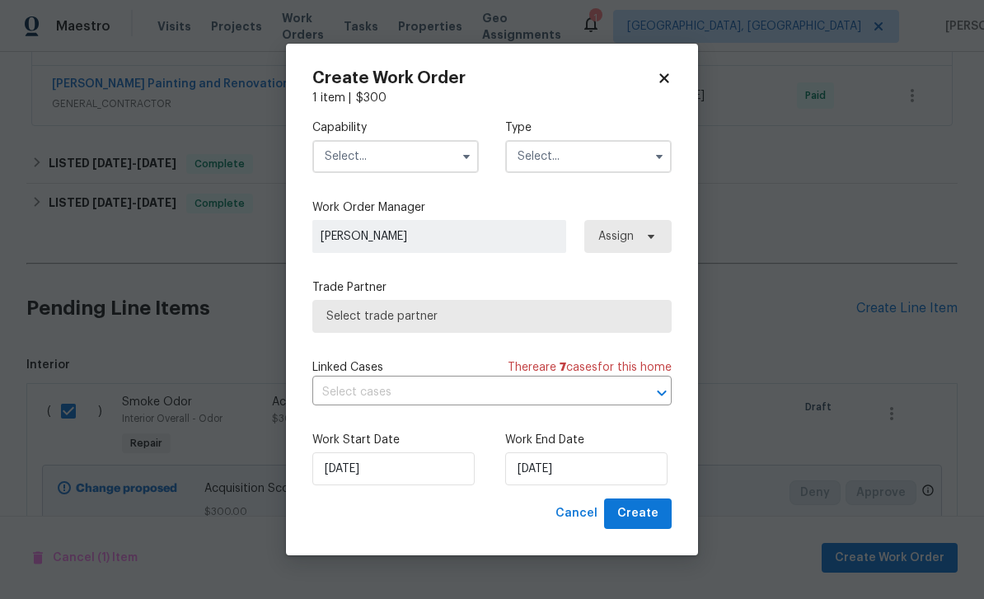
click at [389, 167] on input "text" at bounding box center [395, 156] width 166 height 33
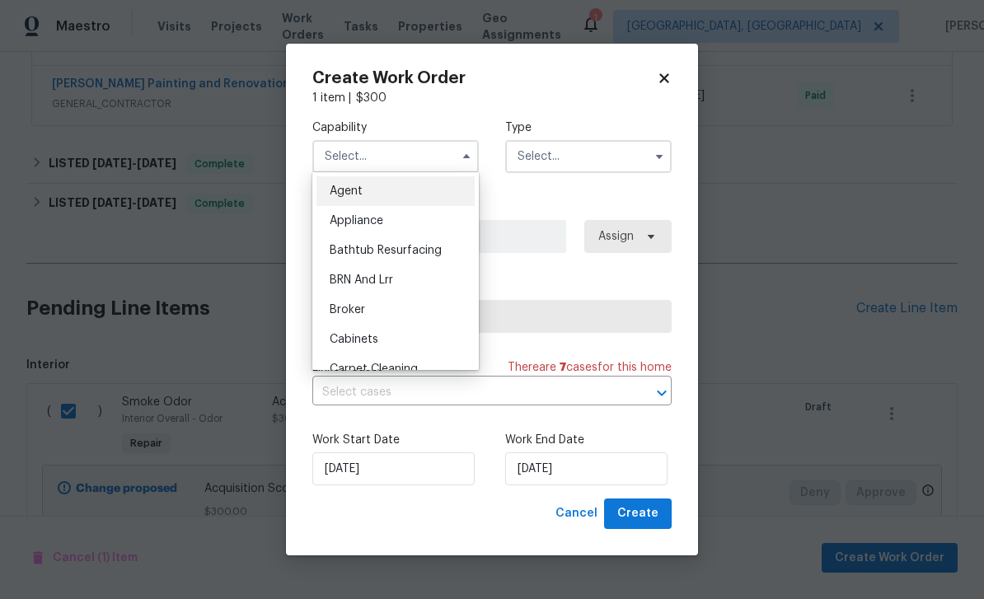
click at [389, 167] on input "text" at bounding box center [395, 156] width 166 height 33
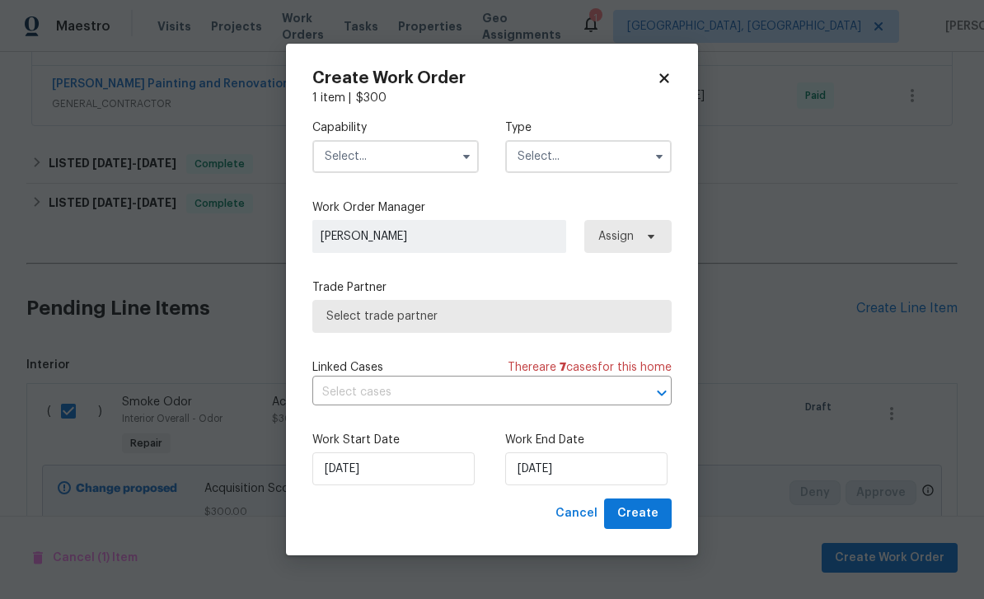
click at [389, 149] on input "text" at bounding box center [395, 156] width 166 height 33
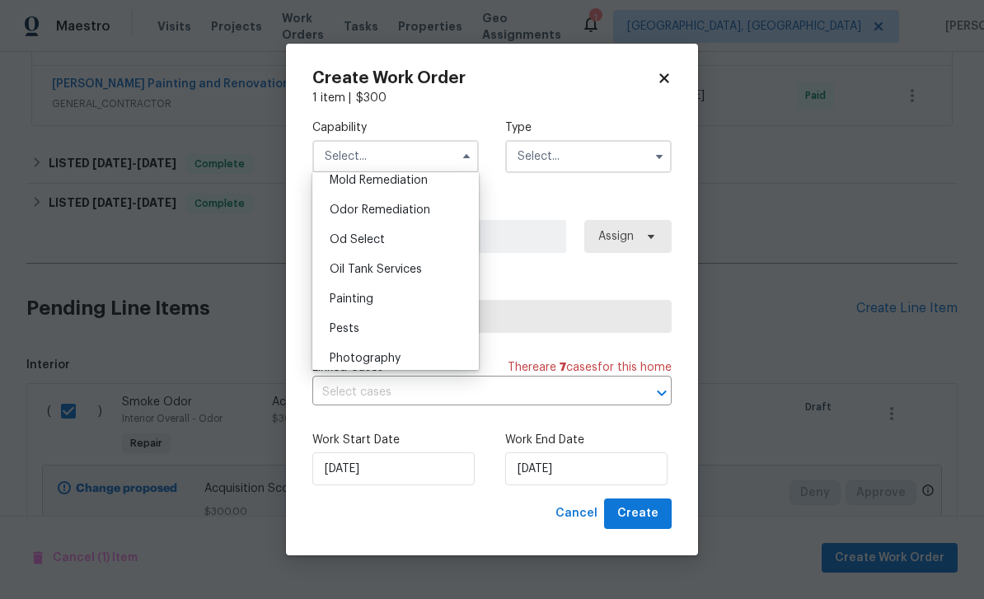
scroll to position [1275, 0]
click at [400, 209] on span "Odor Remediation" at bounding box center [380, 211] width 101 height 12
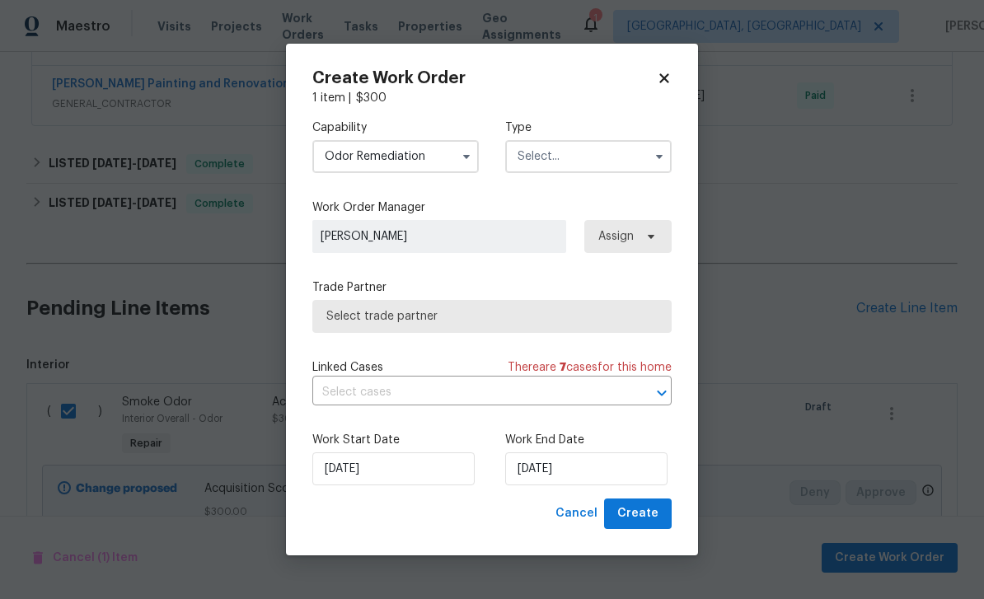
type input "Odor Remediation"
click at [589, 154] on input "text" at bounding box center [588, 156] width 166 height 33
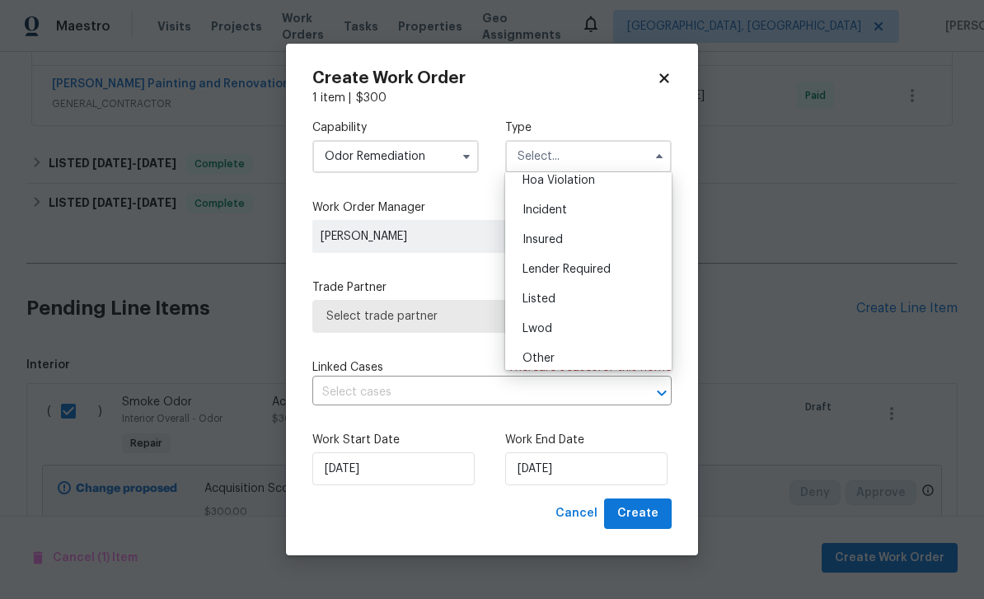
scroll to position [38, 0]
click at [589, 304] on div "Listed" at bounding box center [588, 302] width 158 height 30
type input "Listed"
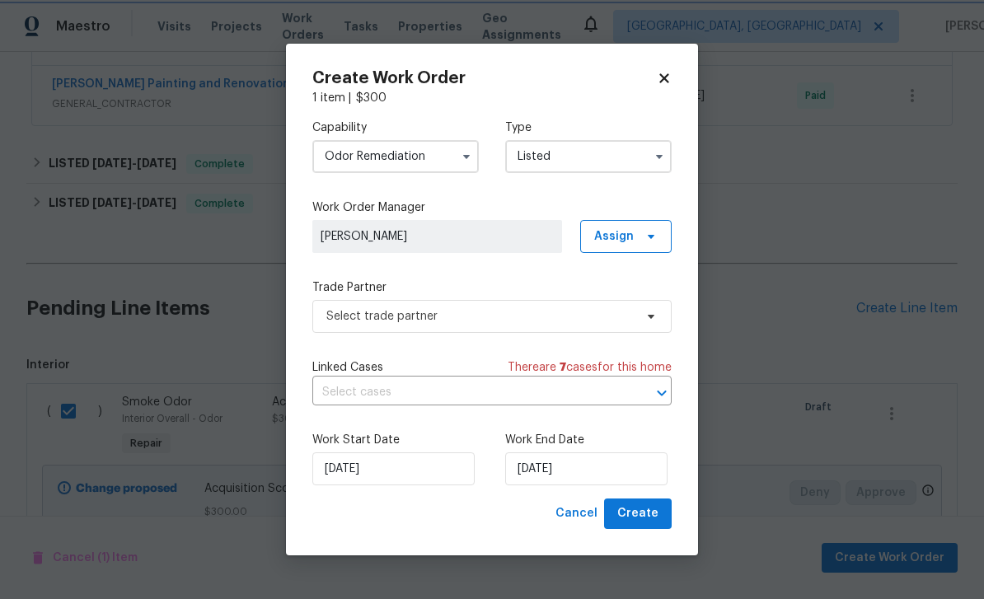
scroll to position [0, 0]
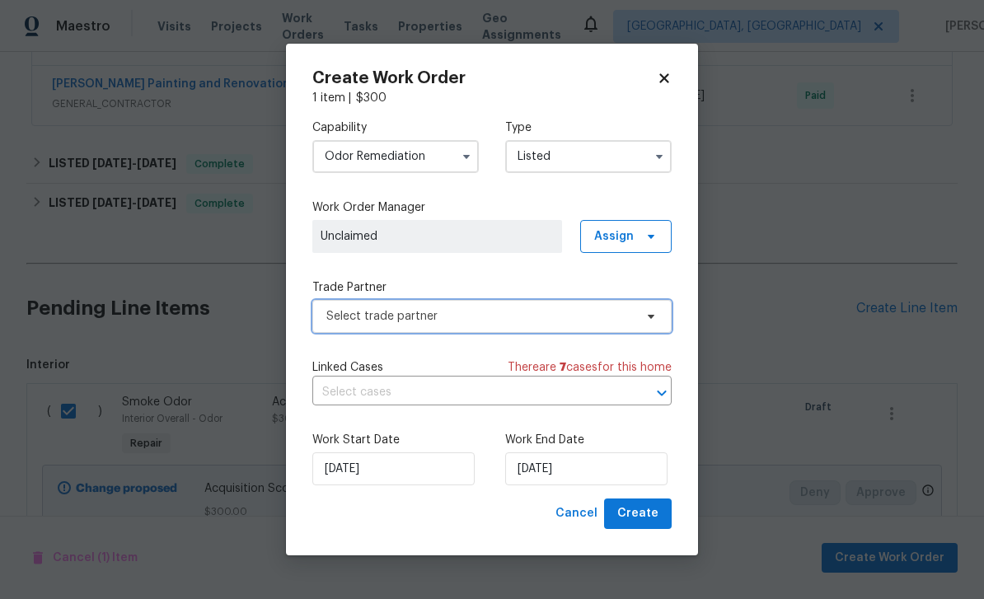
click at [502, 319] on span "Select trade partner" at bounding box center [479, 316] width 307 height 16
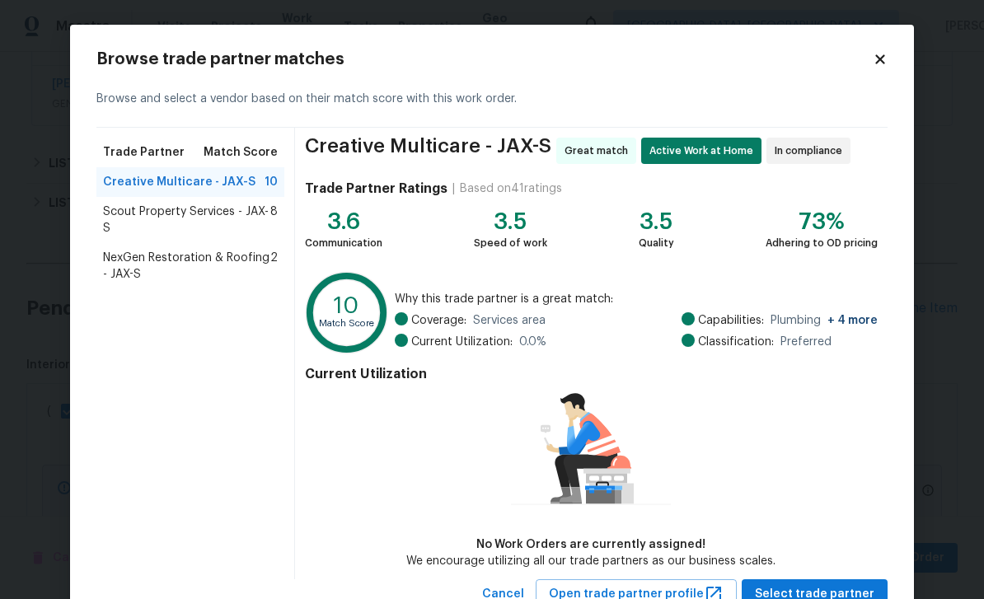
click at [882, 58] on icon at bounding box center [879, 58] width 9 height 9
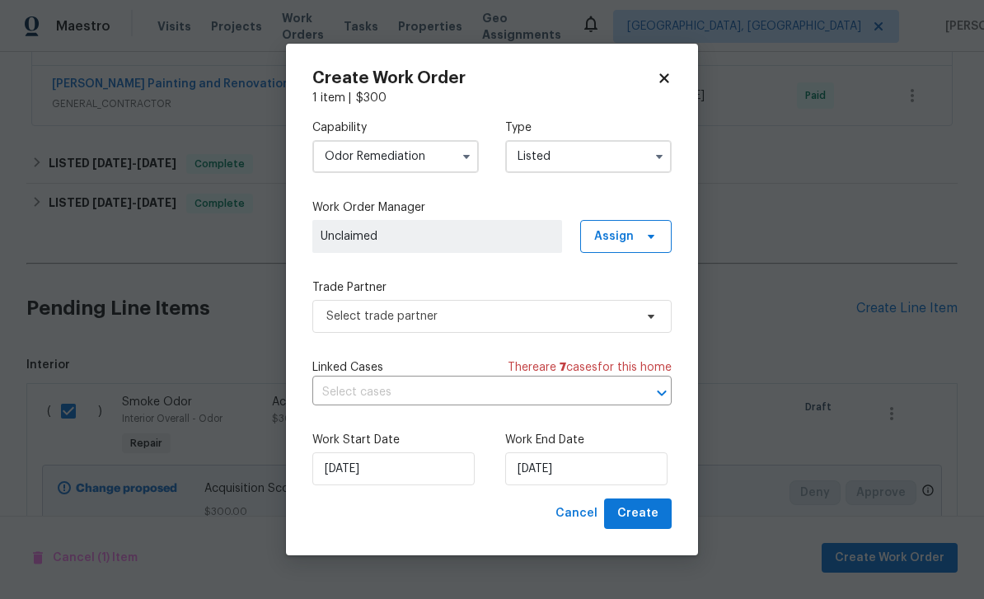
click at [452, 164] on input "Odor Remediation" at bounding box center [395, 156] width 166 height 33
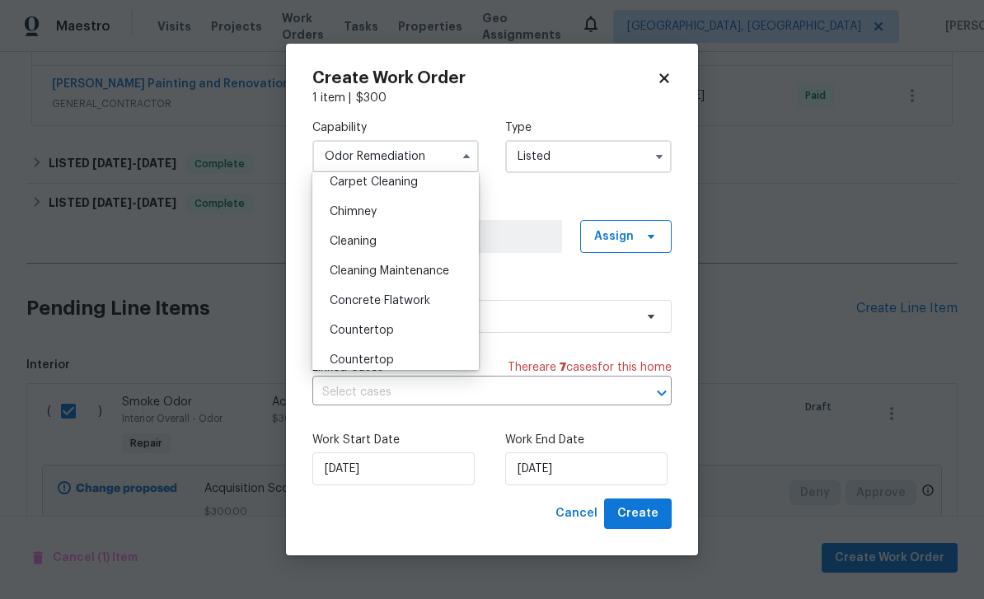
scroll to position [194, 0]
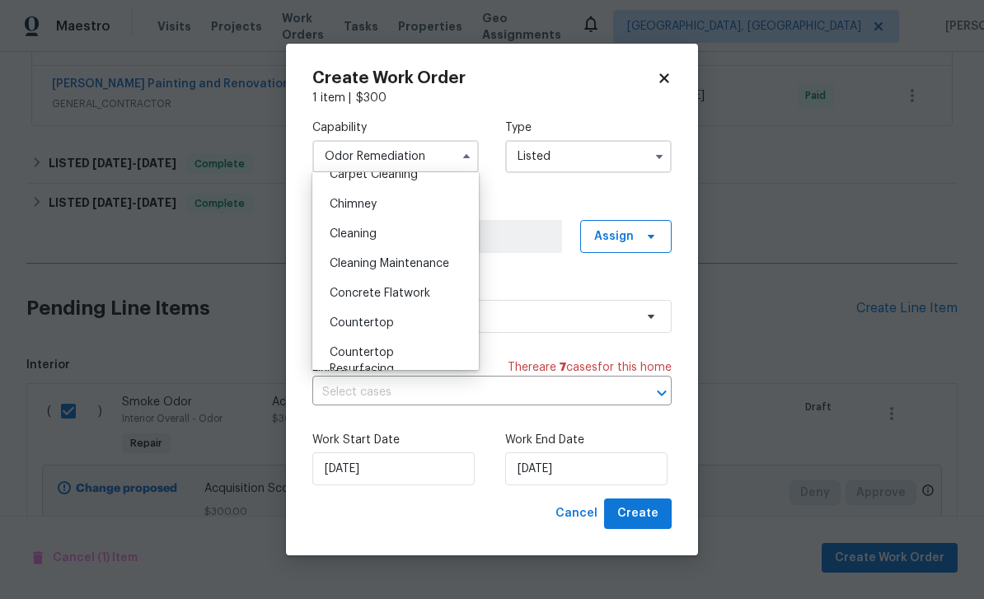
click at [410, 231] on div "Cleaning" at bounding box center [395, 234] width 158 height 30
type input "Cleaning"
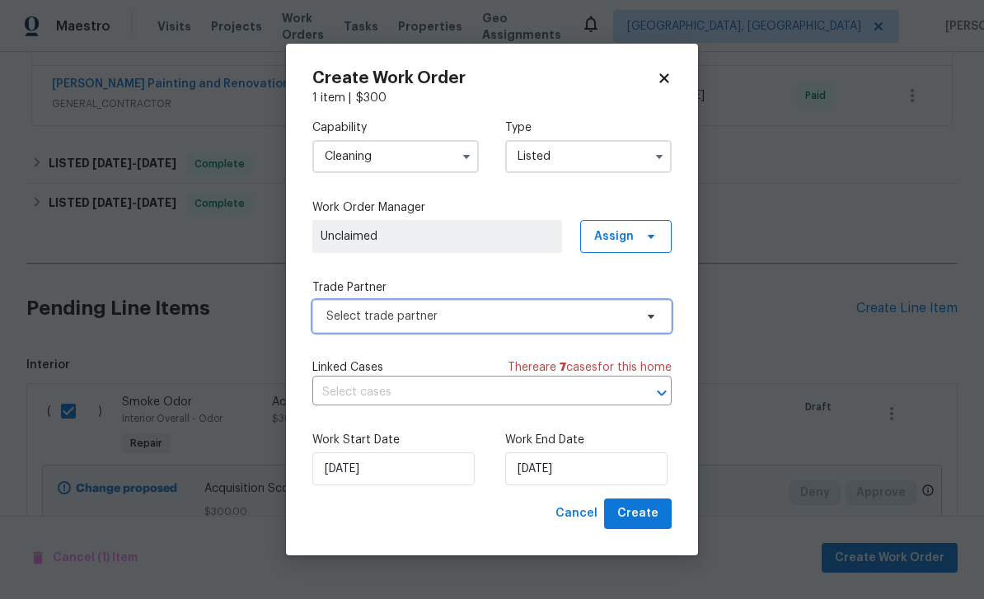
click at [526, 309] on span "Select trade partner" at bounding box center [479, 316] width 307 height 16
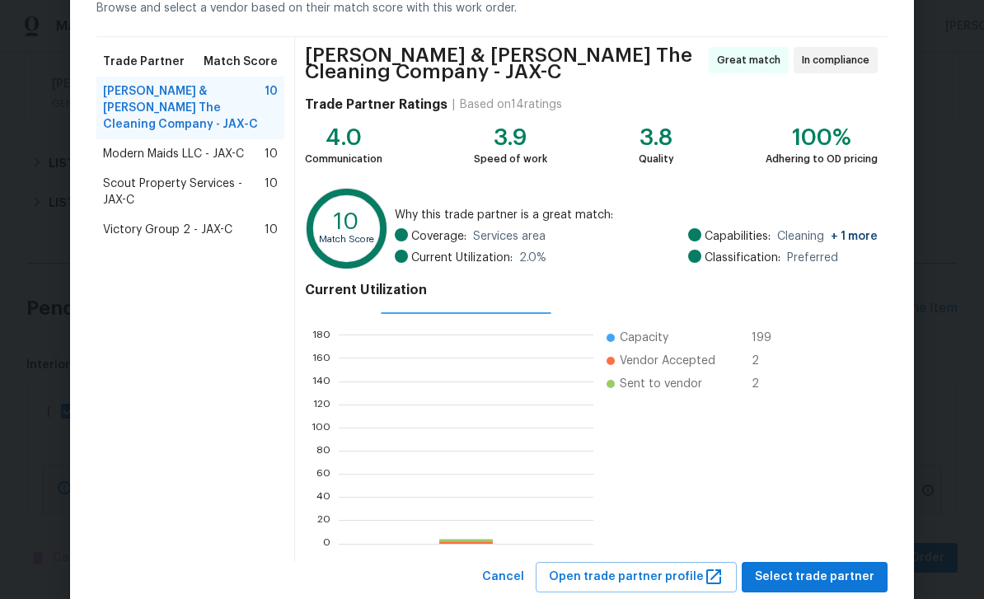
scroll to position [92, 0]
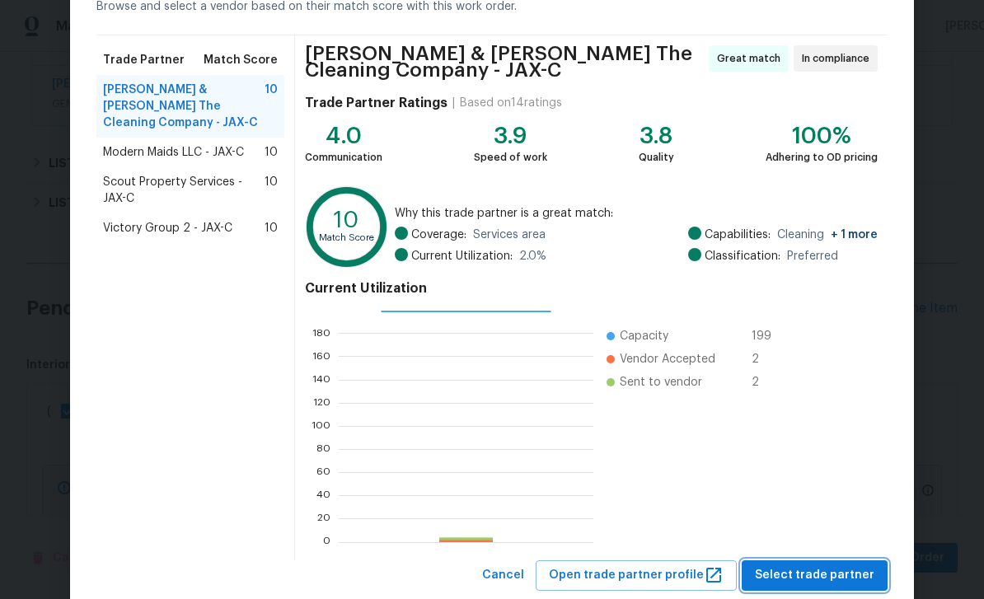
click at [825, 570] on span "Select trade partner" at bounding box center [814, 575] width 119 height 21
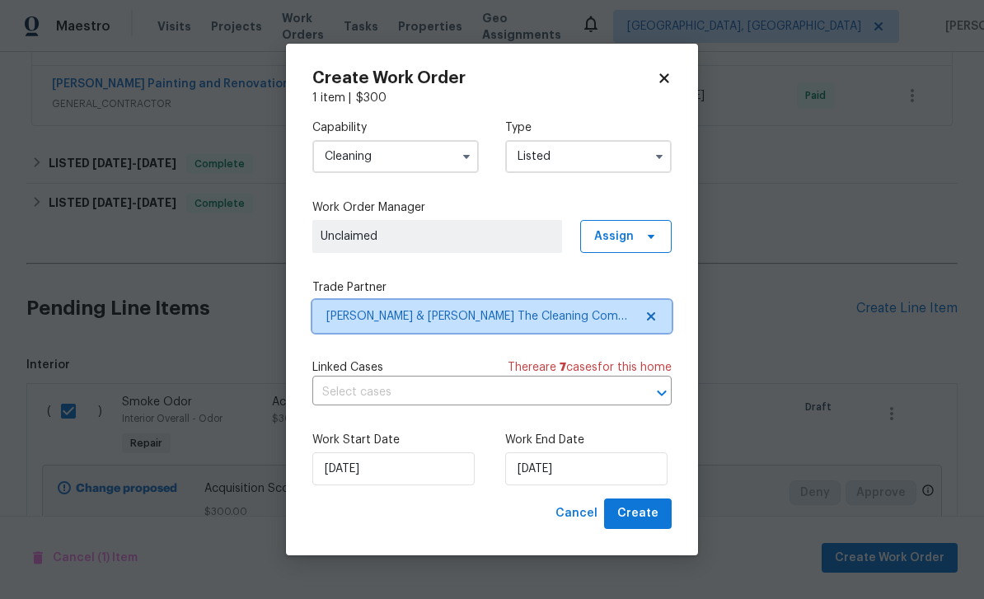
scroll to position [0, 0]
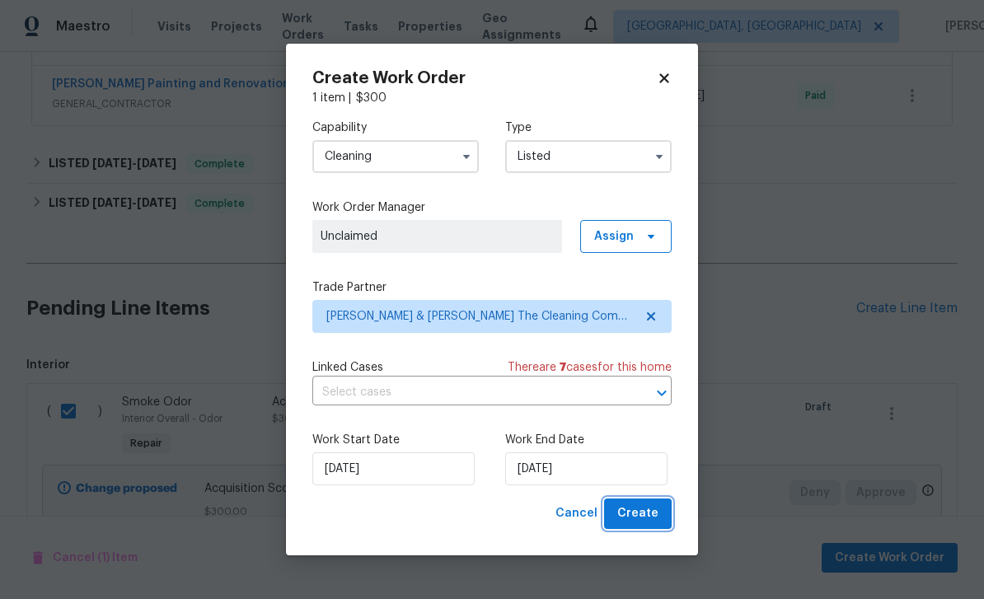
click at [643, 512] on span "Create" at bounding box center [637, 513] width 41 height 21
checkbox input "false"
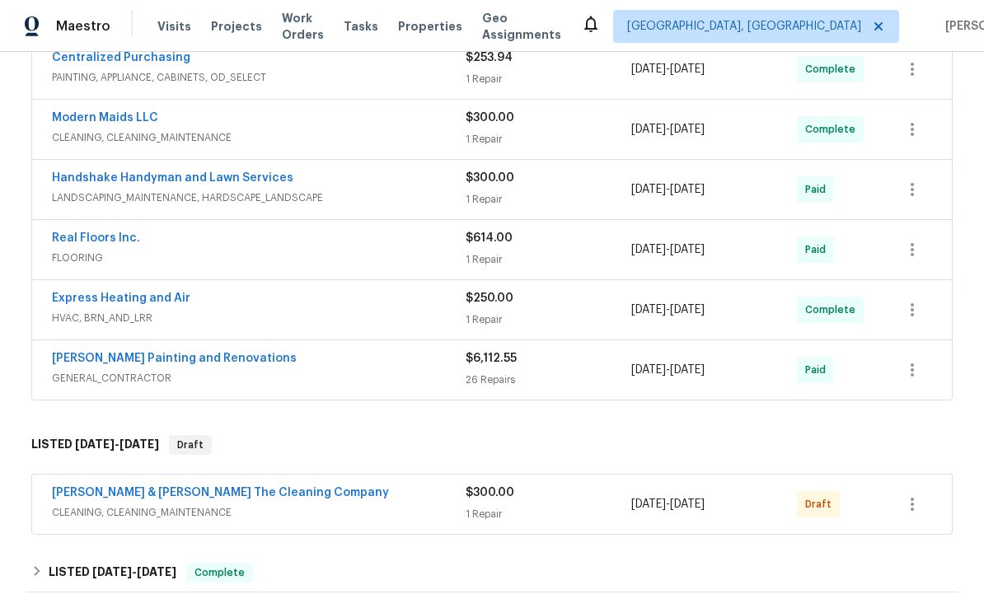
scroll to position [521, 0]
click at [914, 494] on icon "button" at bounding box center [912, 504] width 20 height 20
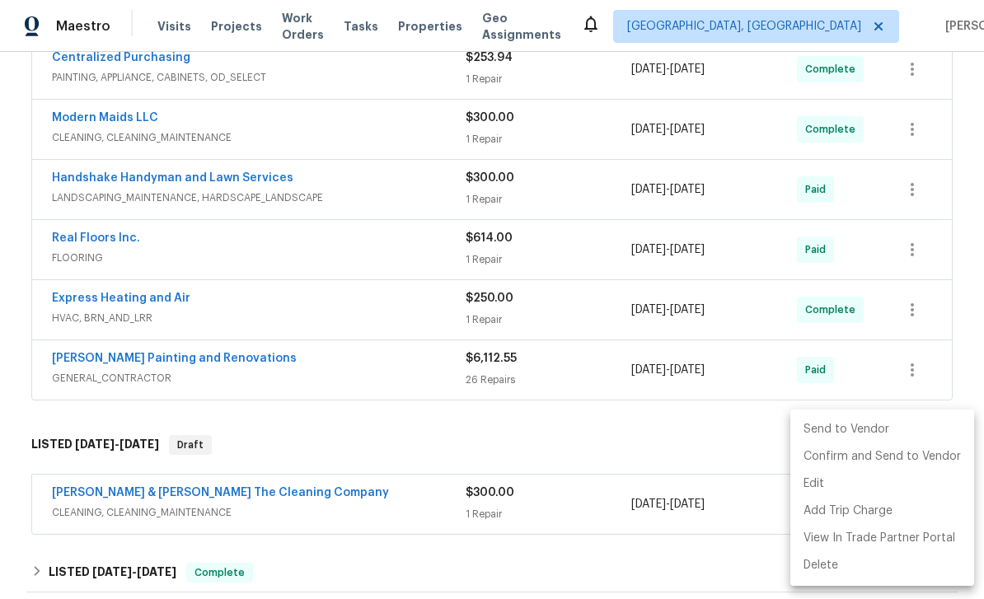
click at [865, 421] on li "Send to Vendor" at bounding box center [882, 429] width 184 height 27
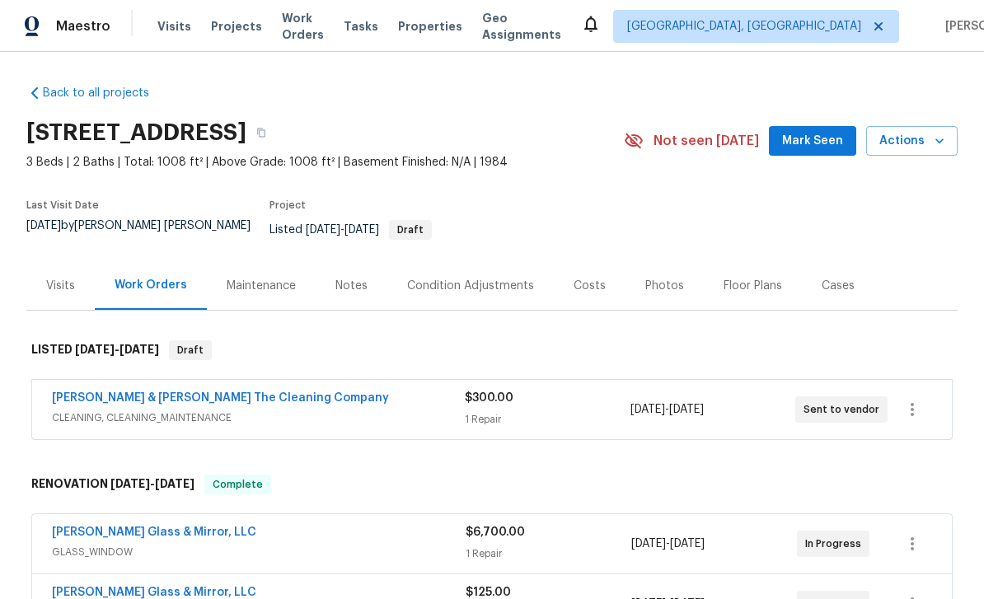
scroll to position [0, 0]
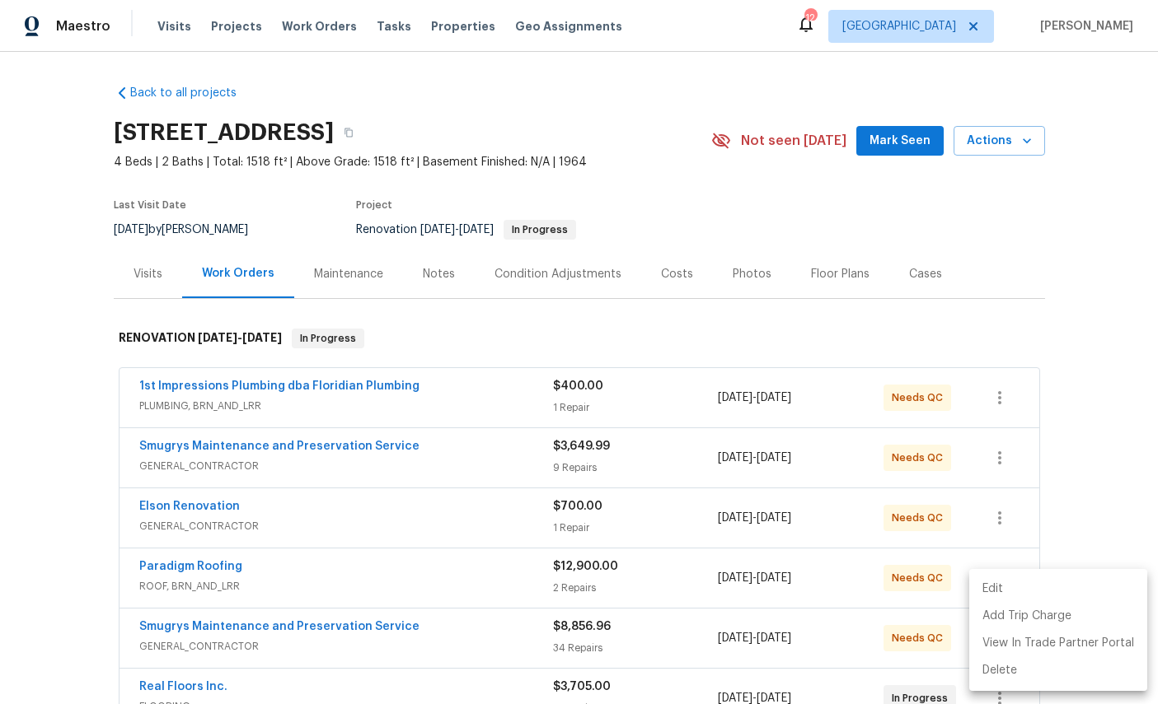
scroll to position [262, 0]
